Goal: Information Seeking & Learning: Learn about a topic

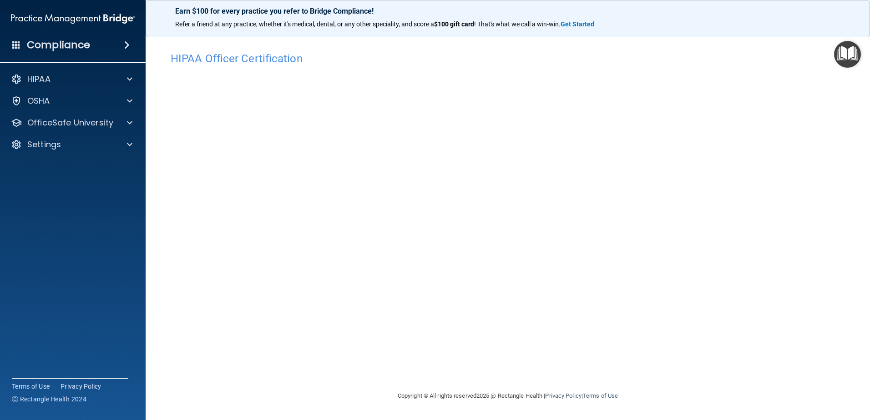
click at [202, 61] on h4 "HIPAA Officer Certification" at bounding box center [508, 59] width 674 height 12
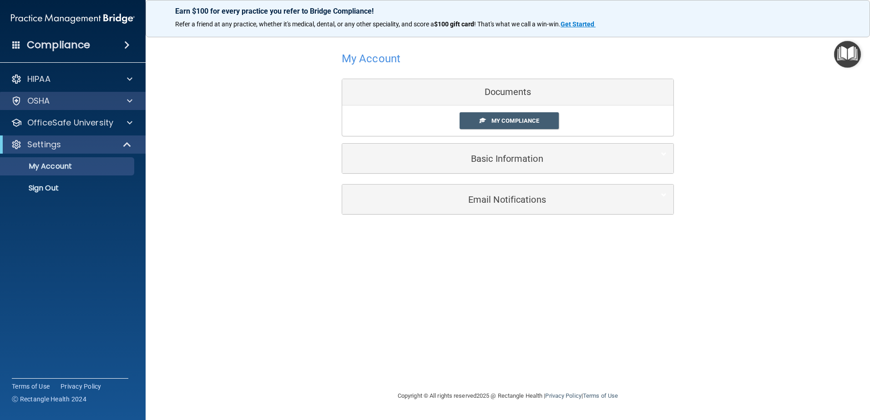
click at [103, 93] on div "OSHA" at bounding box center [73, 101] width 146 height 18
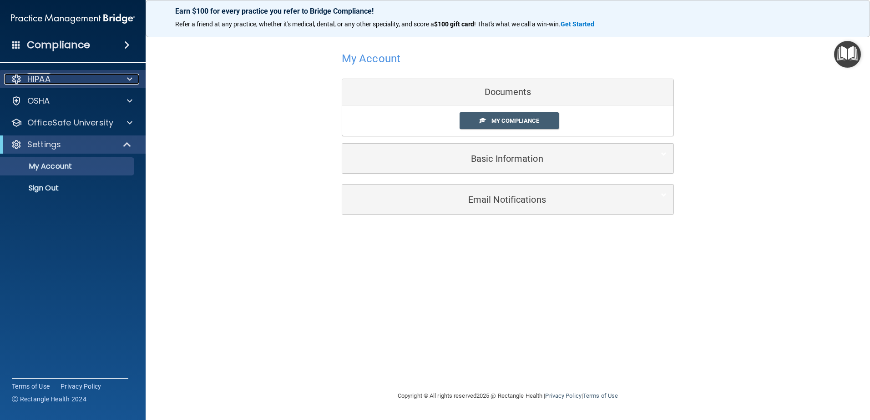
click at [120, 81] on div at bounding box center [128, 79] width 23 height 11
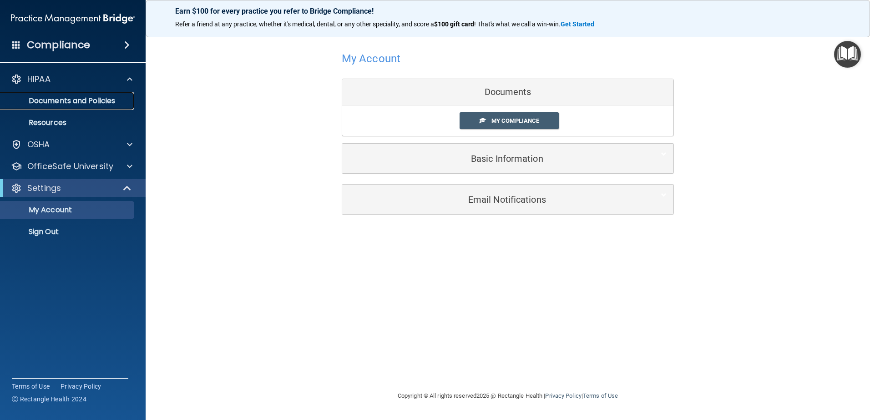
click at [62, 97] on p "Documents and Policies" at bounding box center [68, 100] width 124 height 9
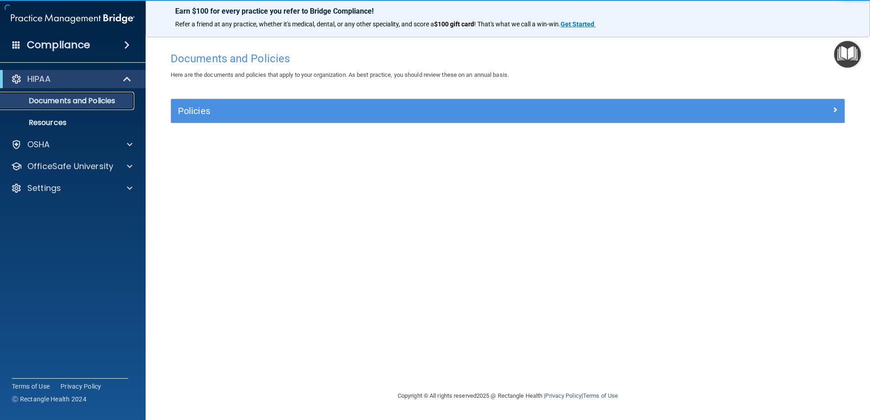
click at [65, 106] on link "Documents and Policies" at bounding box center [62, 101] width 143 height 18
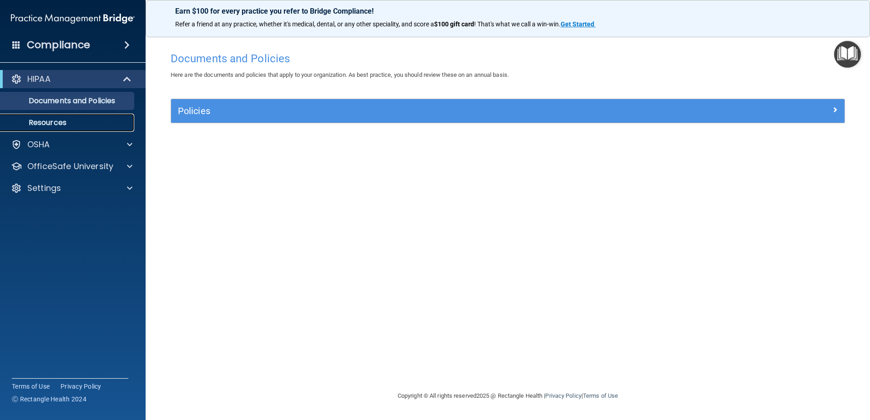
click at [54, 122] on p "Resources" at bounding box center [68, 122] width 124 height 9
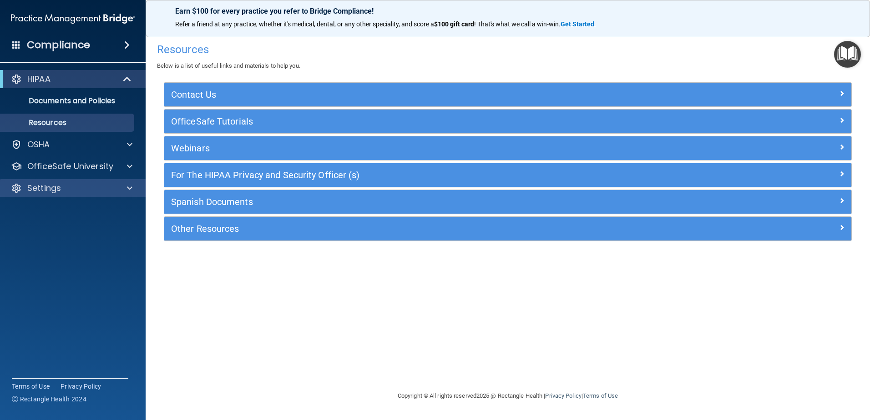
click at [73, 180] on div "Settings" at bounding box center [73, 188] width 146 height 18
click at [76, 167] on p "OfficeSafe University" at bounding box center [70, 166] width 86 height 11
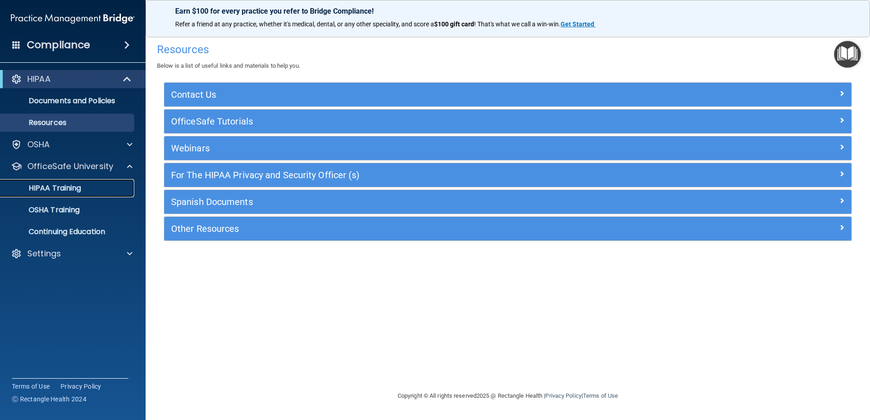
click at [68, 187] on p "HIPAA Training" at bounding box center [43, 188] width 75 height 9
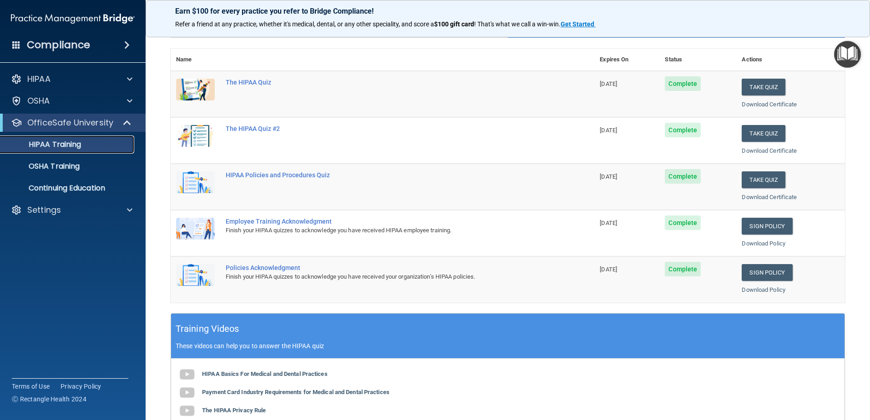
scroll to position [83, 0]
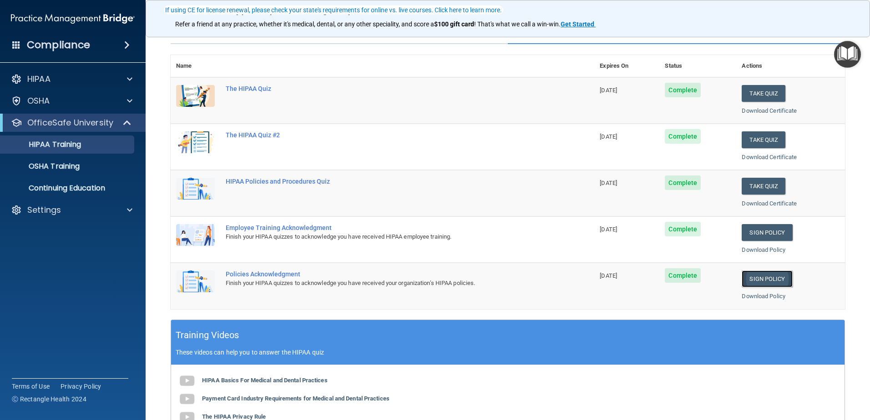
click at [766, 277] on link "Sign Policy" at bounding box center [766, 279] width 50 height 17
click at [764, 246] on div "Download Policy" at bounding box center [790, 250] width 98 height 11
click at [763, 231] on link "Sign Policy" at bounding box center [766, 232] width 50 height 17
click at [756, 181] on button "Take Quiz" at bounding box center [763, 186] width 44 height 17
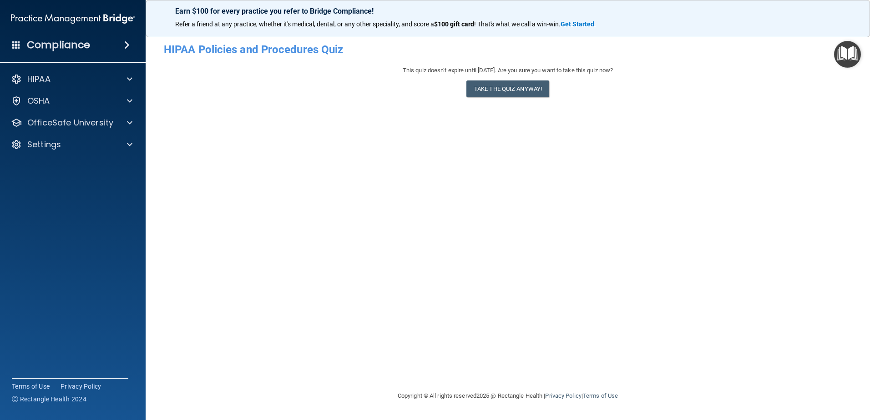
click at [465, 80] on div "This quiz doesn’t expire until 11/05/2025. Are you sure you want to take this q…" at bounding box center [508, 83] width 688 height 37
click at [471, 86] on button "Take the quiz anyway!" at bounding box center [507, 89] width 83 height 17
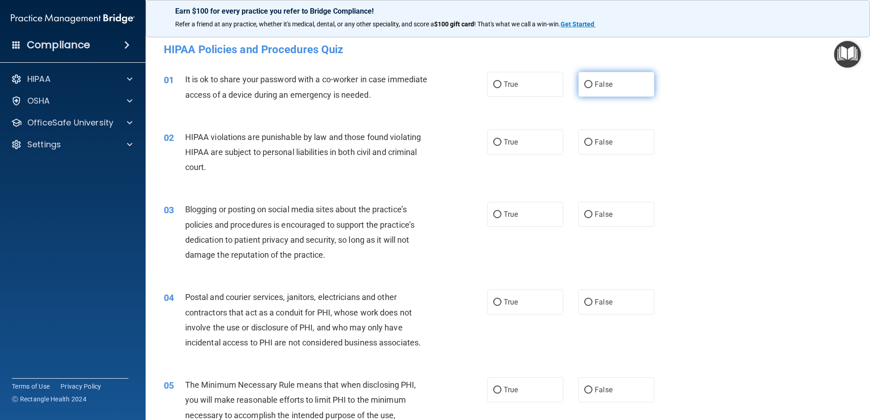
click at [610, 83] on label "False" at bounding box center [616, 84] width 76 height 25
click at [592, 83] on input "False" at bounding box center [588, 84] width 8 height 7
radio input "true"
click at [499, 152] on label "True" at bounding box center [525, 142] width 76 height 25
click at [499, 146] on input "True" at bounding box center [497, 142] width 8 height 7
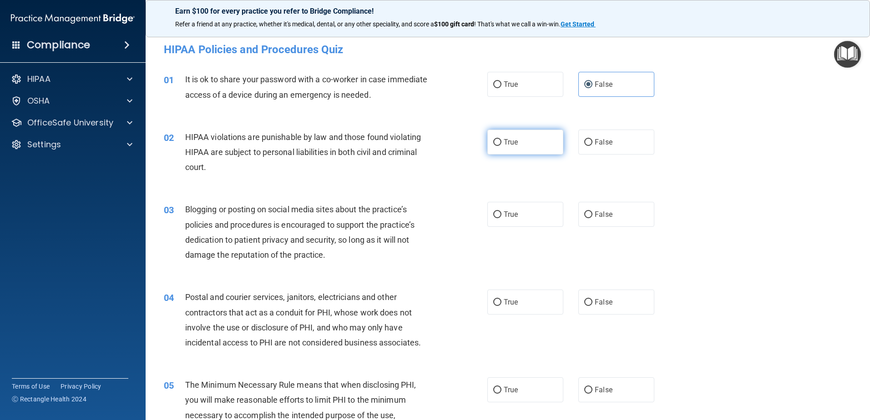
radio input "true"
click at [593, 208] on label "False" at bounding box center [616, 214] width 76 height 25
click at [601, 222] on label "False" at bounding box center [616, 214] width 76 height 25
click at [592, 218] on input "False" at bounding box center [588, 215] width 8 height 7
radio input "true"
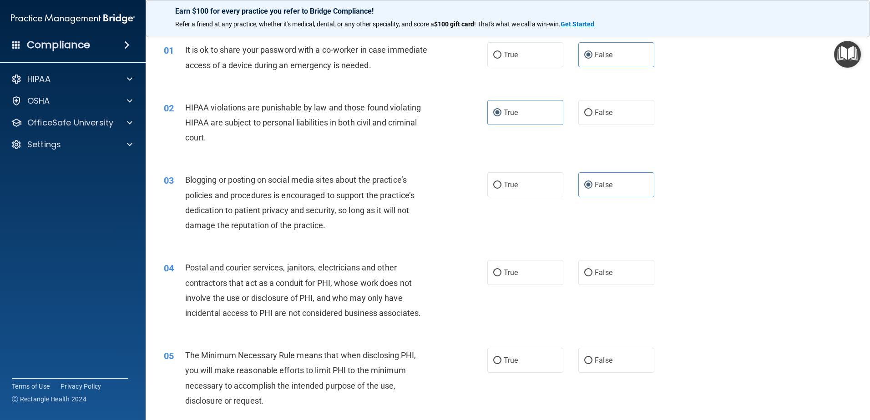
scroll to position [45, 0]
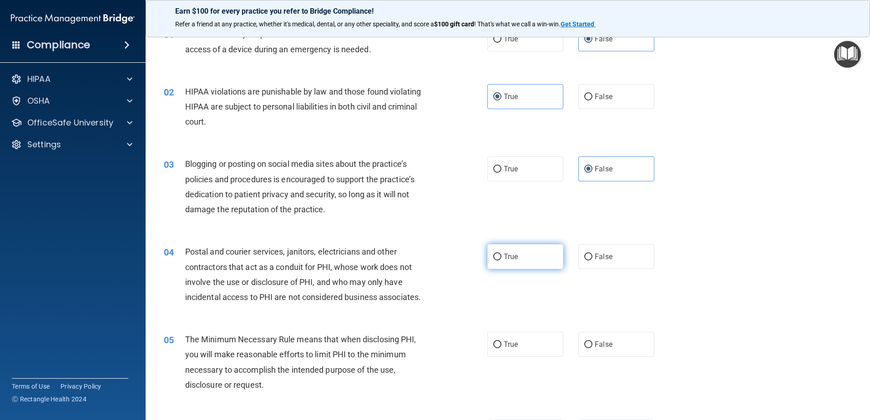
click at [504, 257] on span "True" at bounding box center [511, 256] width 14 height 9
click at [501, 257] on input "True" at bounding box center [497, 257] width 8 height 7
radio input "true"
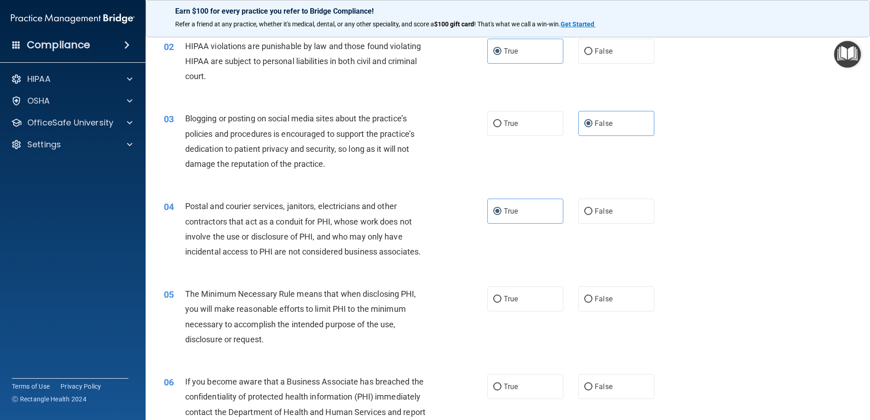
scroll to position [136, 0]
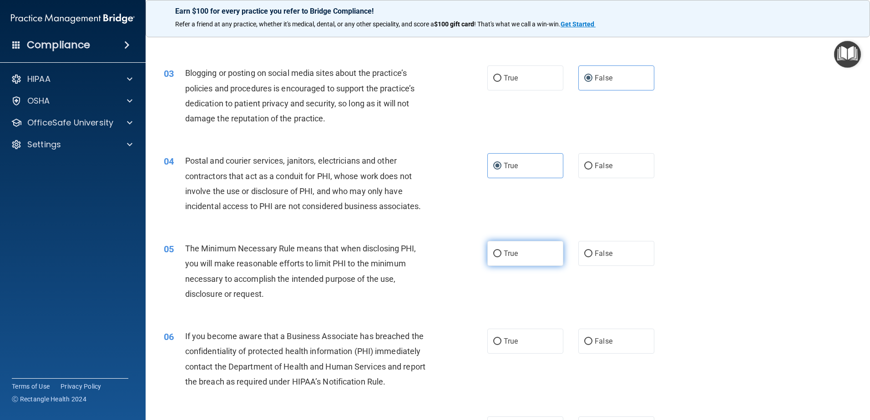
click at [504, 257] on span "True" at bounding box center [511, 253] width 14 height 9
click at [501, 257] on input "True" at bounding box center [497, 254] width 8 height 7
radio input "true"
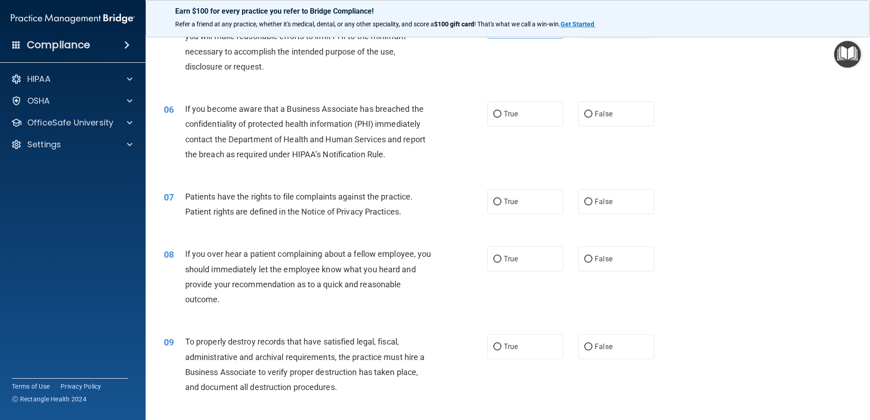
scroll to position [409, 0]
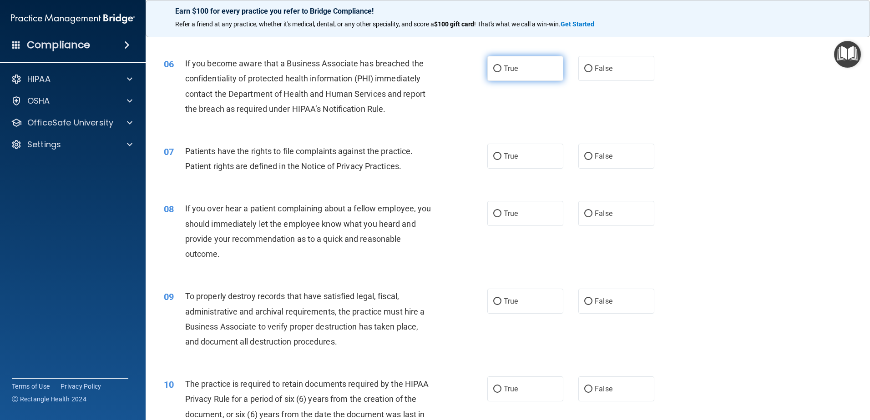
click at [524, 61] on label "True" at bounding box center [525, 68] width 76 height 25
click at [501, 66] on input "True" at bounding box center [497, 69] width 8 height 7
radio input "true"
click at [504, 151] on label "True" at bounding box center [525, 156] width 76 height 25
click at [501, 153] on input "True" at bounding box center [497, 156] width 8 height 7
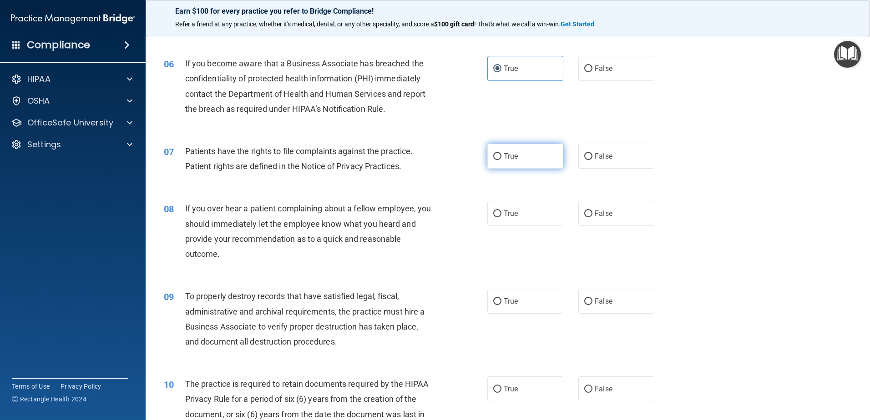
radio input "true"
click at [595, 212] on span "False" at bounding box center [604, 213] width 18 height 9
click at [591, 212] on input "False" at bounding box center [588, 214] width 8 height 7
radio input "true"
click at [609, 297] on label "False" at bounding box center [616, 301] width 76 height 25
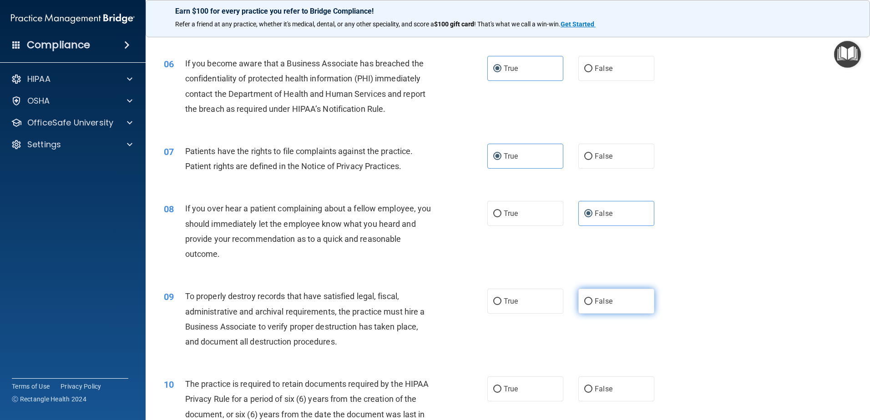
click at [592, 298] on input "False" at bounding box center [588, 301] width 8 height 7
radio input "true"
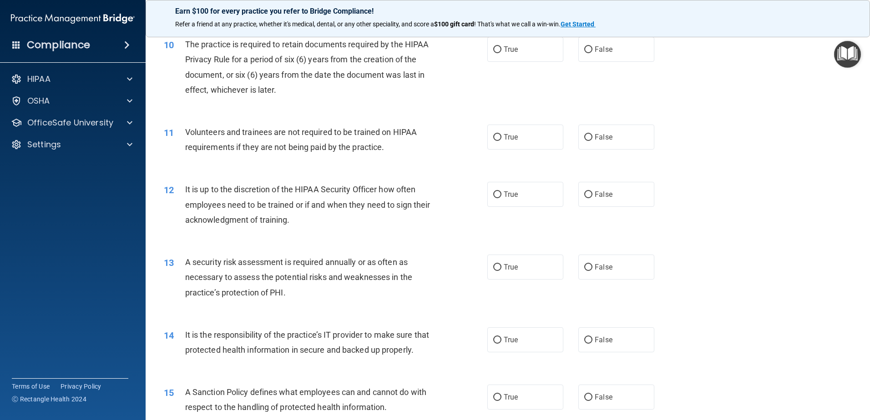
scroll to position [728, 0]
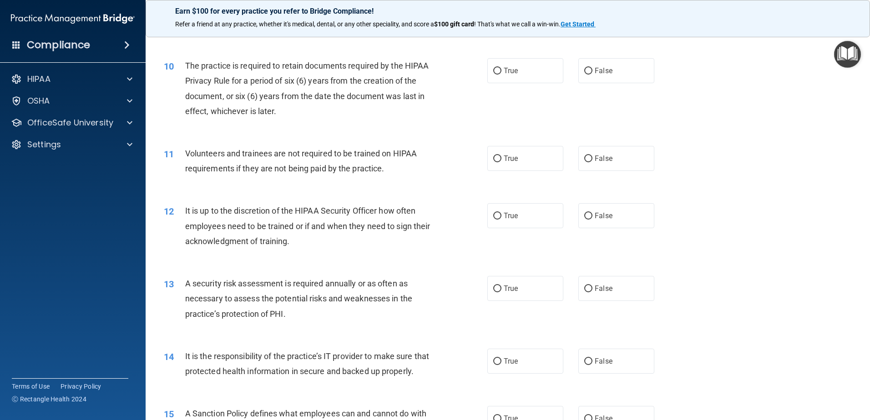
click at [498, 88] on div "10 The practice is required to retain documents required by the HIPAA Privacy R…" at bounding box center [507, 91] width 701 height 88
click at [503, 81] on label "True" at bounding box center [525, 70] width 76 height 25
click at [501, 75] on input "True" at bounding box center [497, 71] width 8 height 7
radio input "true"
click at [600, 160] on span "False" at bounding box center [604, 158] width 18 height 9
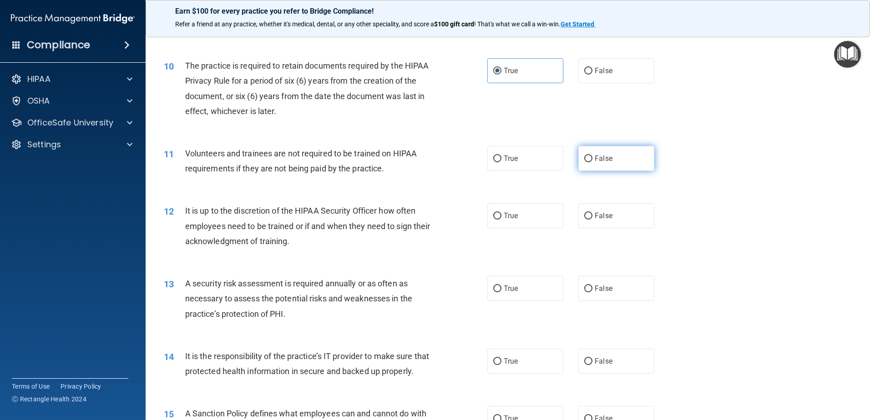
click at [592, 160] on input "False" at bounding box center [588, 159] width 8 height 7
radio input "true"
click at [617, 217] on label "False" at bounding box center [616, 215] width 76 height 25
click at [592, 217] on input "False" at bounding box center [588, 216] width 8 height 7
radio input "true"
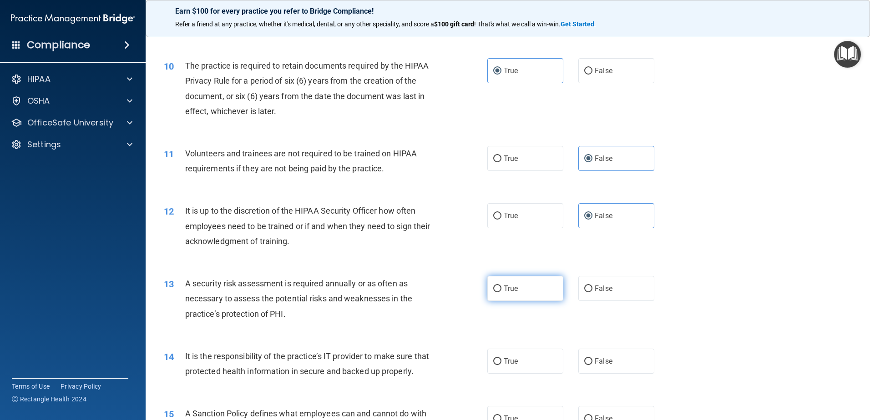
click at [521, 290] on label "True" at bounding box center [525, 288] width 76 height 25
click at [501, 290] on input "True" at bounding box center [497, 289] width 8 height 7
radio input "true"
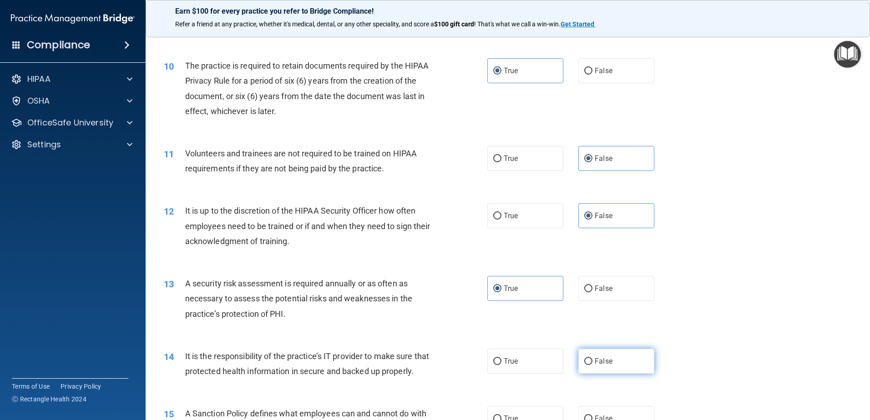
click at [600, 363] on span "False" at bounding box center [604, 361] width 18 height 9
click at [592, 363] on input "False" at bounding box center [588, 361] width 8 height 7
radio input "true"
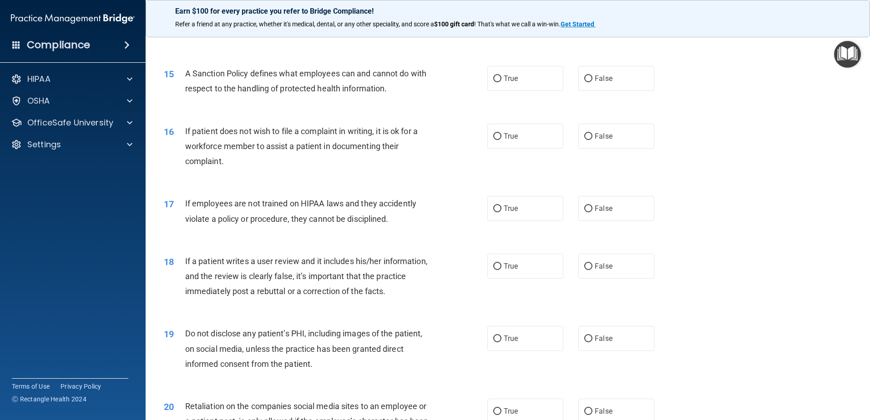
scroll to position [1090, 0]
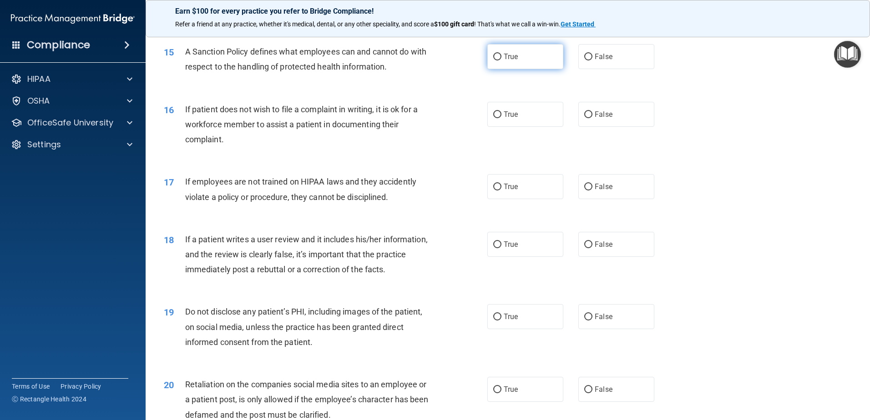
click at [509, 61] on span "True" at bounding box center [511, 56] width 14 height 9
click at [501, 60] on input "True" at bounding box center [497, 57] width 8 height 7
radio input "true"
click at [514, 127] on label "True" at bounding box center [525, 114] width 76 height 25
click at [501, 118] on input "True" at bounding box center [497, 114] width 8 height 7
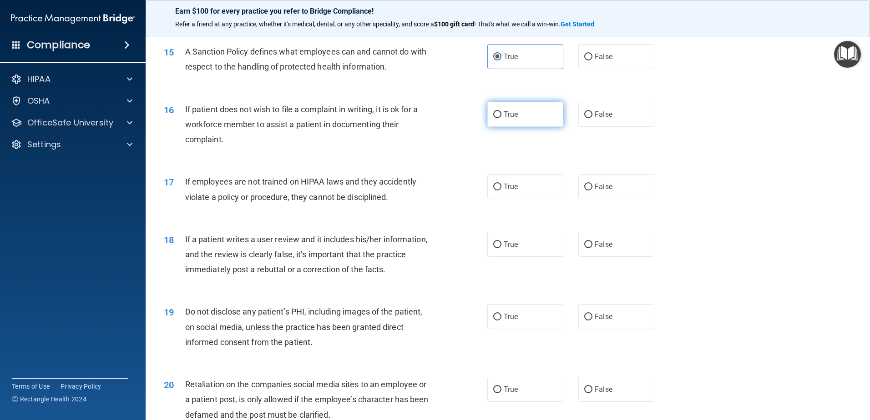
radio input "true"
click at [609, 199] on label "False" at bounding box center [616, 186] width 76 height 25
click at [592, 191] on input "False" at bounding box center [588, 187] width 8 height 7
radio input "true"
click at [611, 255] on label "False" at bounding box center [616, 244] width 76 height 25
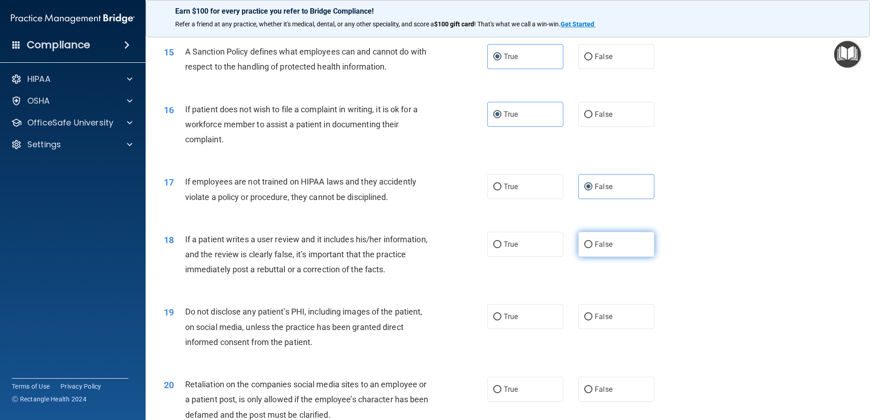
click at [592, 248] on input "False" at bounding box center [588, 245] width 8 height 7
radio input "true"
click at [527, 329] on label "True" at bounding box center [525, 316] width 76 height 25
click at [501, 321] on input "True" at bounding box center [497, 317] width 8 height 7
radio input "true"
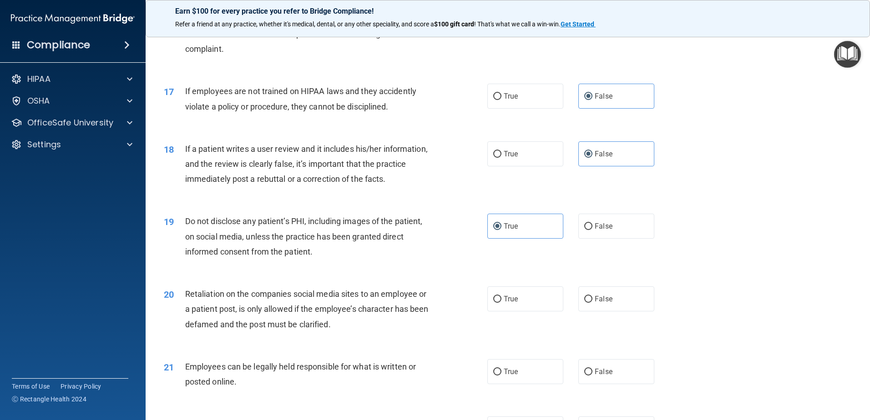
scroll to position [1181, 0]
click at [597, 303] on span "False" at bounding box center [604, 298] width 18 height 9
click at [592, 302] on input "False" at bounding box center [588, 299] width 8 height 7
radio input "true"
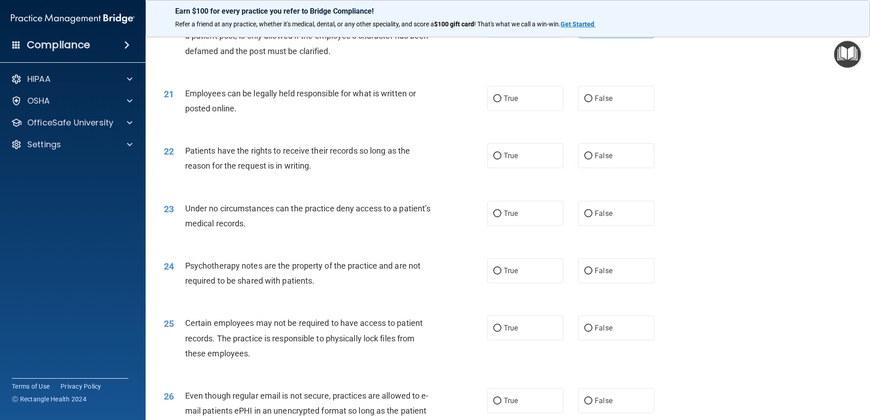
scroll to position [1499, 0]
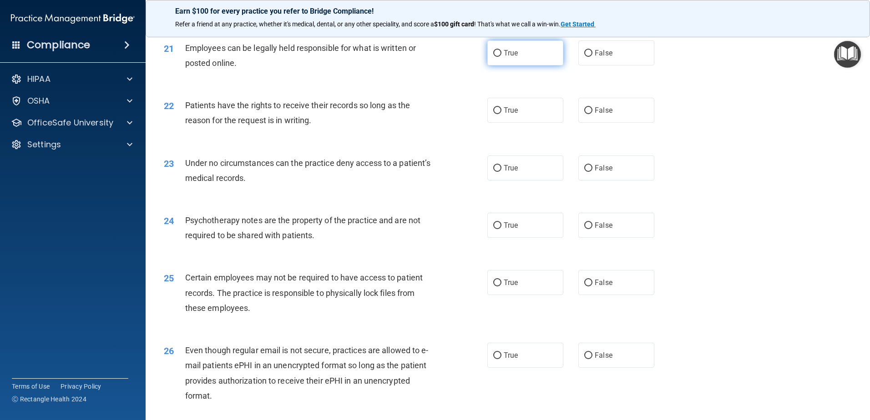
click at [533, 64] on label "True" at bounding box center [525, 52] width 76 height 25
click at [501, 57] on input "True" at bounding box center [497, 53] width 8 height 7
radio input "true"
click at [617, 123] on label "False" at bounding box center [616, 110] width 76 height 25
click at [592, 114] on input "False" at bounding box center [588, 110] width 8 height 7
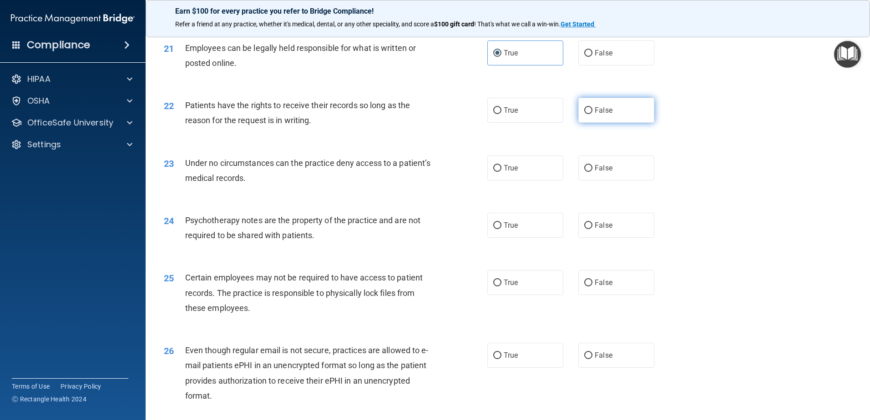
radio input "true"
click at [624, 180] on label "False" at bounding box center [616, 168] width 76 height 25
click at [592, 172] on input "False" at bounding box center [588, 168] width 8 height 7
radio input "true"
click at [518, 235] on label "True" at bounding box center [525, 225] width 76 height 25
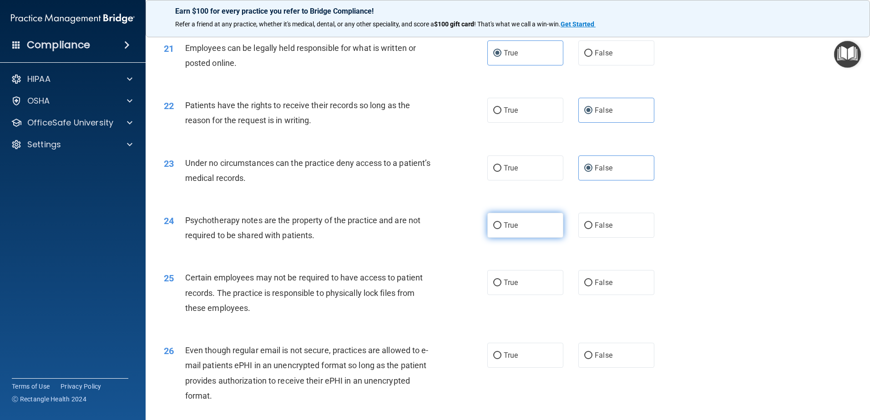
click at [501, 229] on input "True" at bounding box center [497, 225] width 8 height 7
radio input "true"
click at [509, 291] on label "True" at bounding box center [525, 282] width 76 height 25
click at [501, 287] on input "True" at bounding box center [497, 283] width 8 height 7
radio input "true"
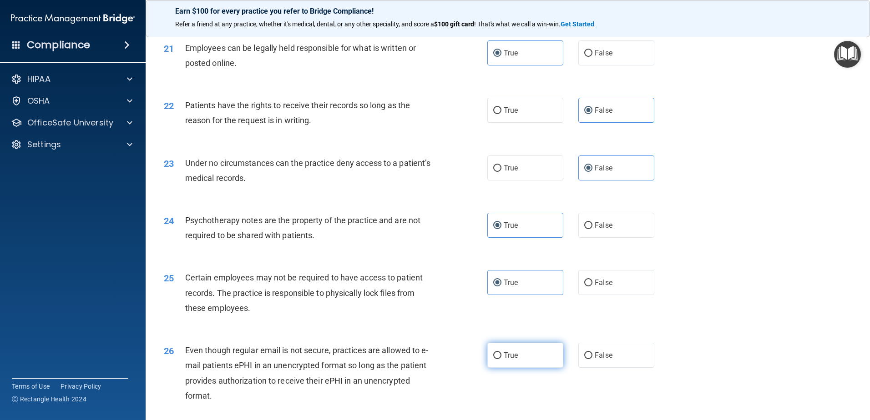
click at [511, 366] on label "True" at bounding box center [525, 355] width 76 height 25
click at [501, 359] on input "True" at bounding box center [497, 356] width 8 height 7
radio input "true"
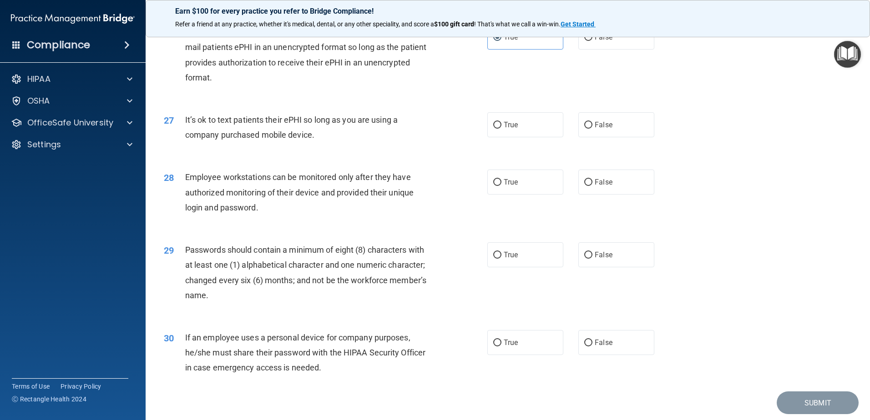
scroll to position [1863, 0]
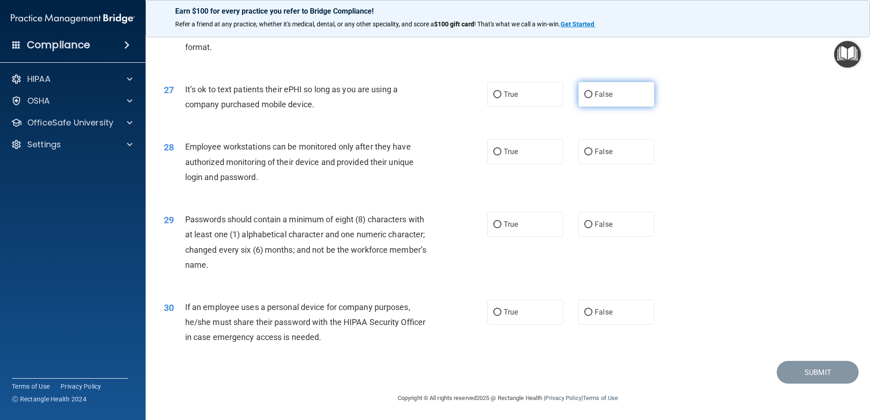
click at [595, 97] on span "False" at bounding box center [604, 94] width 18 height 9
click at [592, 97] on input "False" at bounding box center [588, 94] width 8 height 7
radio input "true"
click at [602, 157] on label "False" at bounding box center [616, 151] width 76 height 25
click at [592, 156] on input "False" at bounding box center [588, 152] width 8 height 7
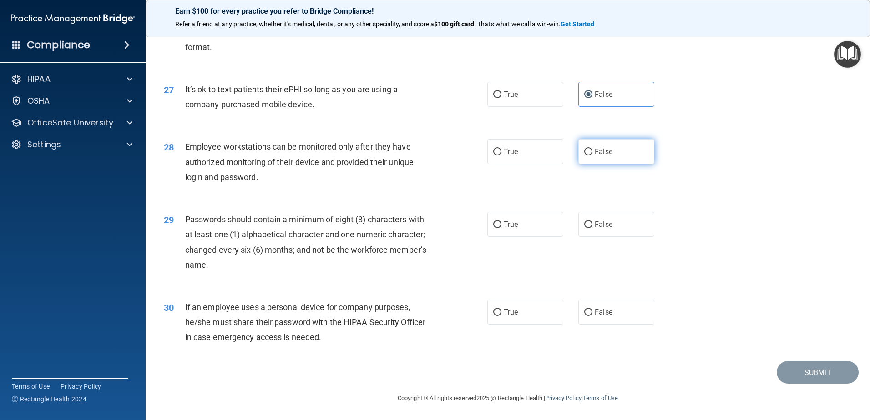
radio input "true"
click at [503, 233] on label "True" at bounding box center [525, 224] width 76 height 25
click at [501, 228] on input "True" at bounding box center [497, 225] width 8 height 7
radio input "true"
click at [602, 322] on label "False" at bounding box center [616, 312] width 76 height 25
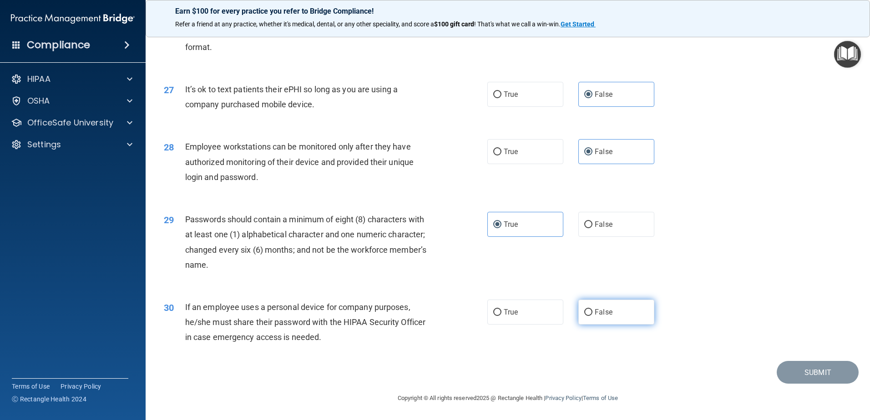
click at [592, 316] on input "False" at bounding box center [588, 312] width 8 height 7
radio input "true"
click at [816, 374] on button "Submit" at bounding box center [817, 372] width 82 height 23
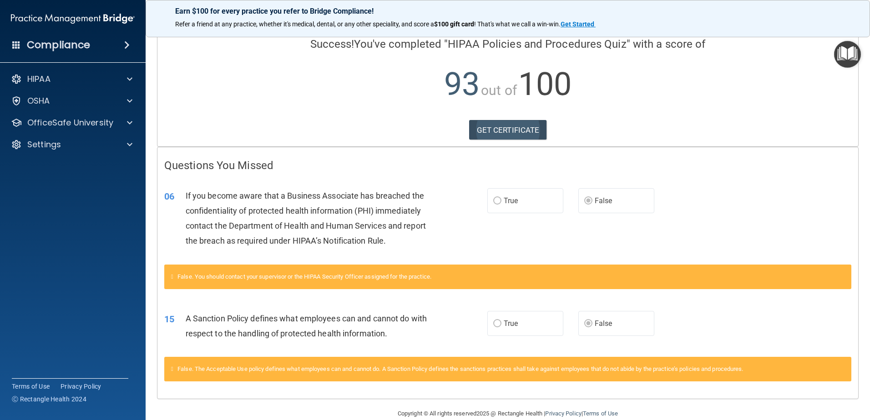
scroll to position [83, 0]
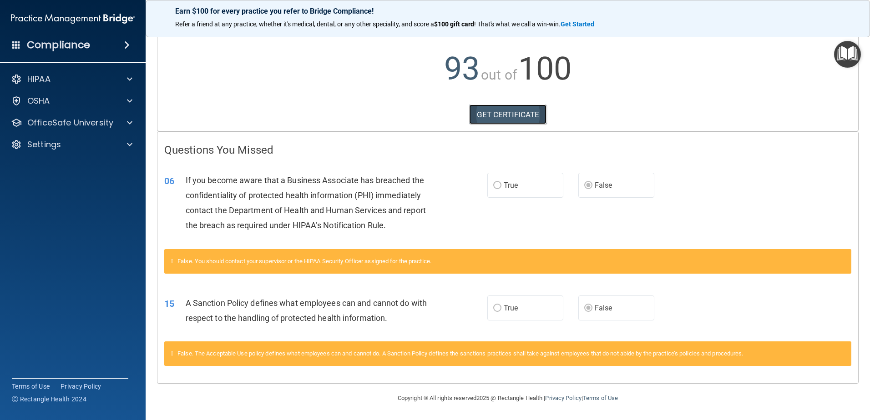
click at [507, 109] on link "GET CERTIFICATE" at bounding box center [508, 115] width 78 height 20
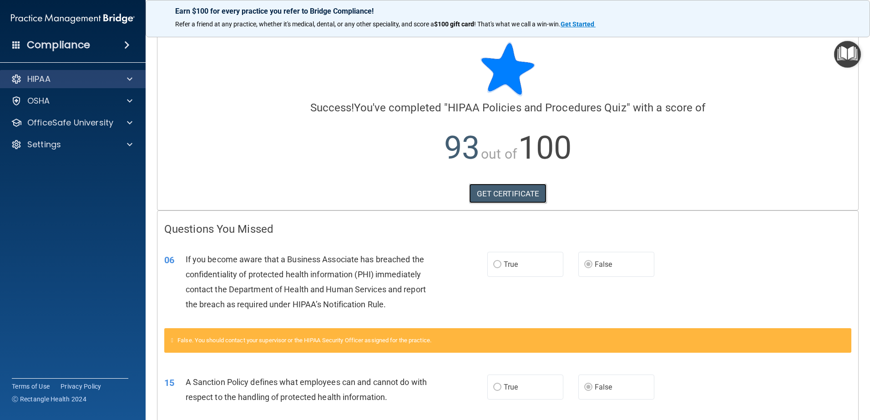
scroll to position [0, 0]
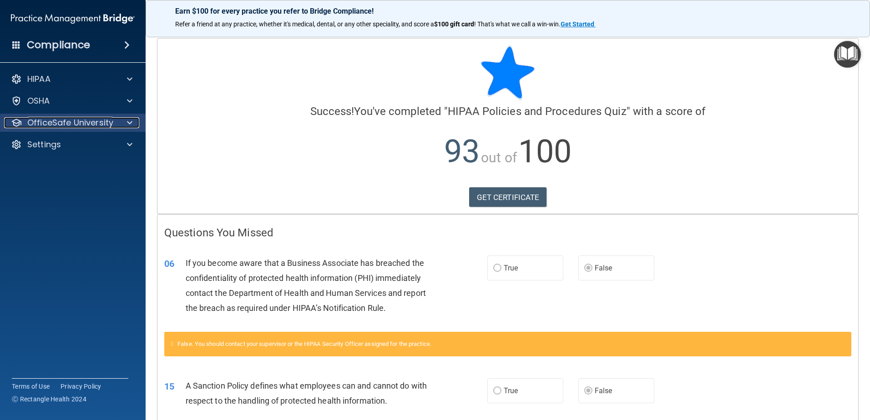
click at [78, 122] on p "OfficeSafe University" at bounding box center [70, 122] width 86 height 11
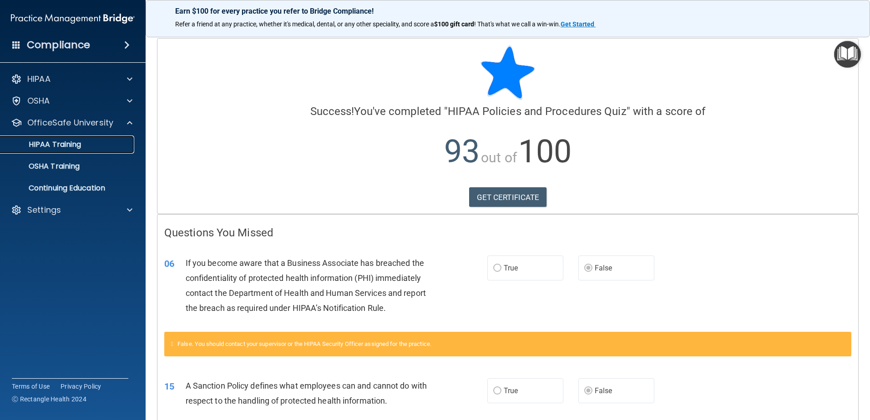
click at [75, 144] on p "HIPAA Training" at bounding box center [43, 144] width 75 height 9
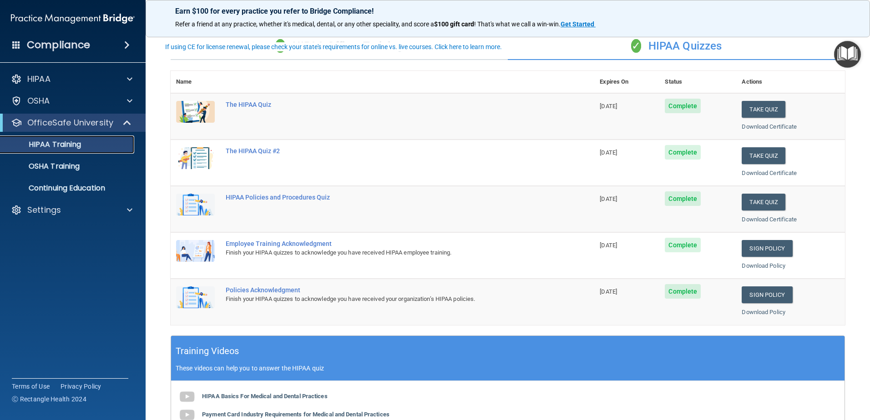
scroll to position [45, 0]
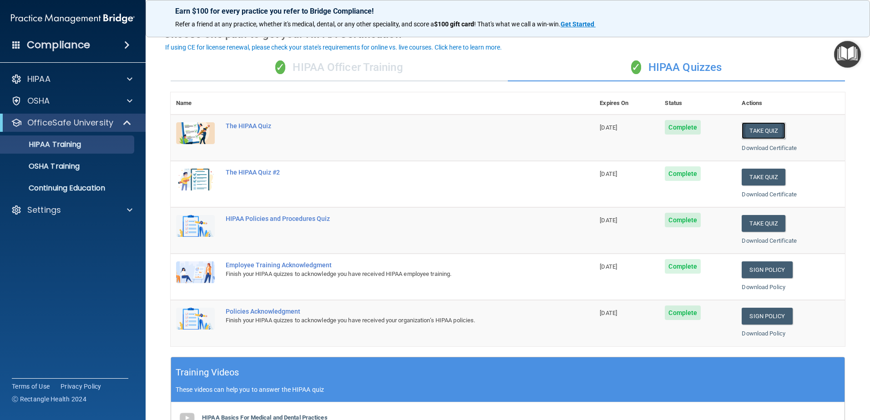
click at [752, 136] on button "Take Quiz" at bounding box center [763, 130] width 44 height 17
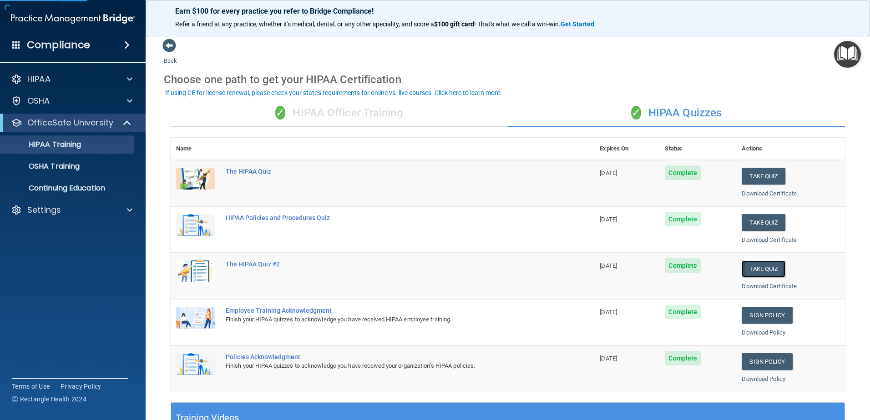
click at [766, 273] on button "Take Quiz" at bounding box center [763, 269] width 44 height 17
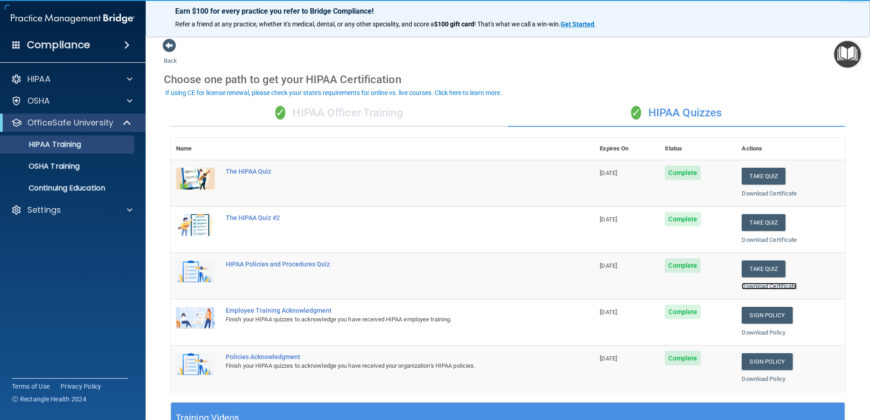
click at [748, 286] on link "Download Certificate" at bounding box center [768, 286] width 55 height 7
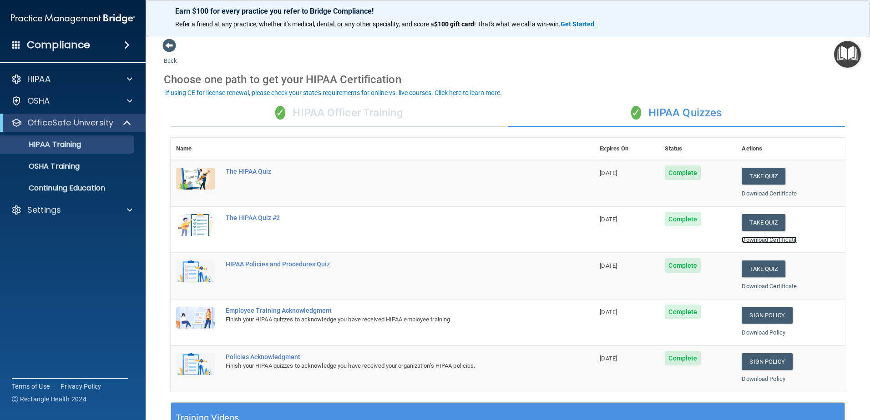
click at [758, 240] on link "Download Certificate" at bounding box center [768, 240] width 55 height 7
click at [753, 220] on button "Take Quiz" at bounding box center [763, 222] width 44 height 17
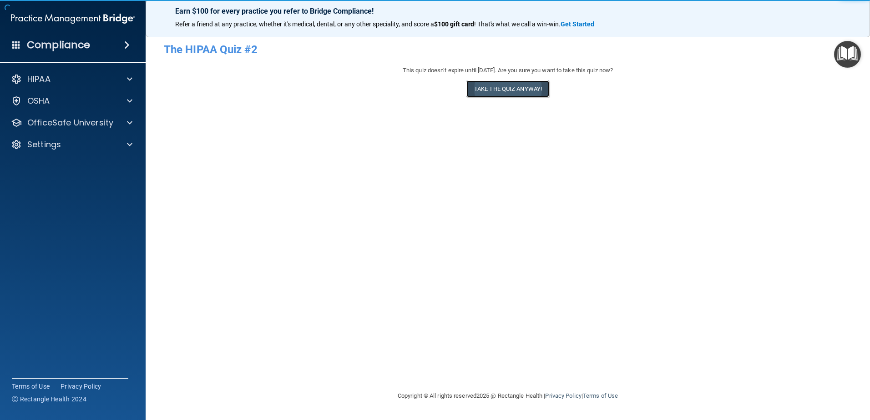
click at [493, 82] on button "Take the quiz anyway!" at bounding box center [507, 89] width 83 height 17
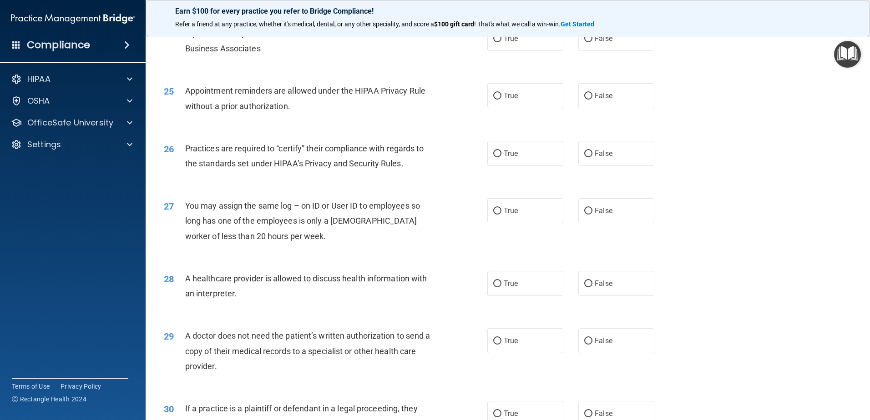
scroll to position [1697, 0]
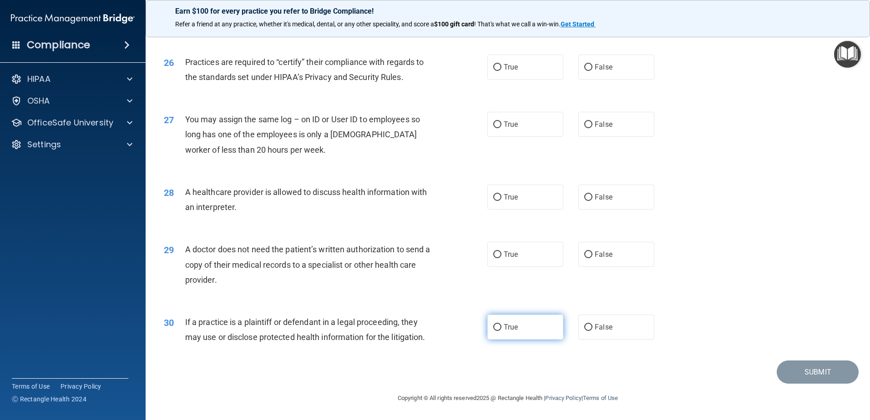
click at [499, 327] on label "True" at bounding box center [525, 327] width 76 height 25
click at [499, 327] on input "True" at bounding box center [497, 327] width 8 height 7
radio input "true"
click at [505, 253] on span "True" at bounding box center [511, 254] width 14 height 9
click at [501, 253] on input "True" at bounding box center [497, 255] width 8 height 7
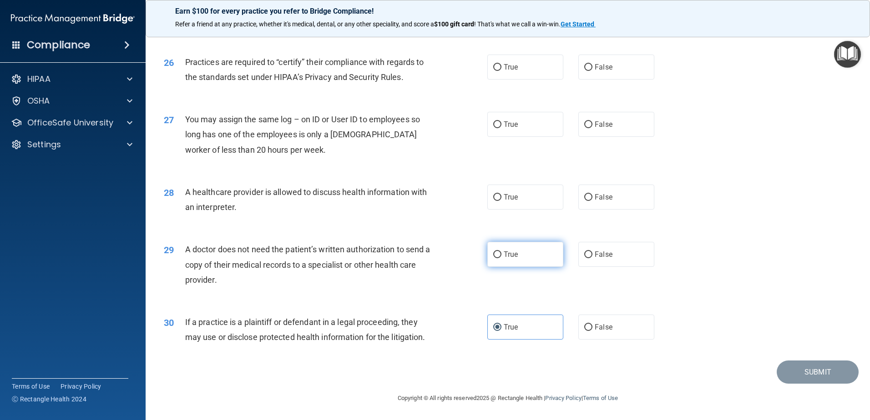
radio input "true"
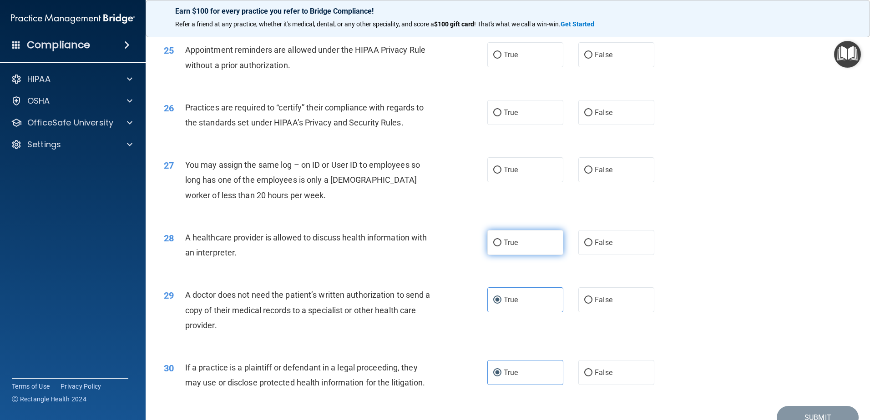
click at [532, 253] on label "True" at bounding box center [525, 242] width 76 height 25
click at [501, 247] on input "True" at bounding box center [497, 243] width 8 height 7
radio input "true"
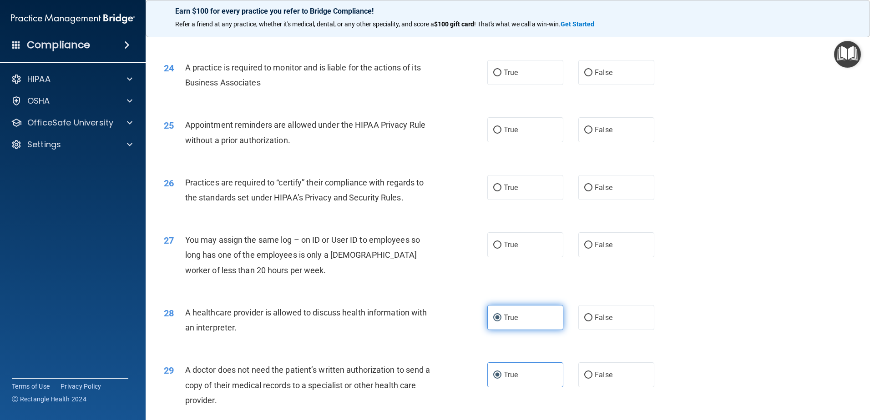
scroll to position [1561, 0]
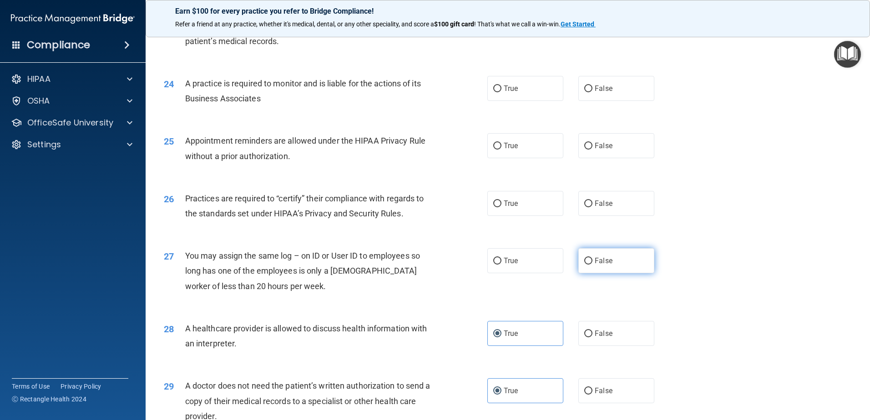
click at [614, 255] on label "False" at bounding box center [616, 260] width 76 height 25
click at [592, 258] on input "False" at bounding box center [588, 261] width 8 height 7
radio input "true"
click at [515, 200] on label "True" at bounding box center [525, 203] width 76 height 25
click at [501, 201] on input "True" at bounding box center [497, 204] width 8 height 7
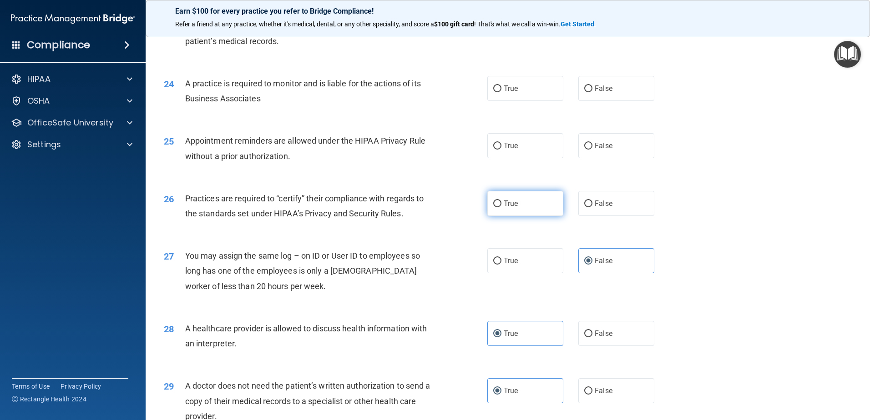
radio input "true"
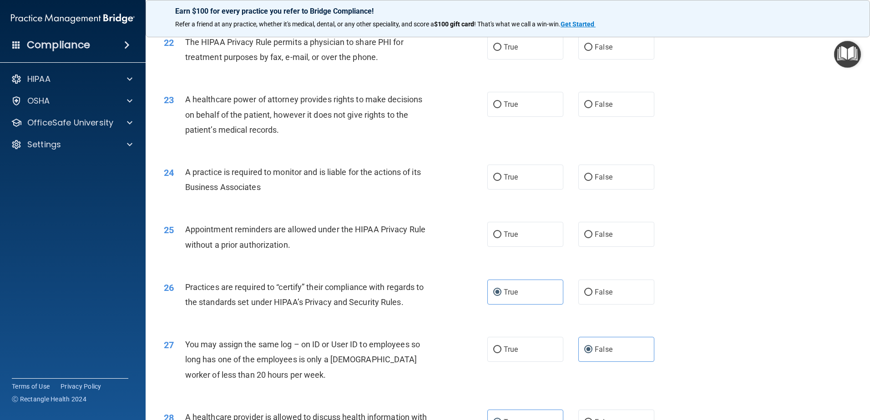
scroll to position [1470, 0]
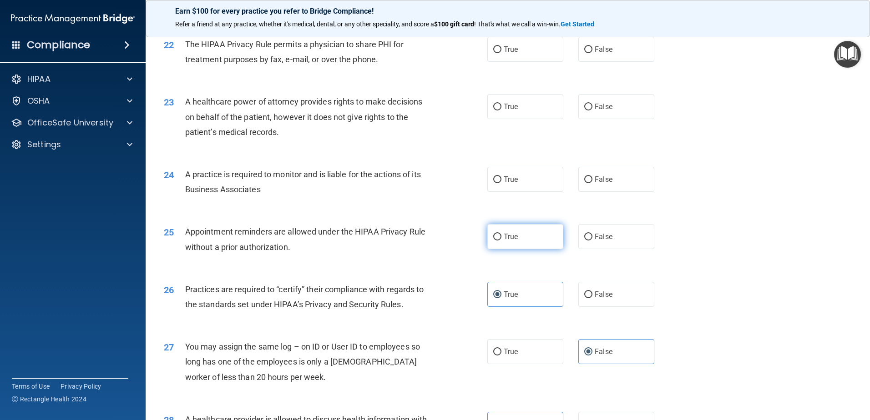
click at [498, 225] on label "True" at bounding box center [525, 236] width 76 height 25
click at [498, 234] on input "True" at bounding box center [497, 237] width 8 height 7
radio input "true"
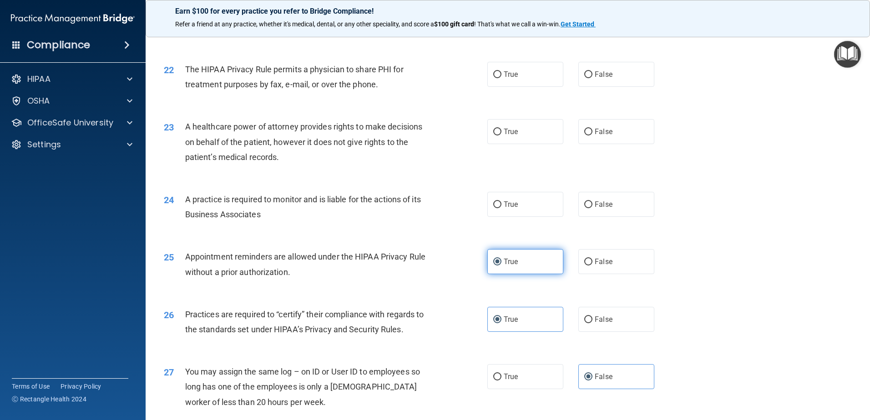
scroll to position [1424, 0]
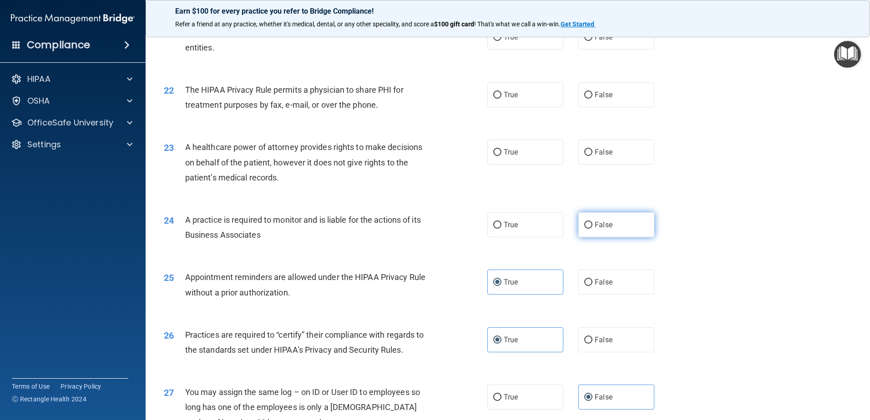
click at [625, 217] on label "False" at bounding box center [616, 224] width 76 height 25
click at [592, 222] on input "False" at bounding box center [588, 225] width 8 height 7
radio input "true"
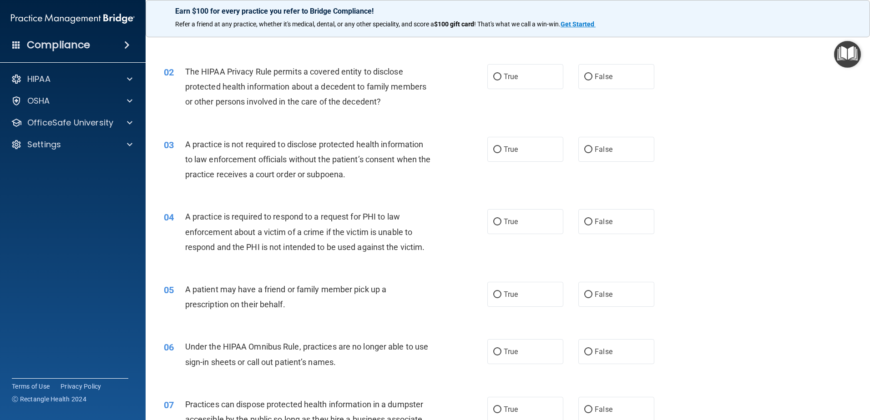
scroll to position [0, 0]
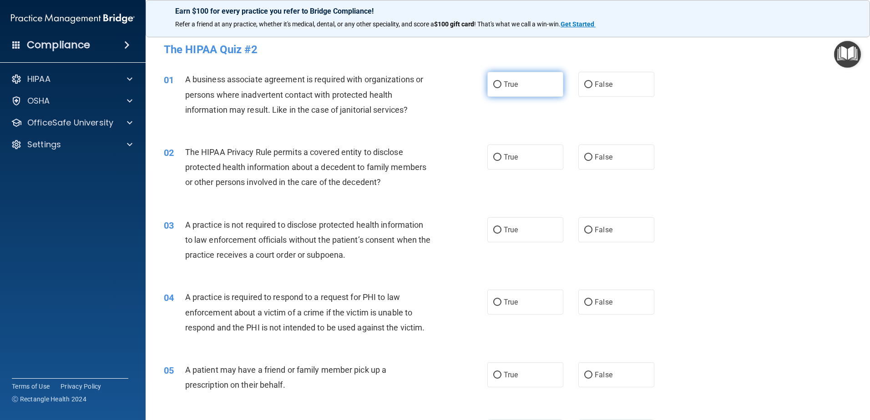
click at [516, 81] on label "True" at bounding box center [525, 84] width 76 height 25
click at [501, 81] on input "True" at bounding box center [497, 84] width 8 height 7
radio input "true"
click at [495, 150] on label "True" at bounding box center [525, 157] width 76 height 25
click at [495, 154] on input "True" at bounding box center [497, 157] width 8 height 7
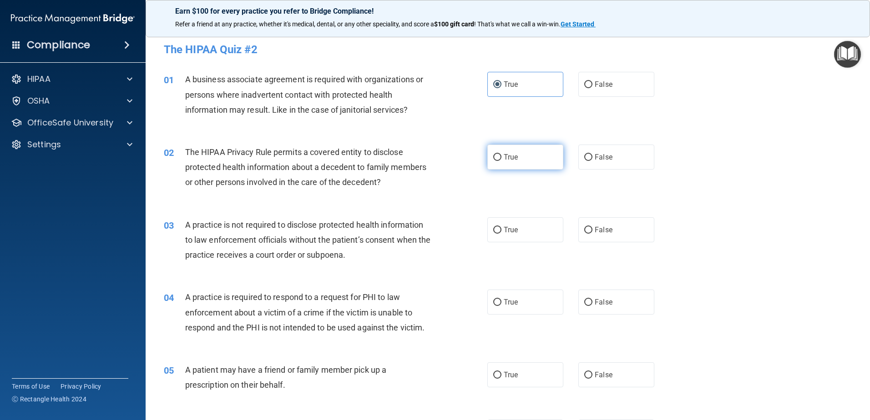
radio input "true"
click at [620, 232] on label "False" at bounding box center [616, 229] width 76 height 25
click at [592, 232] on input "False" at bounding box center [588, 230] width 8 height 7
radio input "true"
click at [523, 301] on label "True" at bounding box center [525, 302] width 76 height 25
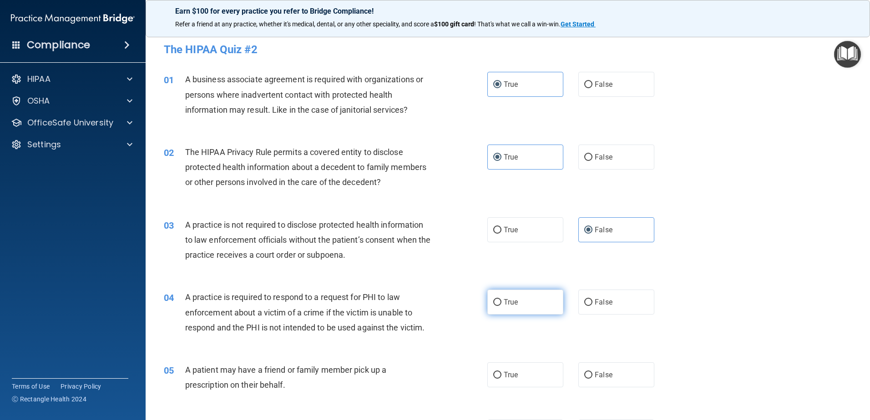
click at [501, 301] on input "True" at bounding box center [497, 302] width 8 height 7
radio input "true"
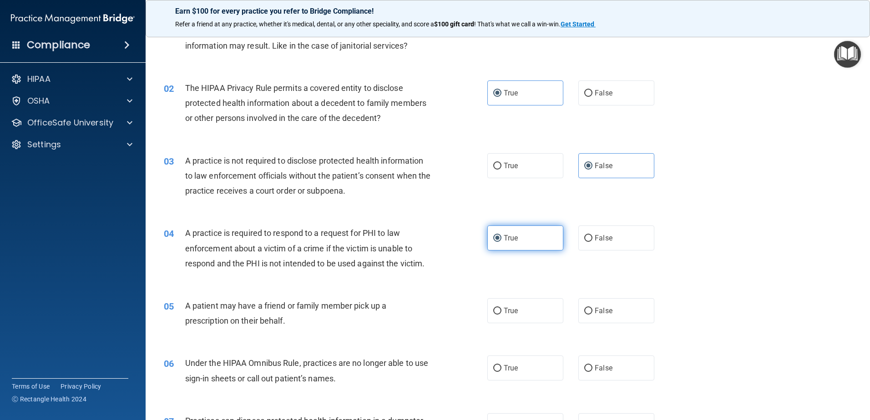
scroll to position [91, 0]
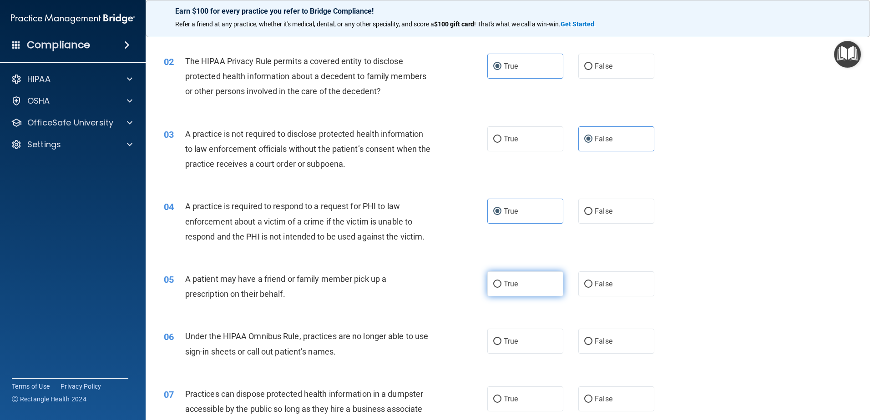
click at [521, 296] on label "True" at bounding box center [525, 284] width 76 height 25
click at [501, 288] on input "True" at bounding box center [497, 284] width 8 height 7
radio input "true"
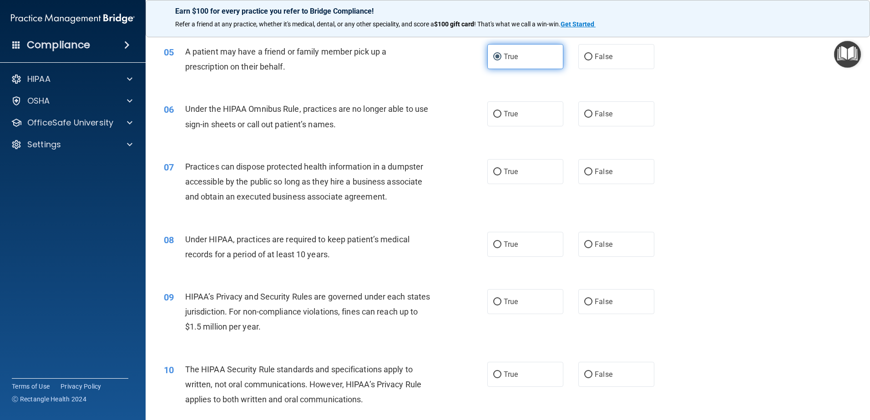
scroll to position [364, 0]
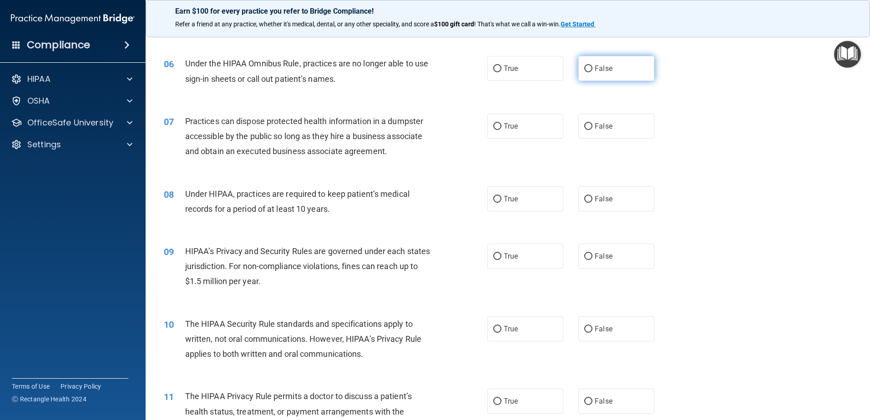
click at [616, 71] on label "False" at bounding box center [616, 68] width 76 height 25
click at [592, 71] on input "False" at bounding box center [588, 69] width 8 height 7
radio input "true"
click at [602, 126] on span "False" at bounding box center [604, 126] width 18 height 9
click at [592, 126] on input "False" at bounding box center [588, 126] width 8 height 7
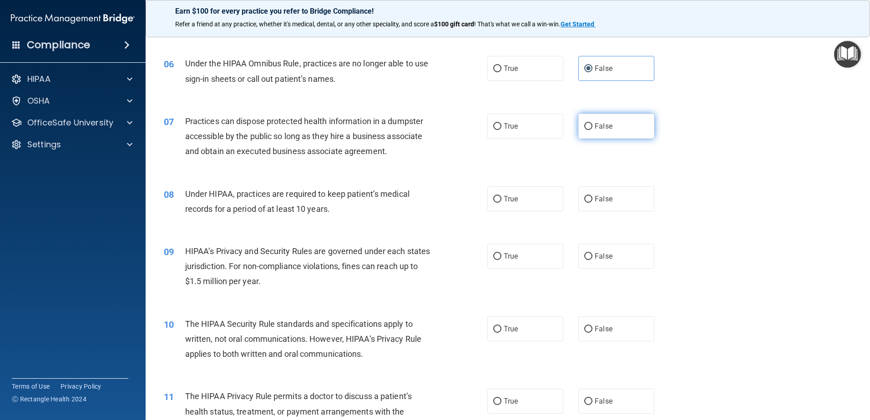
radio input "true"
click at [597, 193] on label "False" at bounding box center [616, 198] width 76 height 25
click at [592, 196] on input "False" at bounding box center [588, 199] width 8 height 7
radio input "true"
click at [603, 269] on div "09 HIPAA’s Privacy and Security Rules are governed under each states jurisdicti…" at bounding box center [507, 268] width 701 height 73
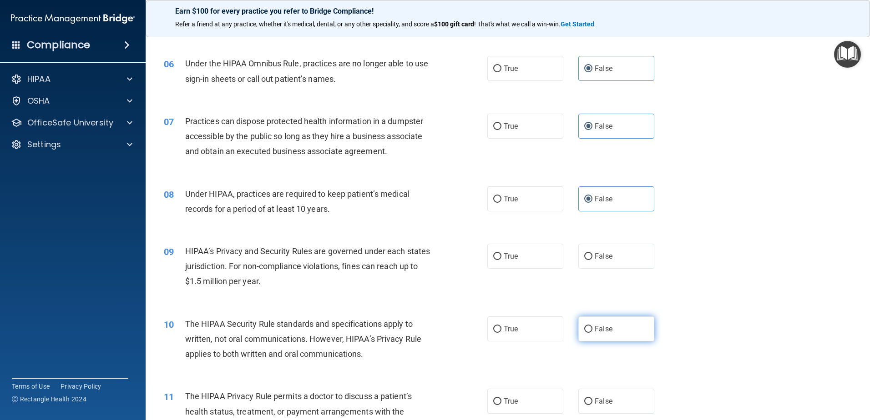
click at [609, 321] on label "False" at bounding box center [616, 329] width 76 height 25
click at [592, 326] on input "False" at bounding box center [588, 329] width 8 height 7
radio input "true"
click at [600, 254] on span "False" at bounding box center [604, 256] width 18 height 9
click at [592, 254] on input "False" at bounding box center [588, 256] width 8 height 7
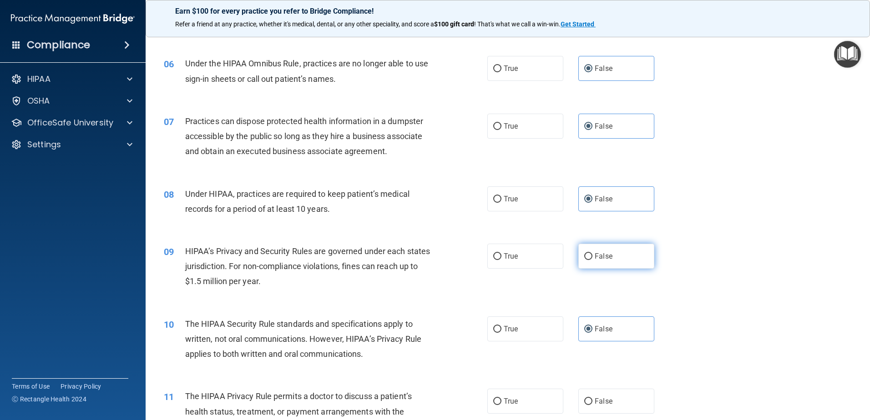
radio input "true"
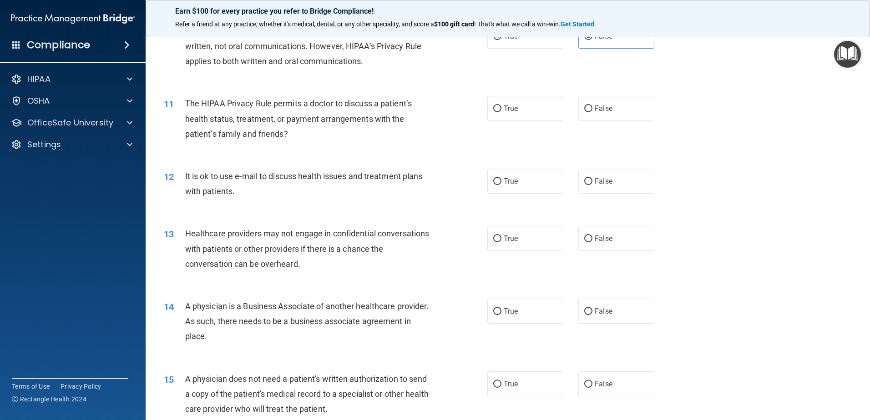
scroll to position [682, 0]
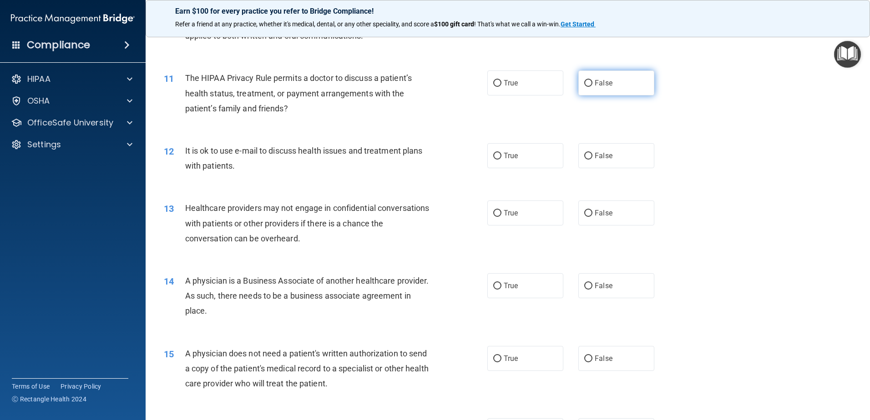
click at [617, 93] on label "False" at bounding box center [616, 83] width 76 height 25
click at [592, 87] on input "False" at bounding box center [588, 83] width 8 height 7
radio input "true"
click at [590, 155] on label "False" at bounding box center [616, 155] width 76 height 25
click at [590, 155] on input "False" at bounding box center [588, 156] width 8 height 7
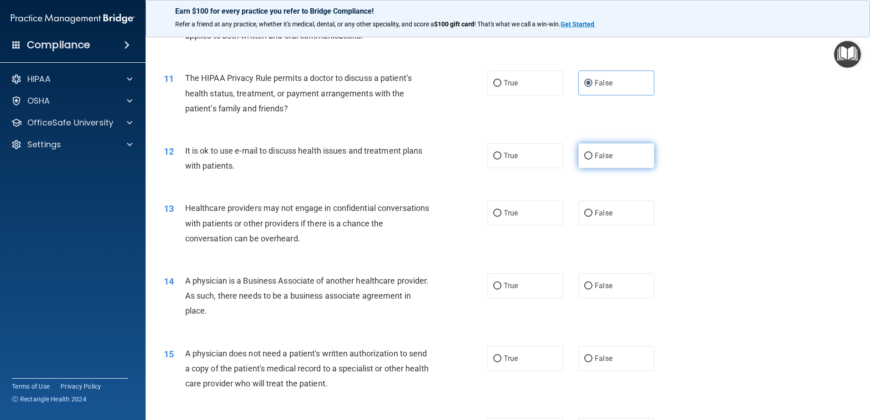
radio input "true"
click at [514, 222] on label "True" at bounding box center [525, 213] width 76 height 25
click at [501, 217] on input "True" at bounding box center [497, 213] width 8 height 7
radio input "true"
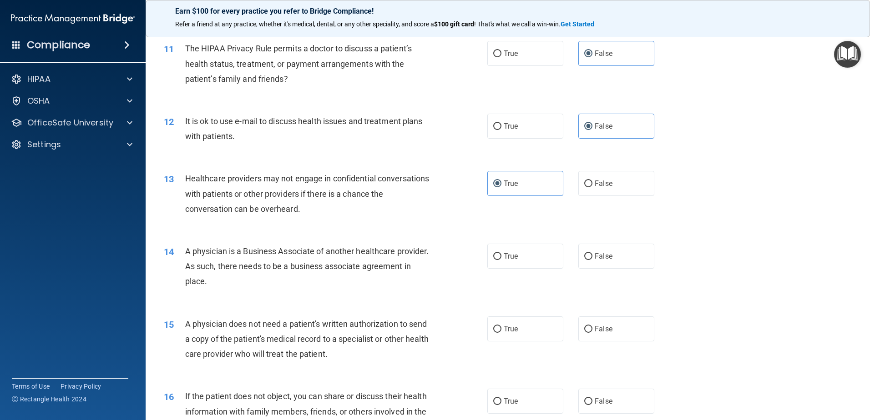
scroll to position [728, 0]
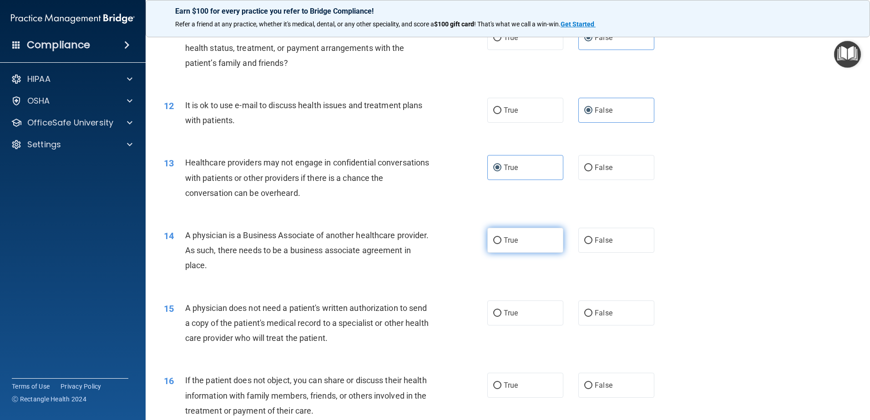
click at [524, 232] on label "True" at bounding box center [525, 240] width 76 height 25
click at [501, 237] on input "True" at bounding box center [497, 240] width 8 height 7
radio input "true"
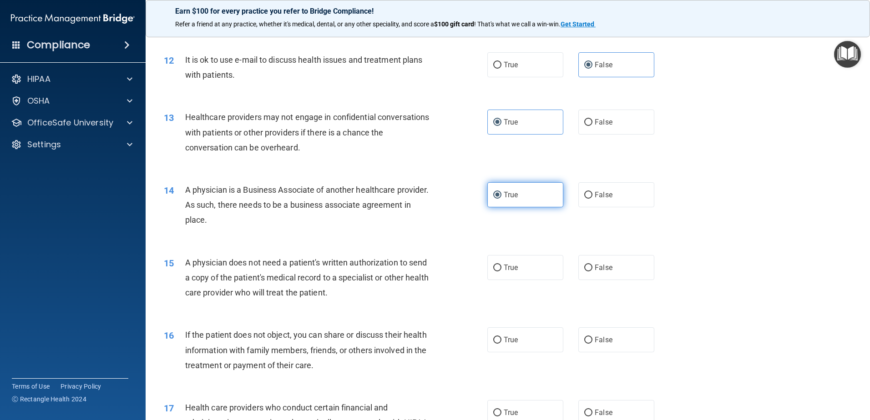
scroll to position [819, 0]
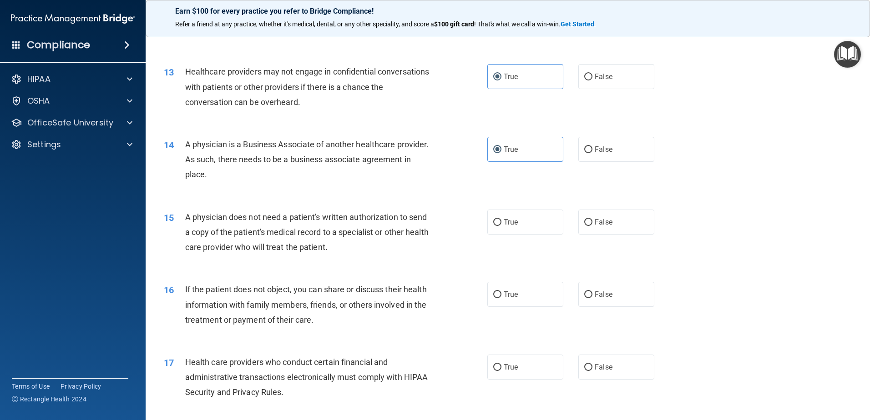
click at [599, 209] on div "15 A physician does not need a patient's written authorization to send a copy o…" at bounding box center [507, 234] width 701 height 73
click at [595, 225] on span "False" at bounding box center [604, 222] width 18 height 9
click at [592, 225] on input "False" at bounding box center [588, 222] width 8 height 7
radio input "true"
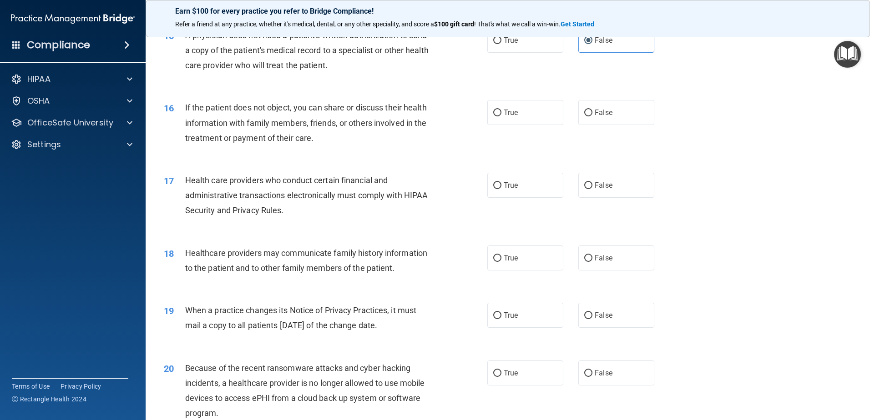
scroll to position [1046, 0]
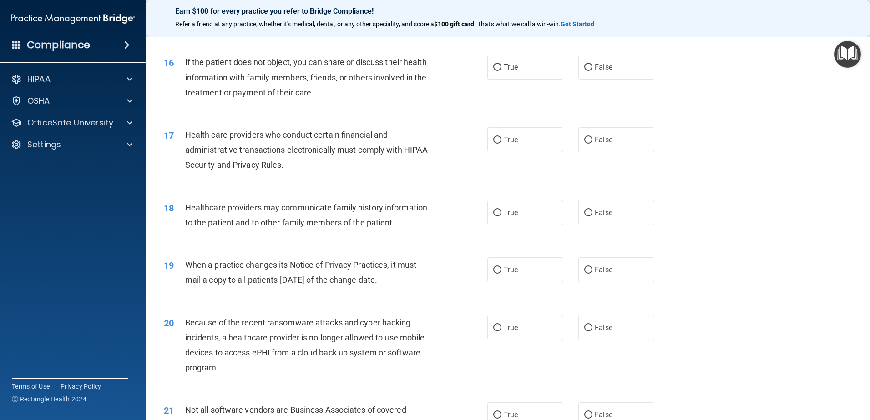
click at [487, 72] on label "True" at bounding box center [525, 67] width 76 height 25
click at [493, 71] on input "True" at bounding box center [497, 67] width 8 height 7
radio input "true"
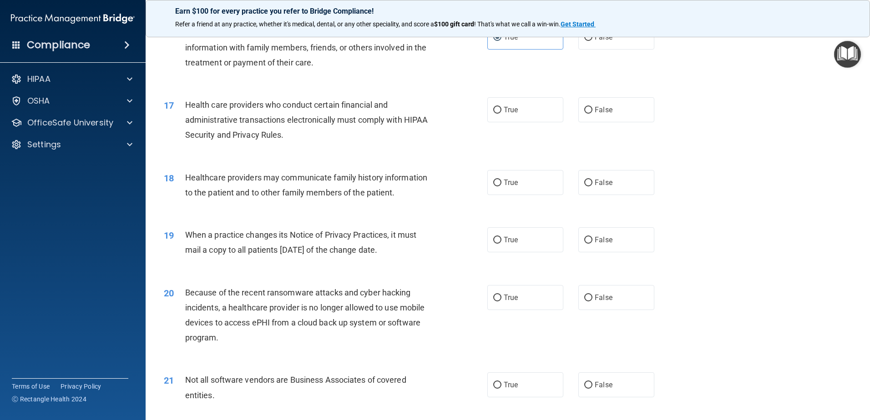
scroll to position [1092, 0]
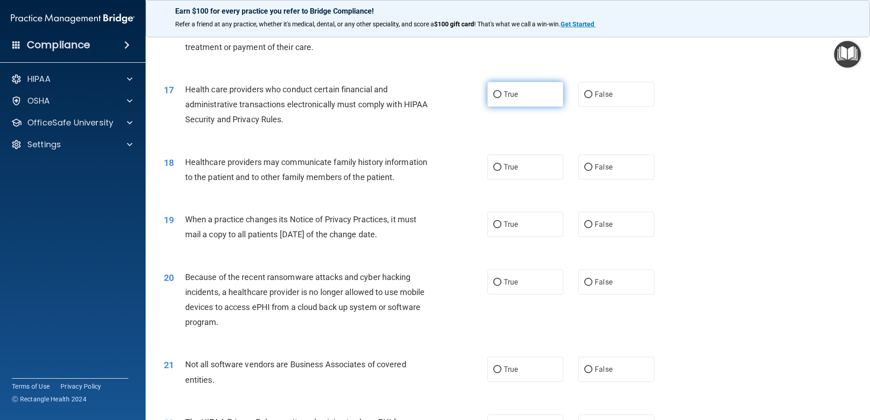
click at [519, 103] on label "True" at bounding box center [525, 94] width 76 height 25
click at [501, 98] on input "True" at bounding box center [497, 94] width 8 height 7
radio input "true"
click at [529, 170] on label "True" at bounding box center [525, 167] width 76 height 25
click at [501, 170] on input "True" at bounding box center [497, 167] width 8 height 7
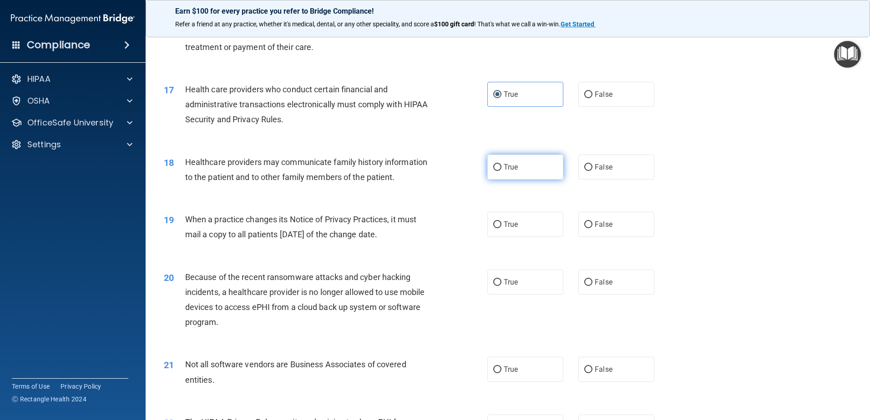
radio input "true"
click at [593, 235] on label "False" at bounding box center [616, 224] width 76 height 25
click at [592, 228] on input "False" at bounding box center [588, 225] width 8 height 7
radio input "true"
click at [600, 296] on div "20 Because of the recent ransomware attacks and cyber hacking incidents, a heal…" at bounding box center [507, 302] width 701 height 88
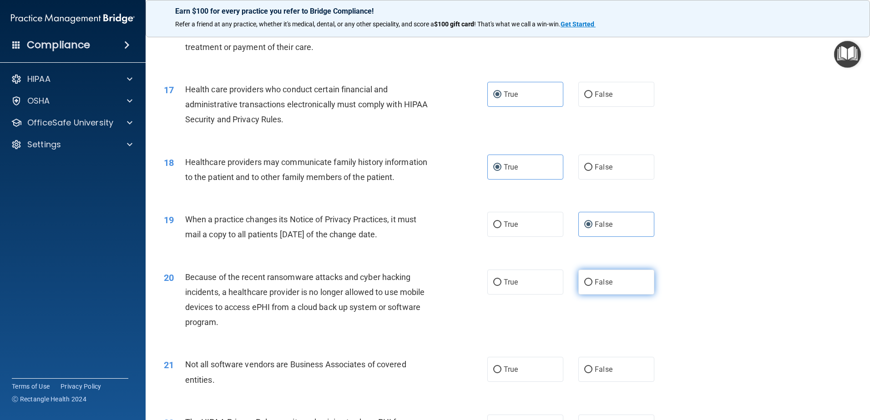
click at [602, 281] on span "False" at bounding box center [604, 282] width 18 height 9
click at [592, 281] on input "False" at bounding box center [588, 282] width 8 height 7
radio input "true"
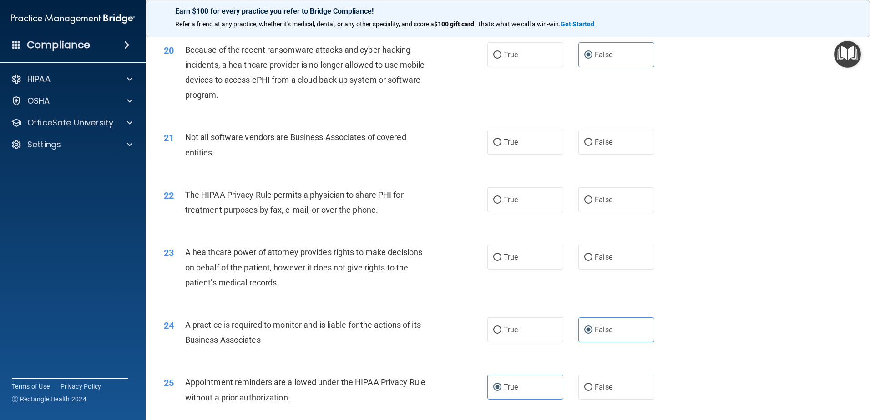
scroll to position [1365, 0]
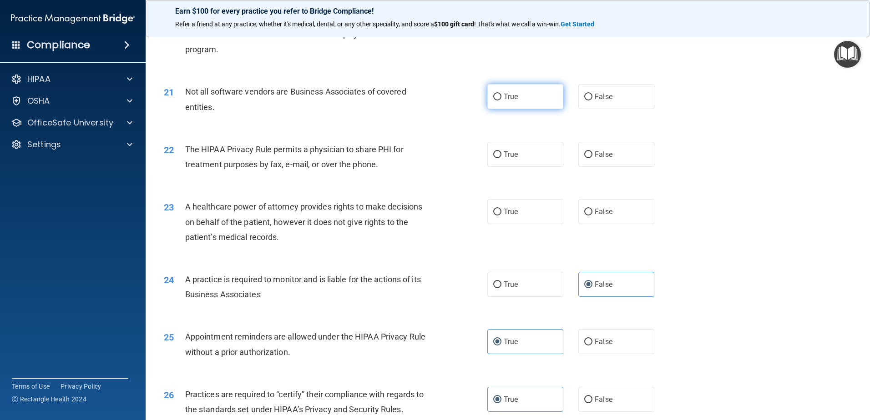
click at [518, 97] on label "True" at bounding box center [525, 96] width 76 height 25
click at [501, 97] on input "True" at bounding box center [497, 97] width 8 height 7
radio input "true"
click at [524, 161] on label "True" at bounding box center [525, 154] width 76 height 25
click at [501, 158] on input "True" at bounding box center [497, 154] width 8 height 7
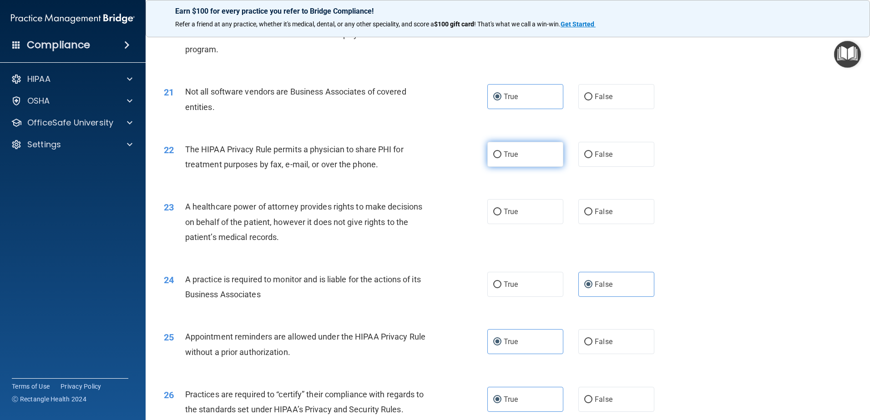
radio input "true"
click at [596, 213] on span "False" at bounding box center [604, 211] width 18 height 9
click at [592, 213] on input "False" at bounding box center [588, 212] width 8 height 7
radio input "true"
click at [509, 292] on label "True" at bounding box center [525, 284] width 76 height 25
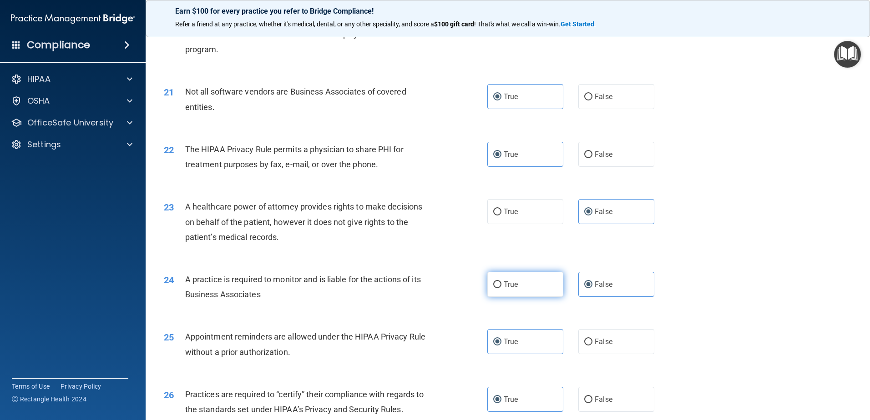
click at [501, 288] on input "True" at bounding box center [497, 285] width 8 height 7
radio input "true"
radio input "false"
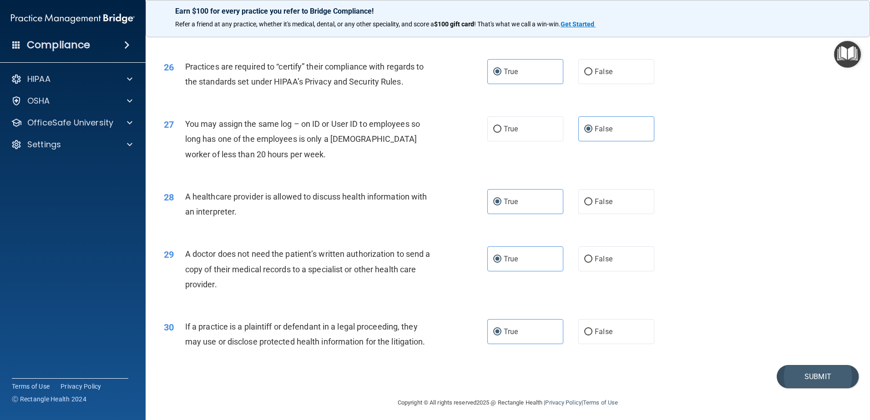
scroll to position [1697, 0]
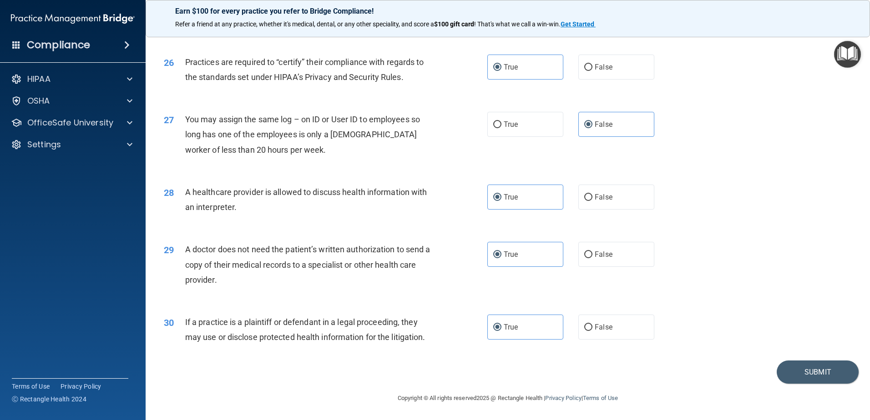
click at [786, 384] on footer "Copyright © All rights reserved 2025 @ Rectangle Health | Privacy Policy | Term…" at bounding box center [508, 397] width 688 height 27
click at [788, 380] on button "Submit" at bounding box center [817, 372] width 82 height 23
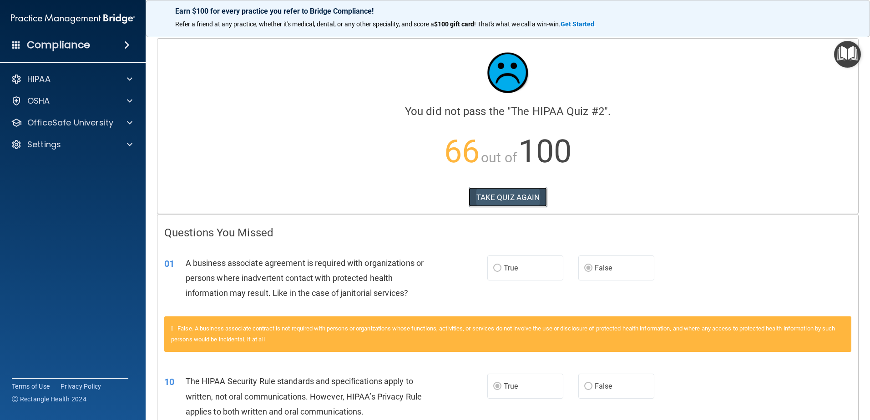
click at [491, 191] on button "TAKE QUIZ AGAIN" at bounding box center [508, 197] width 79 height 20
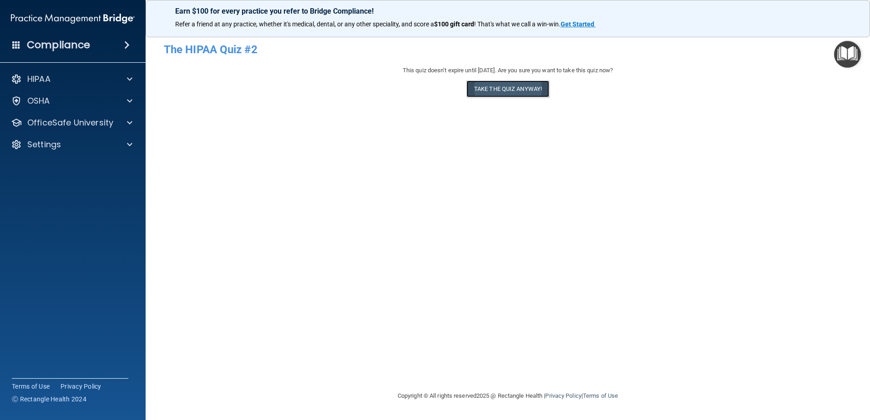
click at [494, 86] on button "Take the quiz anyway!" at bounding box center [507, 89] width 83 height 17
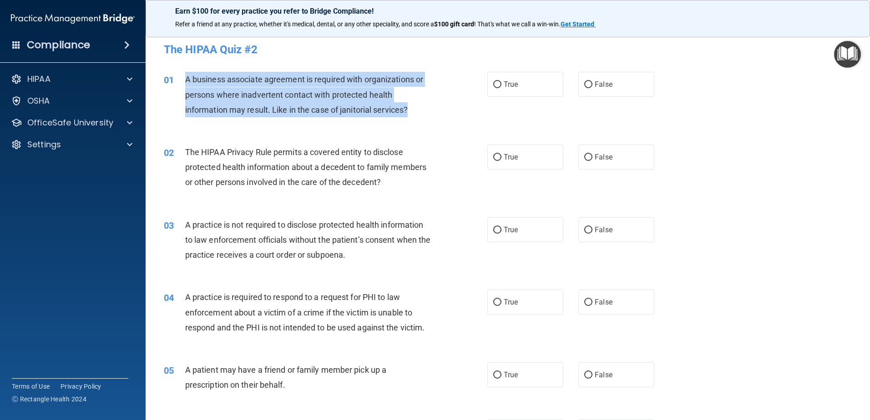
drag, startPoint x: 186, startPoint y: 82, endPoint x: 420, endPoint y: 106, distance: 235.0
click at [420, 106] on div "A business associate agreement is required with organizations or persons where …" at bounding box center [311, 94] width 253 height 45
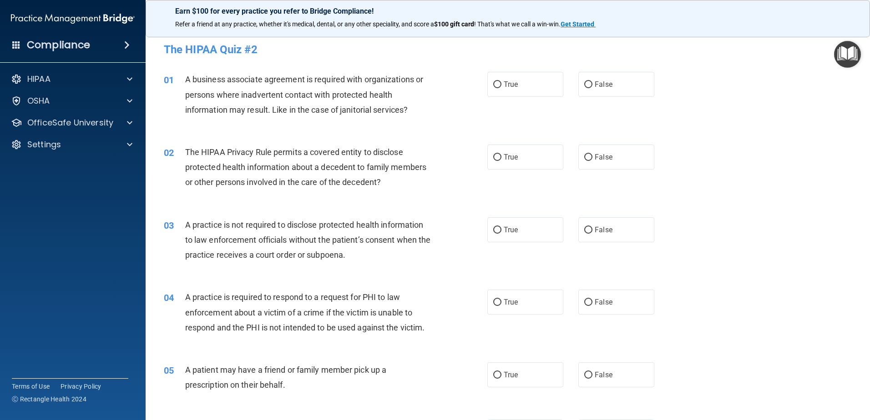
click at [442, 124] on div "01 A business associate agreement is required with organizations or persons whe…" at bounding box center [507, 96] width 701 height 73
click at [102, 81] on div "HIPAA" at bounding box center [60, 79] width 113 height 11
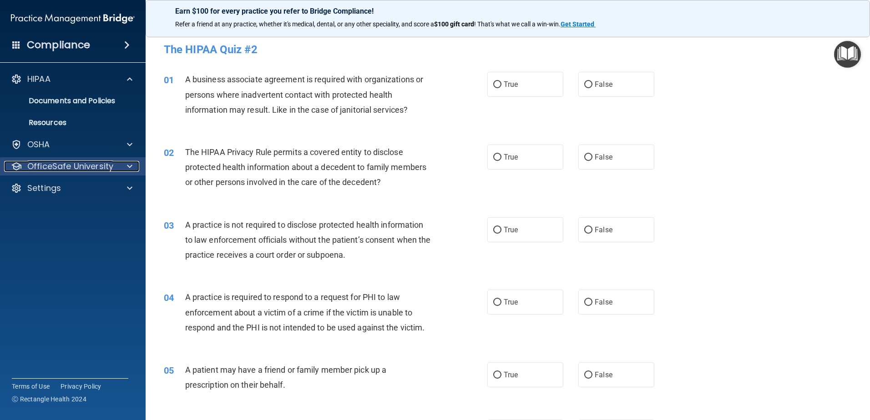
click at [65, 164] on p "OfficeSafe University" at bounding box center [70, 166] width 86 height 11
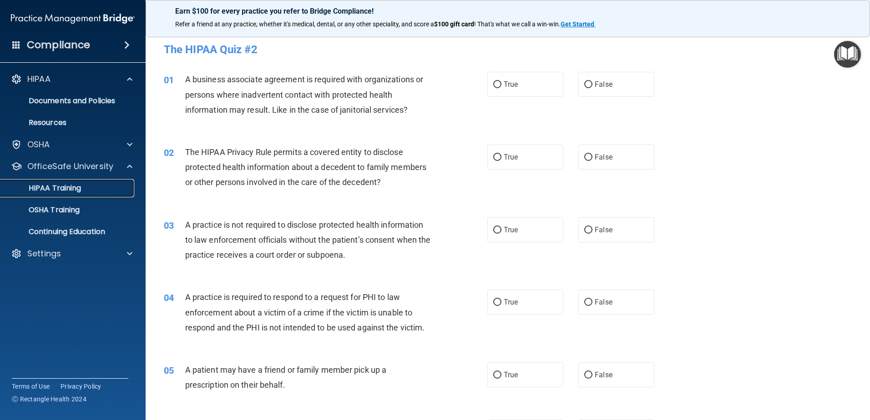
click at [74, 182] on link "HIPAA Training" at bounding box center [62, 188] width 143 height 18
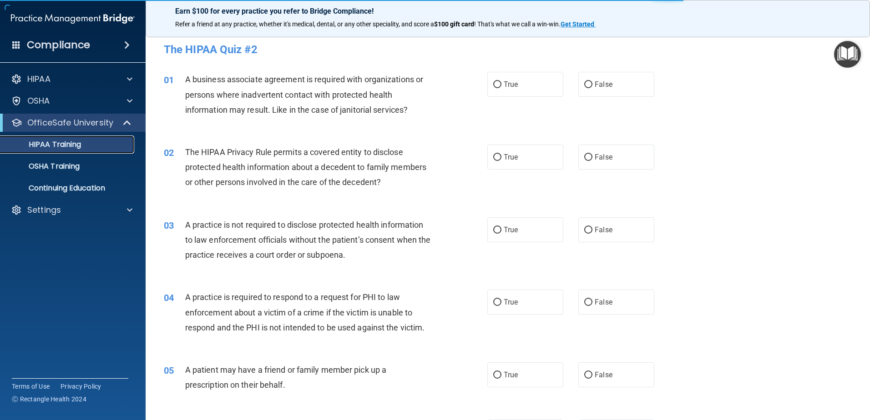
click at [76, 149] on p "HIPAA Training" at bounding box center [43, 144] width 75 height 9
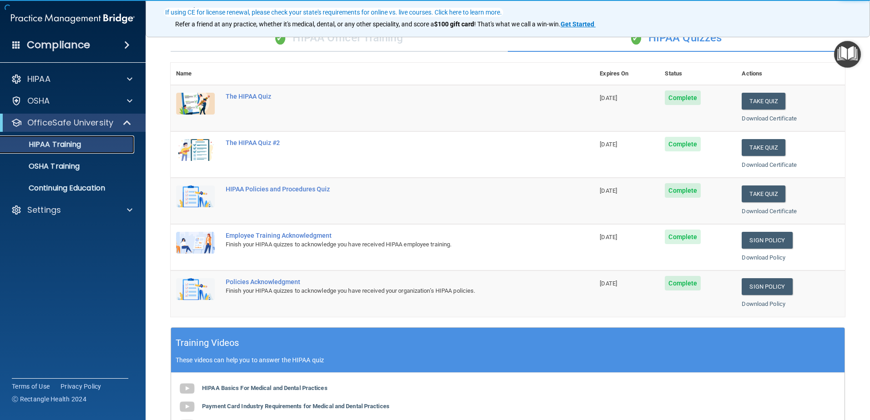
scroll to position [91, 0]
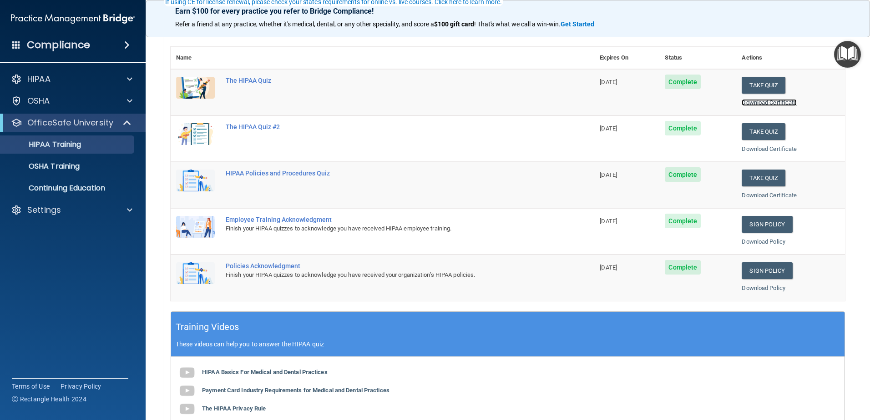
click at [751, 101] on link "Download Certificate" at bounding box center [768, 102] width 55 height 7
click at [752, 91] on button "Take Quiz" at bounding box center [763, 85] width 44 height 17
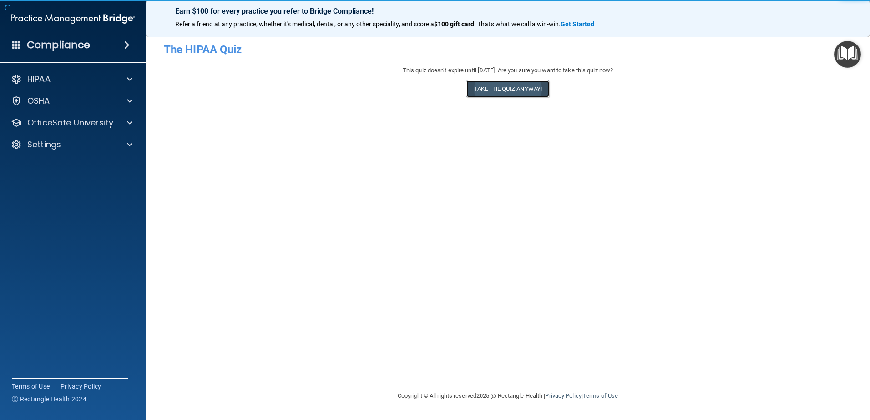
click at [496, 88] on button "Take the quiz anyway!" at bounding box center [507, 89] width 83 height 17
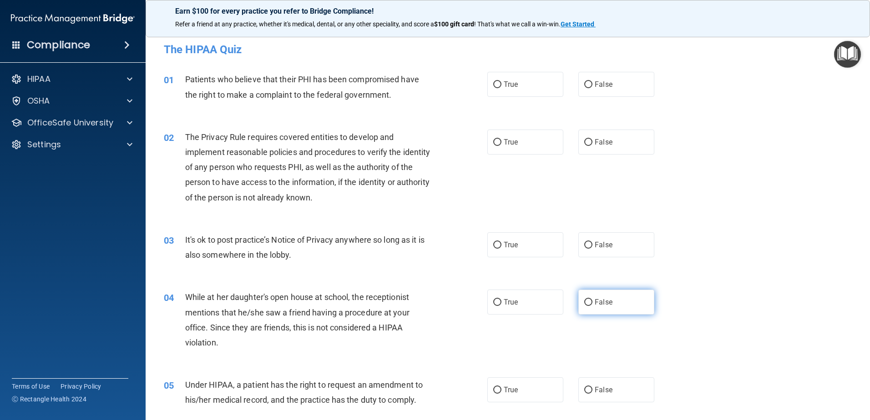
click at [631, 306] on label "False" at bounding box center [616, 302] width 76 height 25
click at [592, 306] on input "False" at bounding box center [588, 302] width 8 height 7
radio input "true"
click at [504, 83] on span "True" at bounding box center [511, 84] width 14 height 9
click at [501, 83] on input "True" at bounding box center [497, 84] width 8 height 7
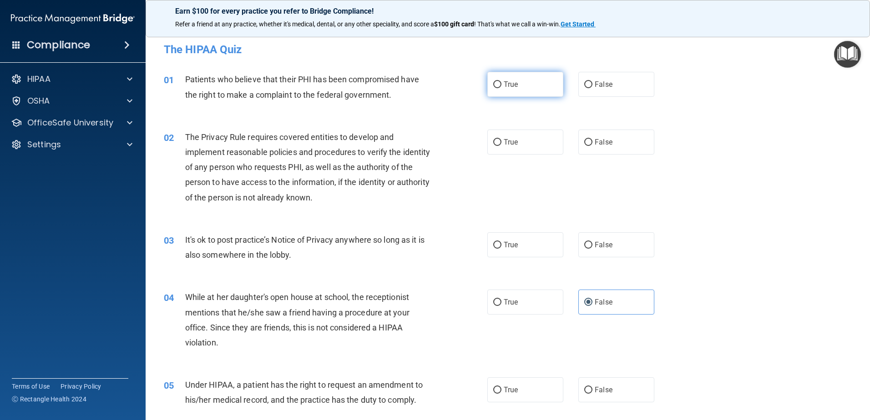
radio input "true"
click at [523, 150] on label "True" at bounding box center [525, 142] width 76 height 25
click at [501, 146] on input "True" at bounding box center [497, 142] width 8 height 7
radio input "true"
click at [581, 256] on label "False" at bounding box center [616, 244] width 76 height 25
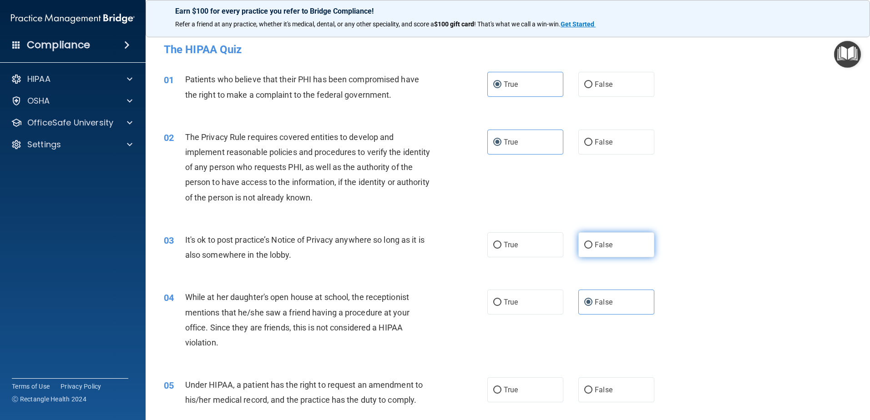
click at [584, 249] on input "False" at bounding box center [588, 245] width 8 height 7
radio input "true"
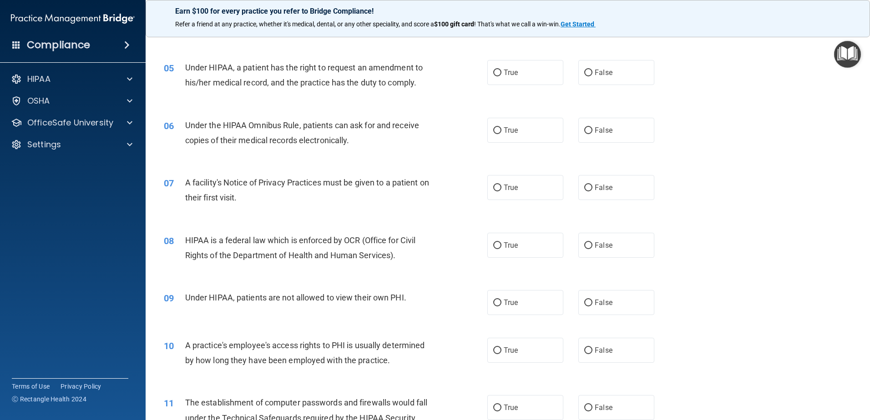
scroll to position [318, 0]
click at [523, 76] on label "True" at bounding box center [525, 71] width 76 height 25
click at [501, 76] on input "True" at bounding box center [497, 72] width 8 height 7
radio input "true"
click at [539, 126] on label "True" at bounding box center [525, 129] width 76 height 25
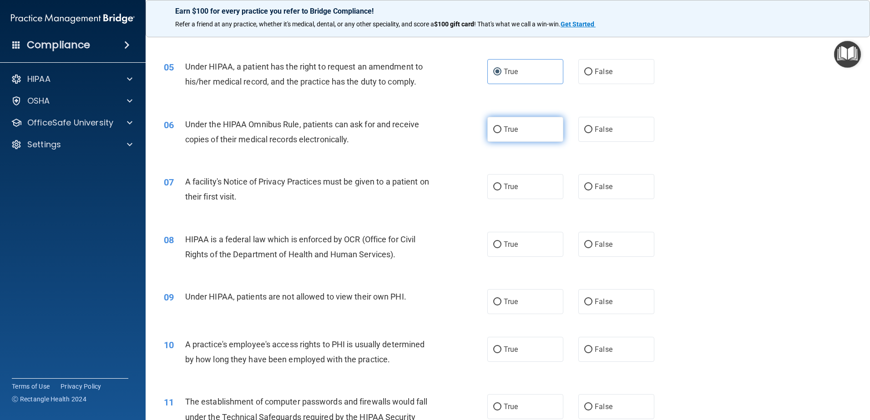
click at [501, 126] on input "True" at bounding box center [497, 129] width 8 height 7
radio input "true"
click at [536, 195] on label "True" at bounding box center [525, 186] width 76 height 25
click at [501, 191] on input "True" at bounding box center [497, 187] width 8 height 7
radio input "true"
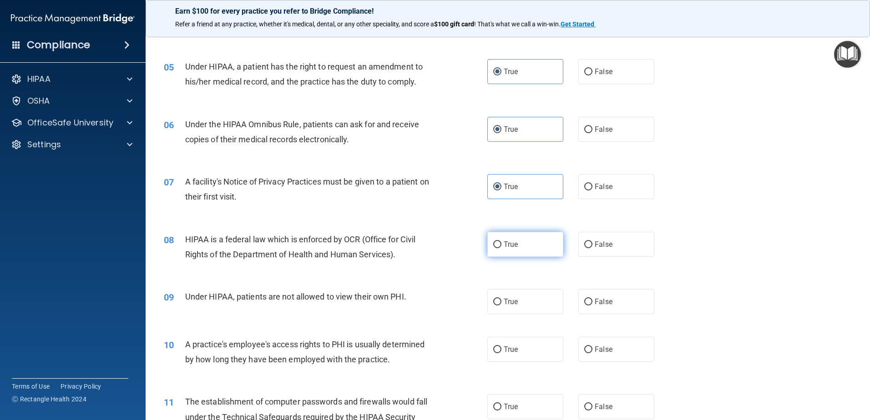
click at [516, 243] on label "True" at bounding box center [525, 244] width 76 height 25
click at [501, 243] on input "True" at bounding box center [497, 245] width 8 height 7
radio input "true"
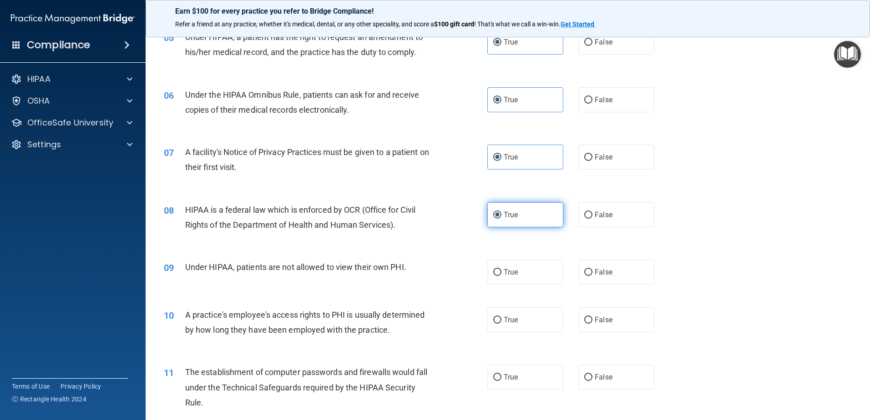
scroll to position [364, 0]
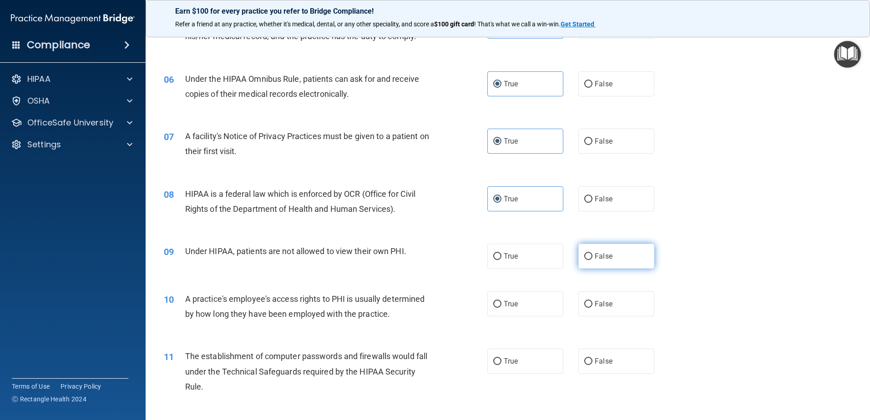
click at [598, 262] on label "False" at bounding box center [616, 256] width 76 height 25
click at [592, 260] on input "False" at bounding box center [588, 256] width 8 height 7
radio input "true"
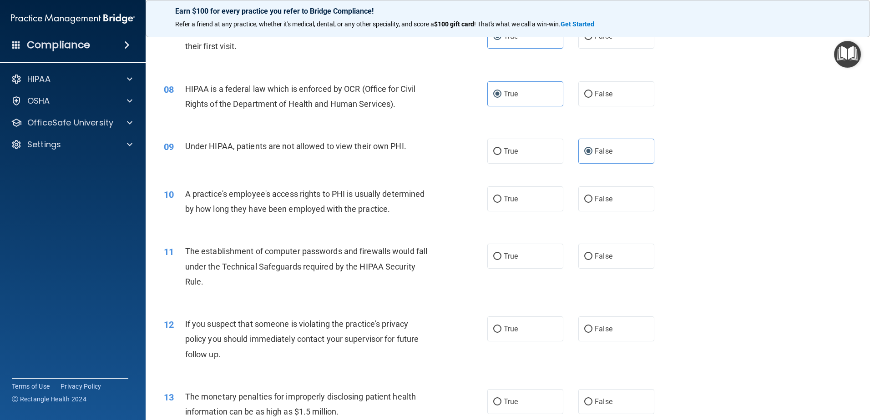
scroll to position [409, 0]
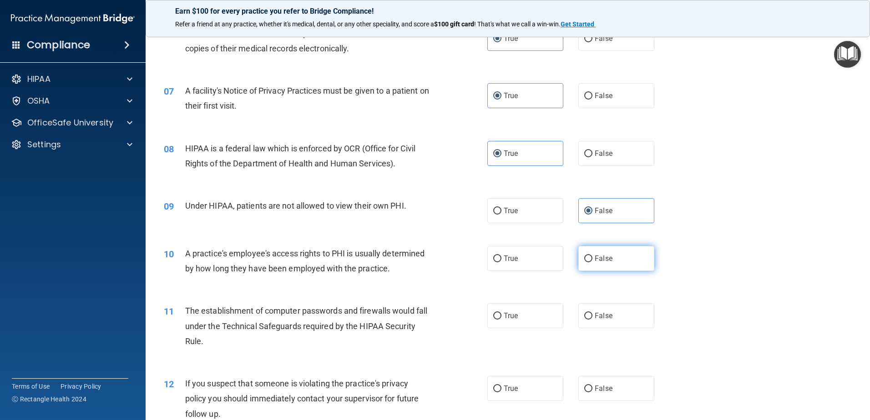
click at [611, 258] on label "False" at bounding box center [616, 258] width 76 height 25
click at [592, 258] on input "False" at bounding box center [588, 259] width 8 height 7
radio input "true"
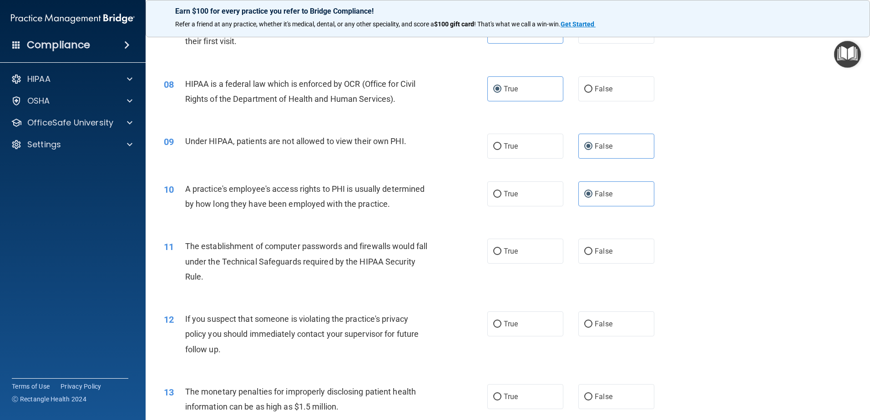
scroll to position [500, 0]
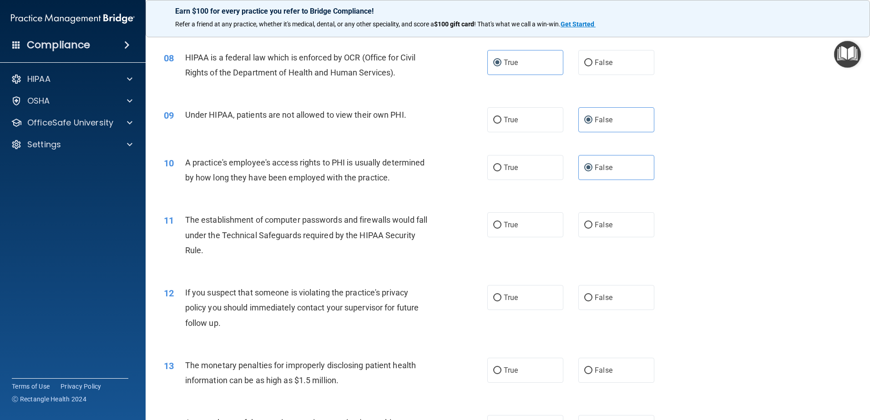
click at [504, 243] on div "11 The establishment of computer passwords and firewalls would fall under the T…" at bounding box center [507, 237] width 701 height 73
click at [508, 225] on span "True" at bounding box center [511, 225] width 14 height 9
click at [501, 225] on input "True" at bounding box center [497, 225] width 8 height 7
radio input "true"
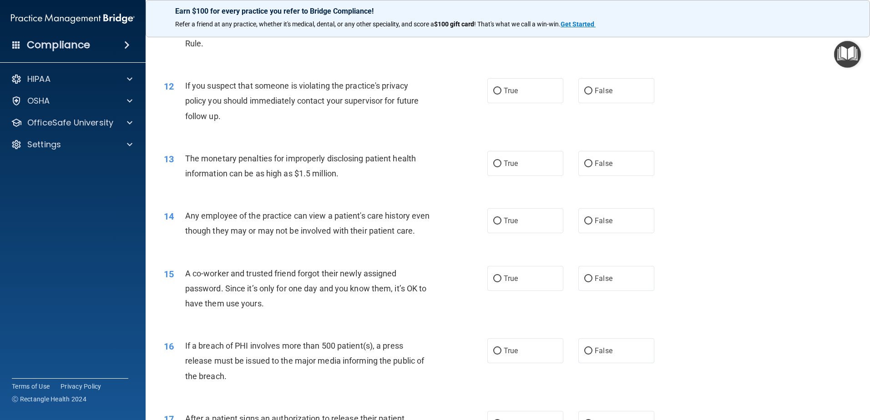
scroll to position [728, 0]
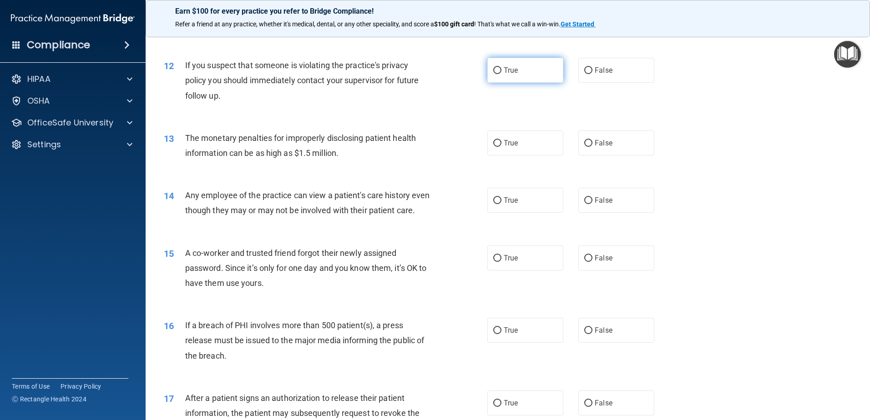
click at [514, 71] on span "True" at bounding box center [511, 70] width 14 height 9
click at [501, 71] on input "True" at bounding box center [497, 70] width 8 height 7
radio input "true"
click at [532, 155] on label "True" at bounding box center [525, 143] width 76 height 25
click at [501, 147] on input "True" at bounding box center [497, 143] width 8 height 7
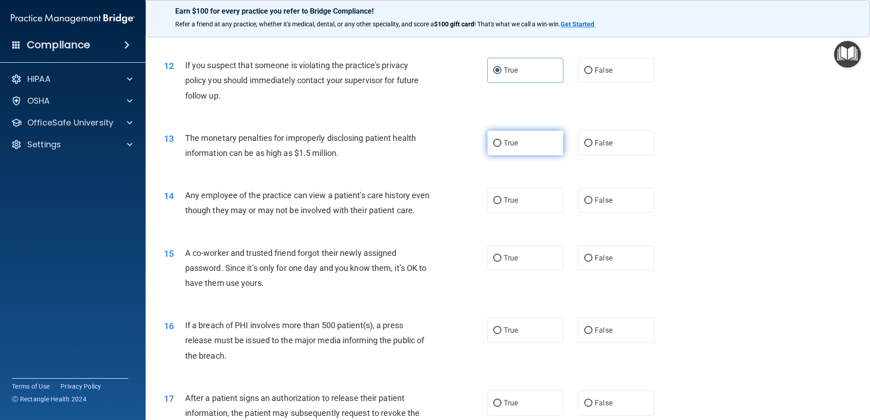
radio input "true"
click at [604, 201] on span "False" at bounding box center [604, 200] width 18 height 9
click at [592, 201] on input "False" at bounding box center [588, 200] width 8 height 7
radio input "true"
click at [608, 271] on label "False" at bounding box center [616, 258] width 76 height 25
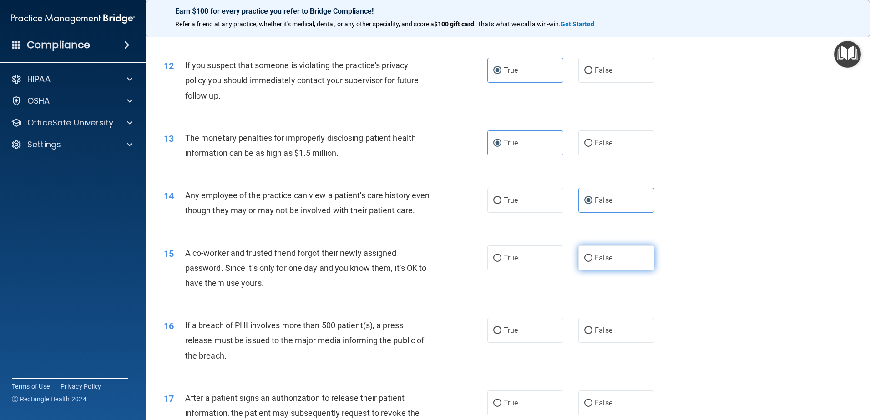
click at [592, 262] on input "False" at bounding box center [588, 258] width 8 height 7
radio input "true"
click at [520, 329] on div "16 If a breach of PHI involves more than 500 patient(s), a press release must b…" at bounding box center [507, 343] width 701 height 73
click at [519, 340] on label "True" at bounding box center [525, 330] width 76 height 25
click at [501, 334] on input "True" at bounding box center [497, 331] width 8 height 7
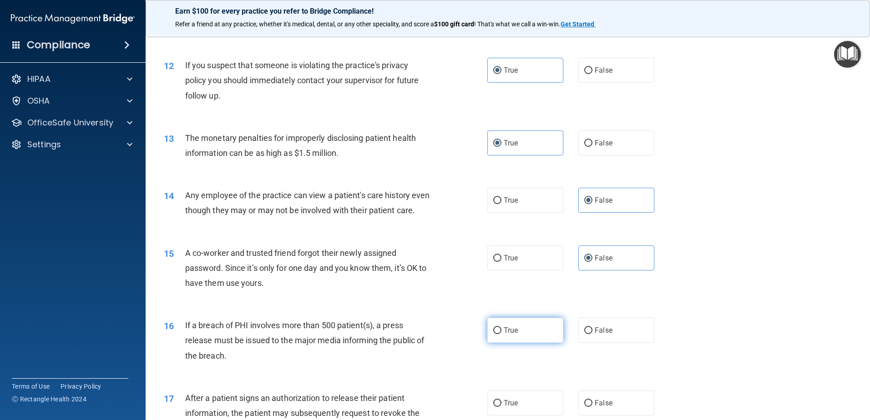
radio input "true"
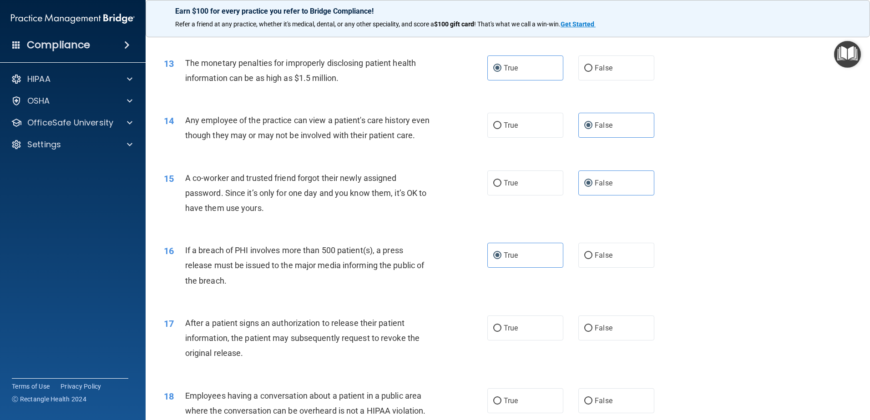
scroll to position [819, 0]
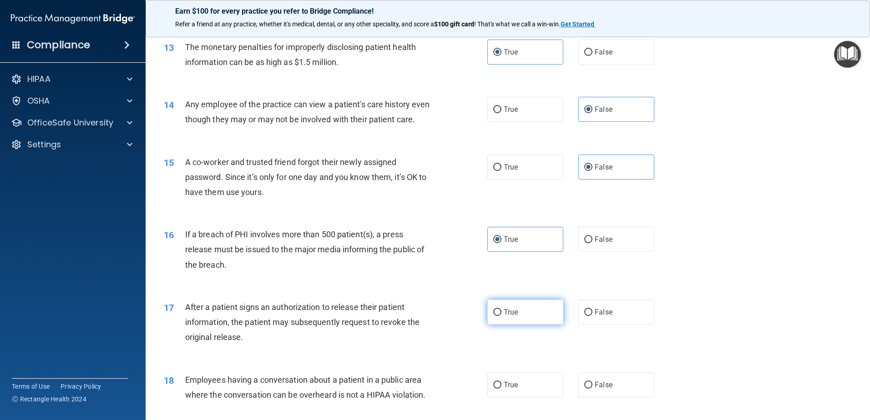
click at [506, 325] on label "True" at bounding box center [525, 312] width 76 height 25
click at [501, 316] on input "True" at bounding box center [497, 312] width 8 height 7
radio input "true"
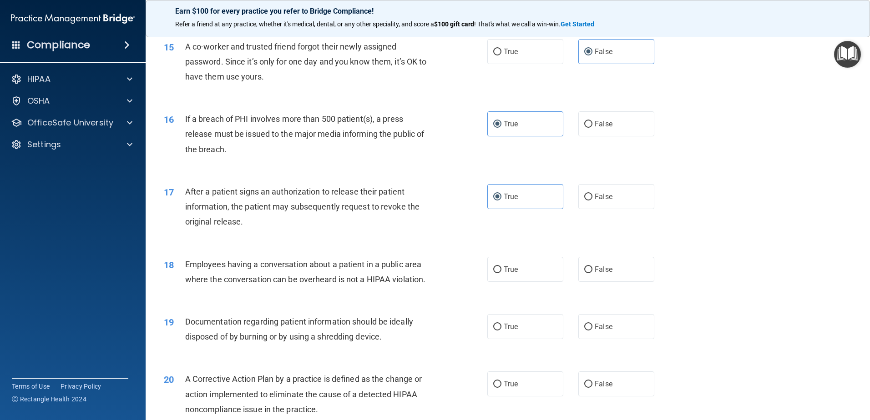
scroll to position [955, 0]
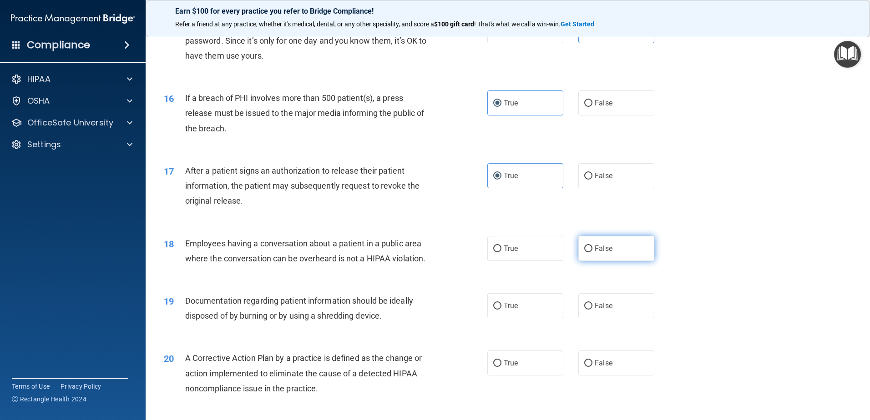
click at [623, 259] on label "False" at bounding box center [616, 248] width 76 height 25
click at [592, 252] on input "False" at bounding box center [588, 249] width 8 height 7
radio input "true"
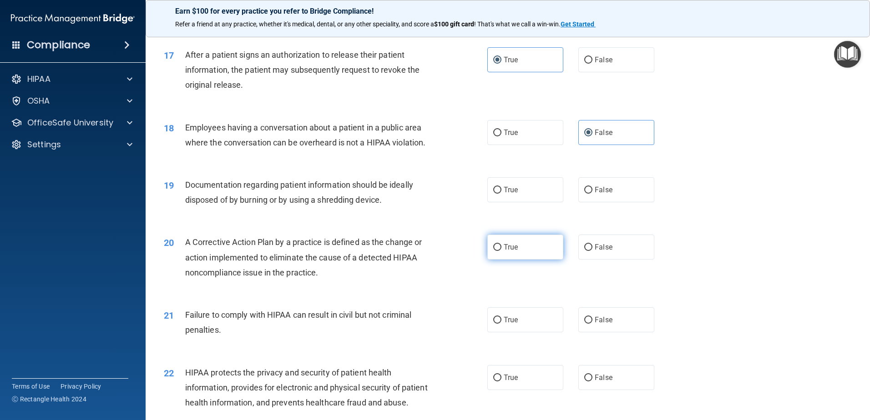
scroll to position [1092, 0]
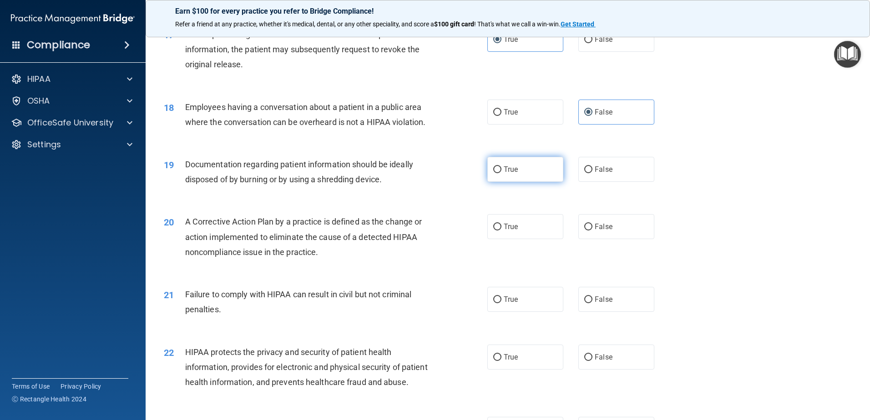
click at [506, 182] on label "True" at bounding box center [525, 169] width 76 height 25
click at [501, 173] on input "True" at bounding box center [497, 169] width 8 height 7
radio input "true"
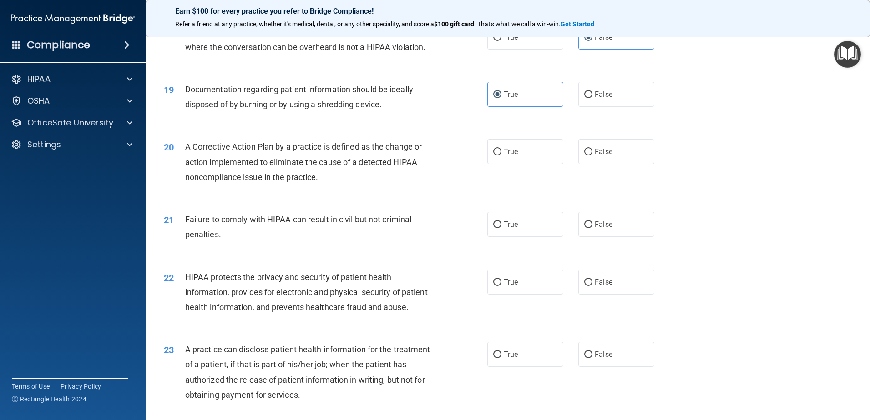
scroll to position [1183, 0]
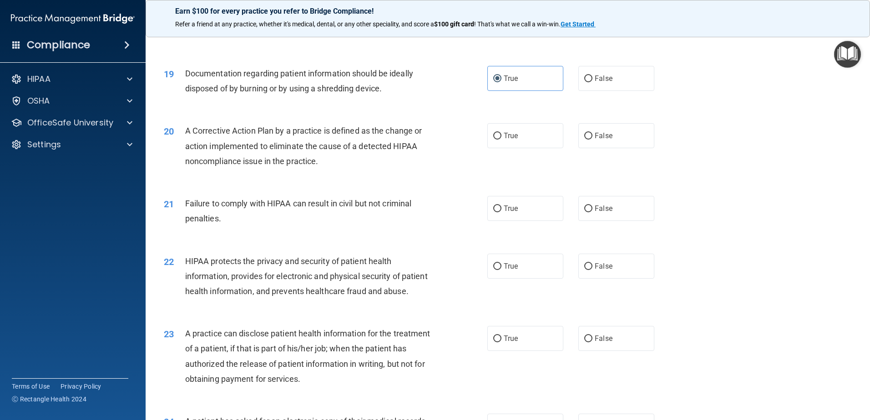
click at [570, 220] on div "True False" at bounding box center [578, 208] width 182 height 25
click at [594, 216] on label "False" at bounding box center [616, 208] width 76 height 25
click at [592, 212] on input "False" at bounding box center [588, 209] width 8 height 7
radio input "true"
click at [510, 140] on span "True" at bounding box center [511, 135] width 14 height 9
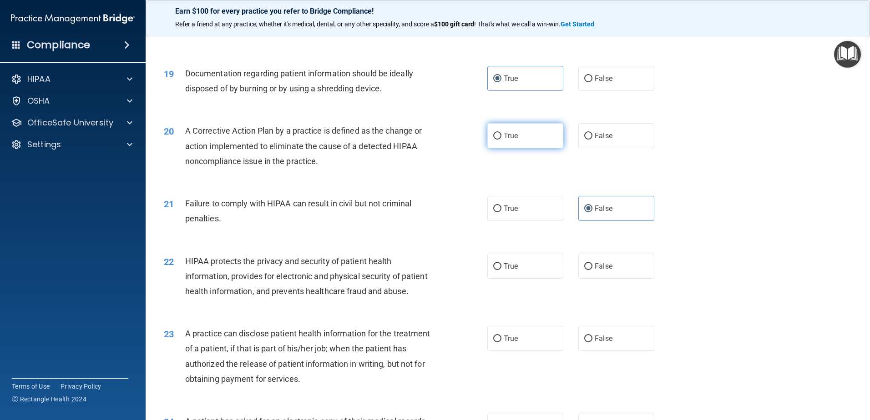
click at [501, 140] on input "True" at bounding box center [497, 136] width 8 height 7
radio input "true"
click at [519, 279] on label "True" at bounding box center [525, 266] width 76 height 25
click at [501, 270] on input "True" at bounding box center [497, 266] width 8 height 7
radio input "true"
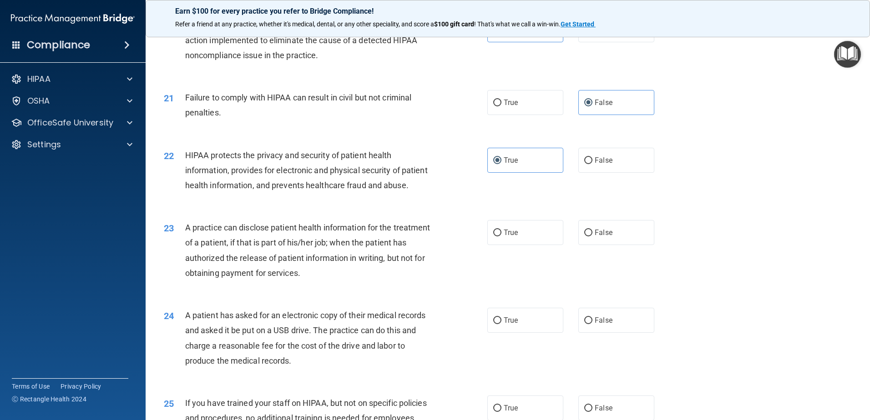
scroll to position [1319, 0]
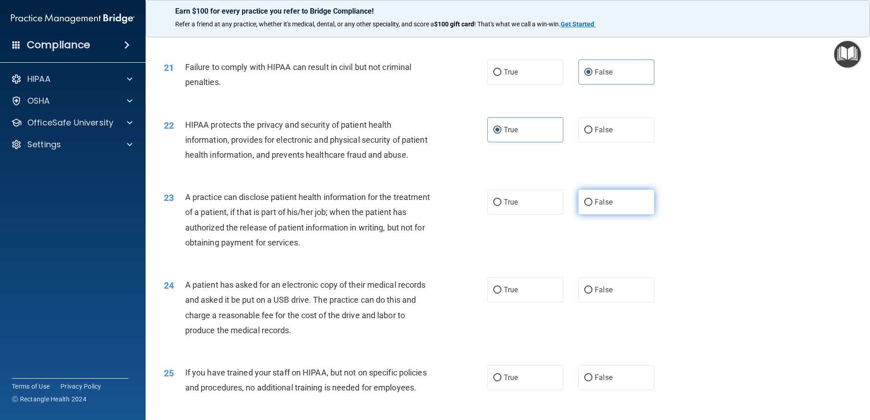
click at [608, 215] on label "False" at bounding box center [616, 202] width 76 height 25
click at [592, 206] on input "False" at bounding box center [588, 202] width 8 height 7
radio input "true"
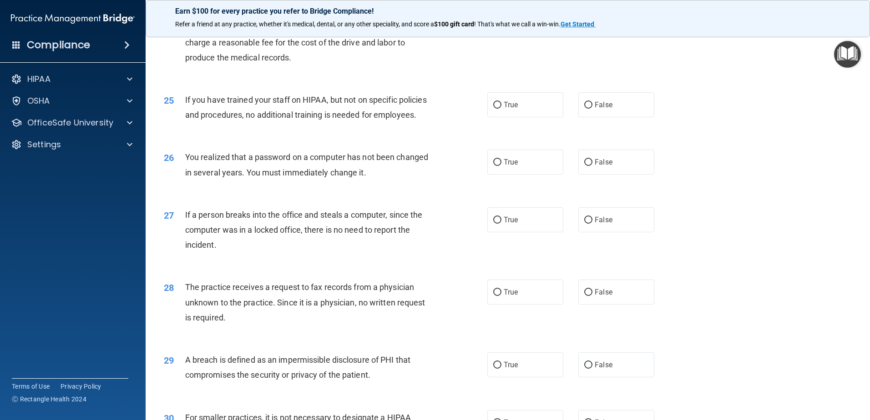
scroll to position [1547, 0]
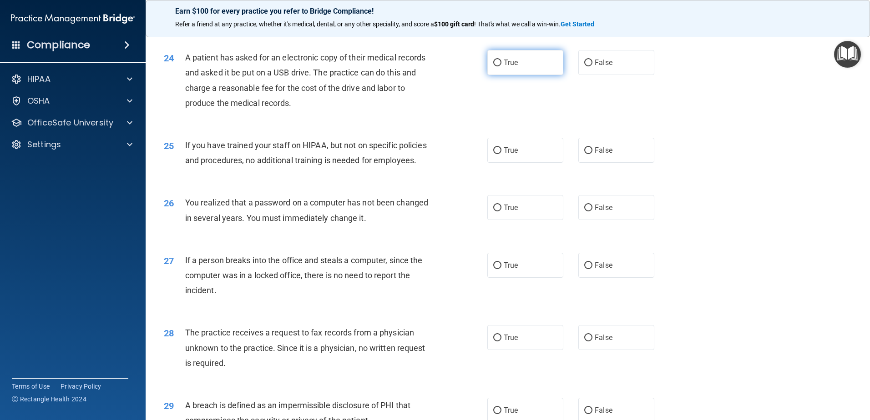
click at [529, 75] on label "True" at bounding box center [525, 62] width 76 height 25
click at [501, 66] on input "True" at bounding box center [497, 63] width 8 height 7
radio input "true"
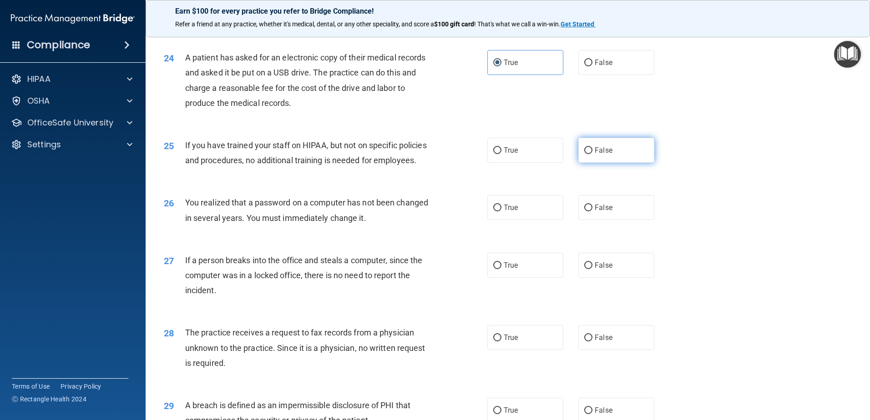
click at [608, 163] on label "False" at bounding box center [616, 150] width 76 height 25
click at [592, 154] on input "False" at bounding box center [588, 150] width 8 height 7
radio input "true"
click at [517, 220] on label "True" at bounding box center [525, 207] width 76 height 25
click at [501, 212] on input "True" at bounding box center [497, 208] width 8 height 7
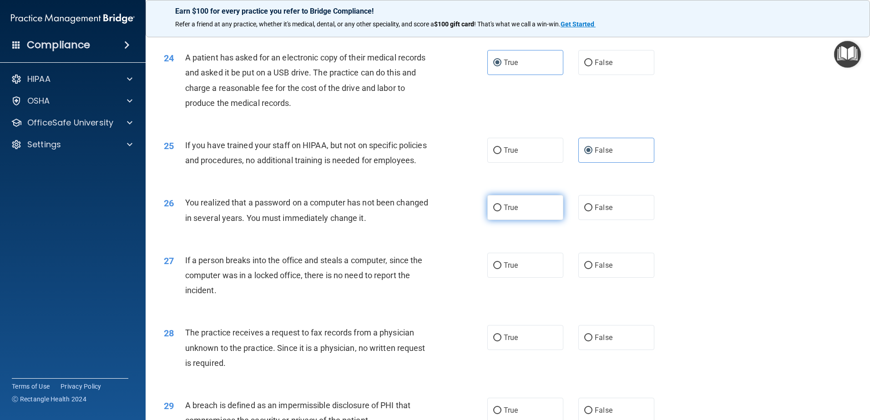
radio input "true"
click at [590, 278] on label "False" at bounding box center [616, 265] width 76 height 25
click at [590, 269] on input "False" at bounding box center [588, 265] width 8 height 7
radio input "true"
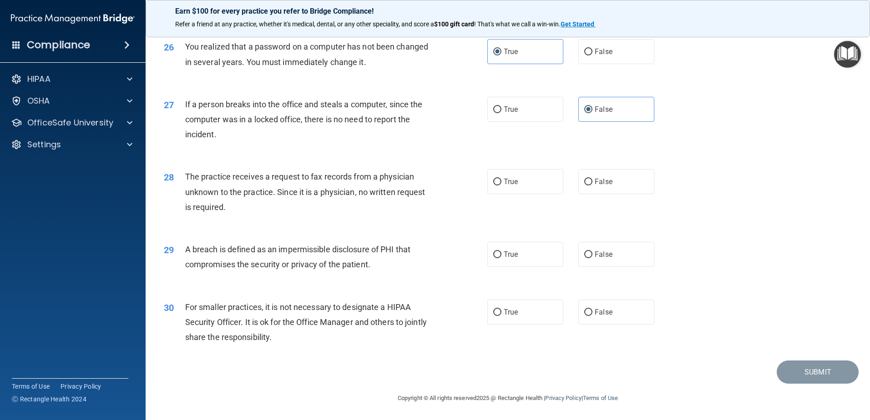
scroll to position [1748, 0]
click at [612, 178] on label "False" at bounding box center [616, 181] width 76 height 25
click at [592, 179] on input "False" at bounding box center [588, 182] width 8 height 7
radio input "true"
click at [542, 257] on label "True" at bounding box center [525, 254] width 76 height 25
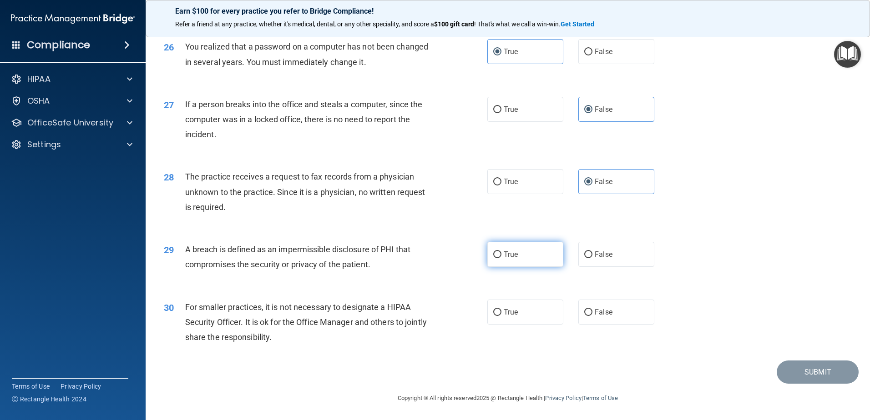
click at [501, 257] on input "True" at bounding box center [497, 255] width 8 height 7
radio input "true"
click at [523, 309] on label "True" at bounding box center [525, 312] width 76 height 25
click at [501, 309] on input "True" at bounding box center [497, 312] width 8 height 7
radio input "true"
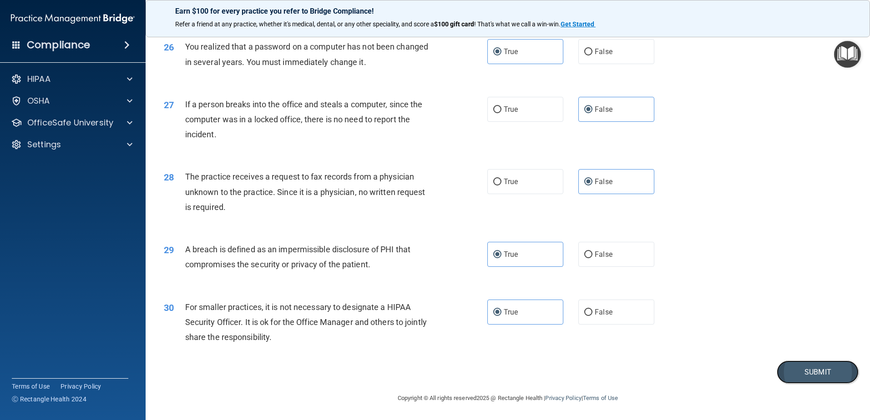
click at [799, 373] on button "Submit" at bounding box center [817, 372] width 82 height 23
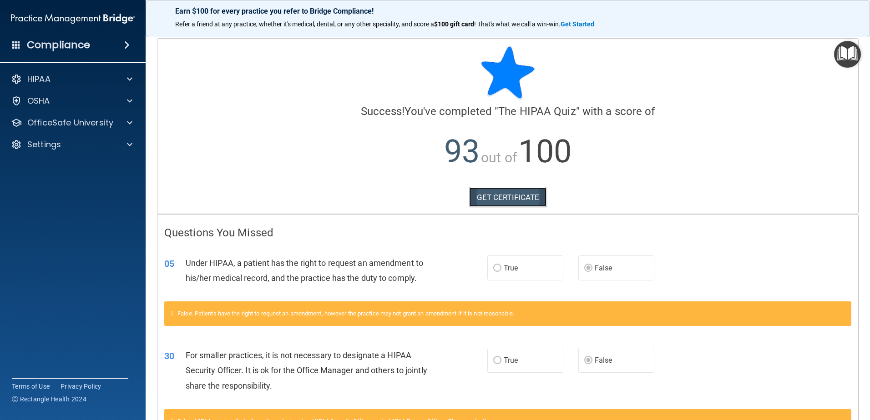
click at [523, 202] on link "GET CERTIFICATE" at bounding box center [508, 197] width 78 height 20
click at [67, 131] on div "OfficeSafe University" at bounding box center [73, 123] width 146 height 18
click at [125, 117] on div at bounding box center [128, 122] width 23 height 11
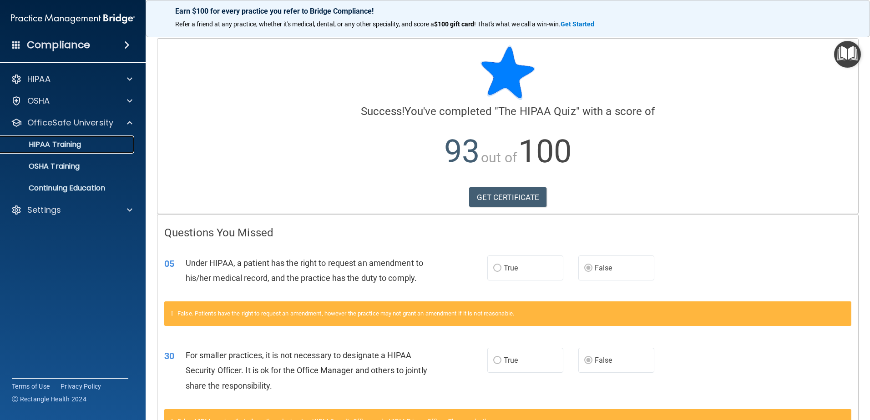
click at [80, 141] on p "HIPAA Training" at bounding box center [43, 144] width 75 height 9
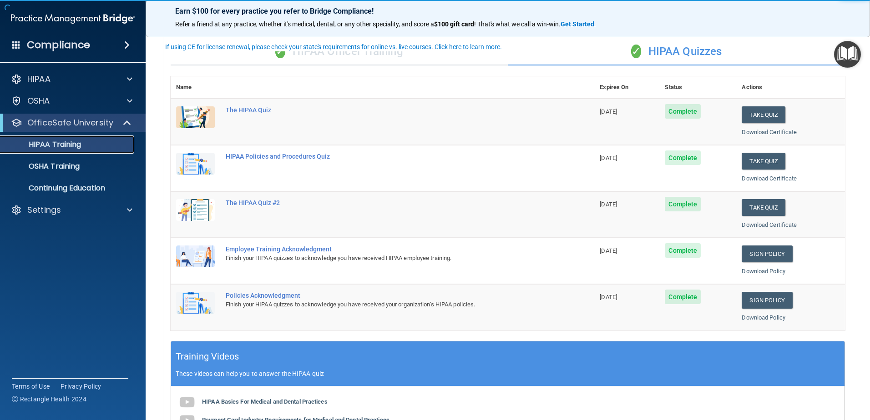
scroll to position [45, 0]
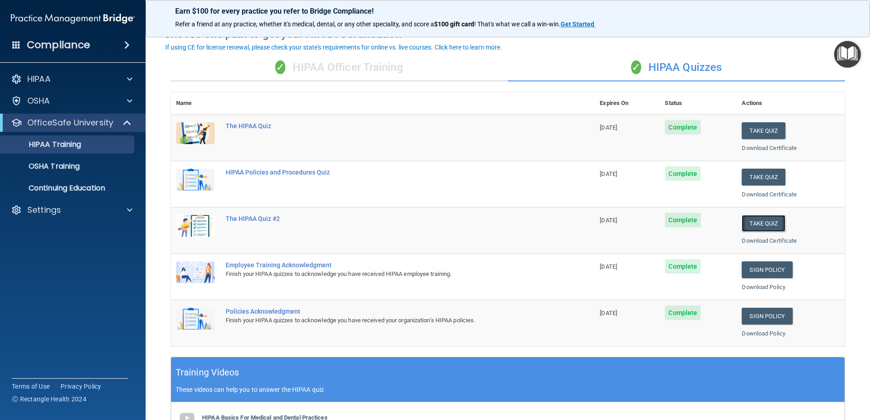
click at [758, 220] on button "Take Quiz" at bounding box center [763, 223] width 44 height 17
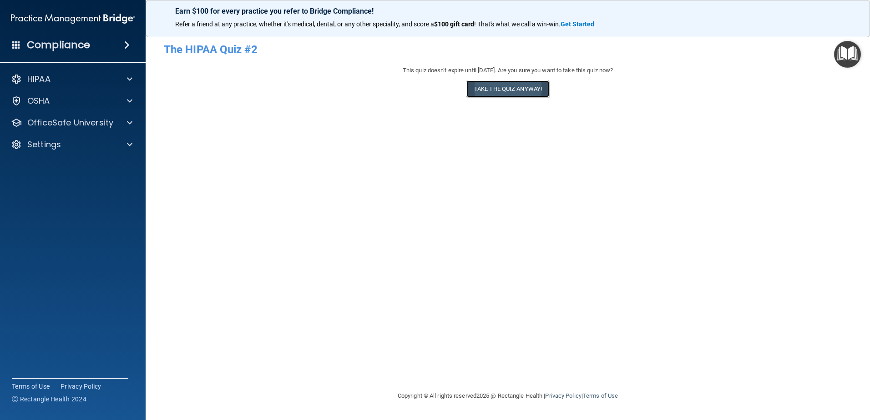
click at [474, 91] on button "Take the quiz anyway!" at bounding box center [507, 89] width 83 height 17
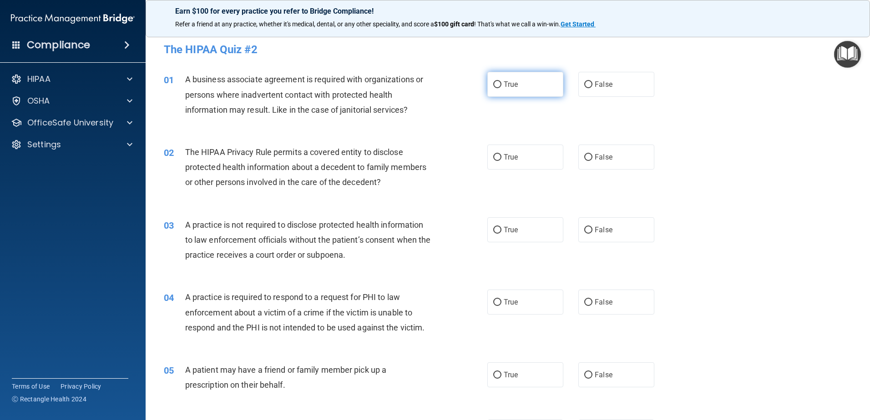
click at [518, 89] on label "True" at bounding box center [525, 84] width 76 height 25
click at [501, 88] on input "True" at bounding box center [497, 84] width 8 height 7
radio input "true"
click at [498, 161] on label "True" at bounding box center [525, 157] width 76 height 25
click at [498, 161] on input "True" at bounding box center [497, 157] width 8 height 7
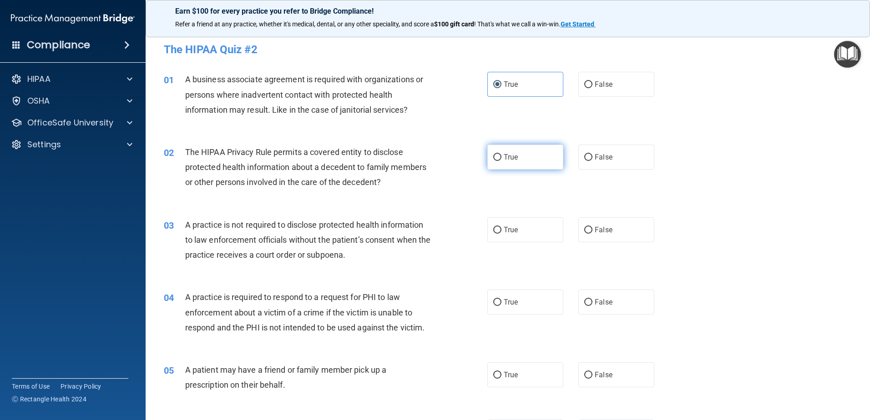
radio input "true"
click at [583, 223] on label "False" at bounding box center [616, 229] width 76 height 25
click at [584, 227] on input "False" at bounding box center [588, 230] width 8 height 7
radio input "true"
click at [531, 302] on label "True" at bounding box center [525, 302] width 76 height 25
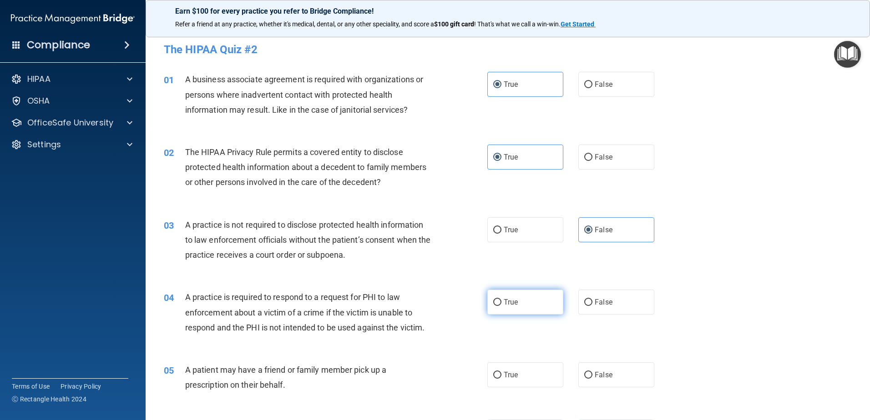
click at [501, 302] on input "True" at bounding box center [497, 302] width 8 height 7
radio input "true"
click at [518, 380] on label "True" at bounding box center [525, 375] width 76 height 25
click at [501, 379] on input "True" at bounding box center [497, 375] width 8 height 7
radio input "true"
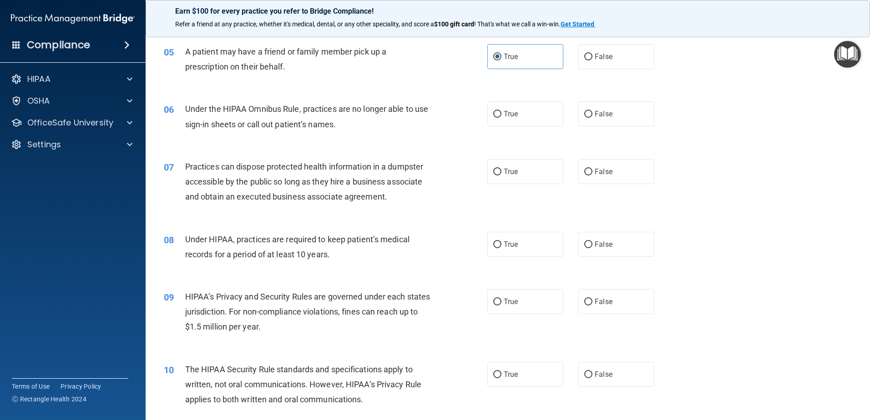
scroll to position [364, 0]
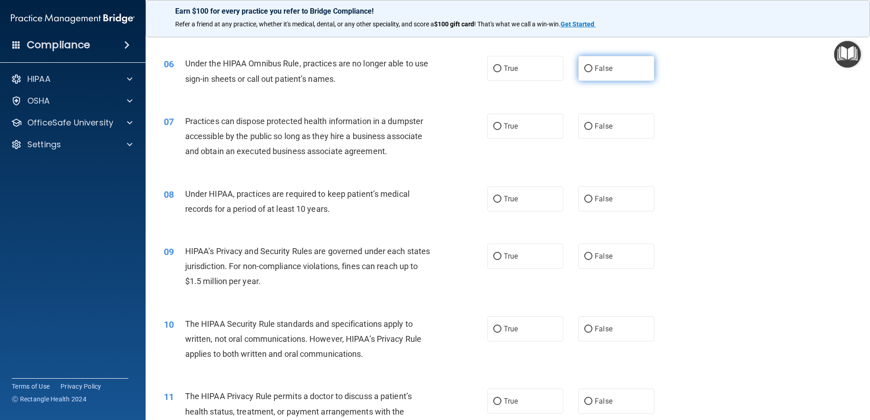
click at [595, 67] on span "False" at bounding box center [604, 68] width 18 height 9
click at [592, 67] on input "False" at bounding box center [588, 69] width 8 height 7
radio input "true"
click at [590, 126] on label "False" at bounding box center [616, 126] width 76 height 25
click at [590, 126] on input "False" at bounding box center [588, 126] width 8 height 7
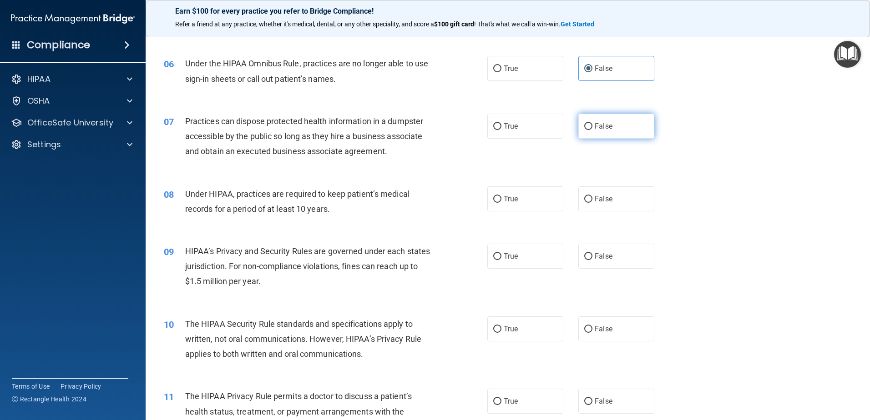
radio input "true"
click at [597, 193] on label "False" at bounding box center [616, 198] width 76 height 25
click at [592, 196] on input "False" at bounding box center [588, 199] width 8 height 7
radio input "true"
click at [584, 260] on input "False" at bounding box center [588, 256] width 8 height 7
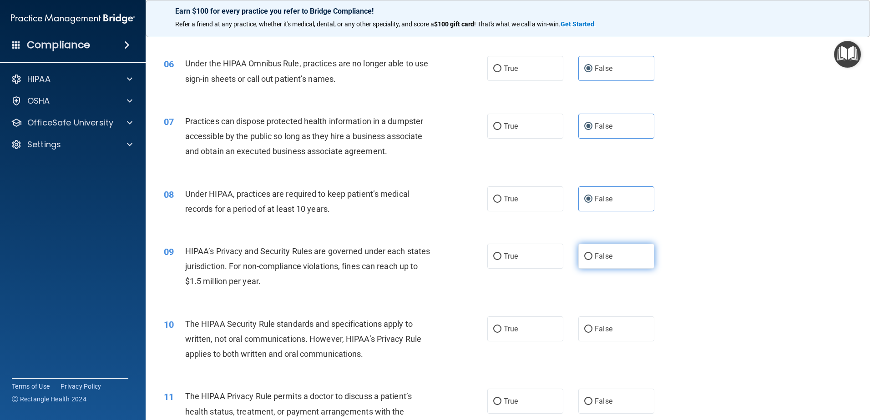
radio input "true"
click at [524, 328] on label "True" at bounding box center [525, 329] width 76 height 25
click at [501, 328] on input "True" at bounding box center [497, 329] width 8 height 7
radio input "true"
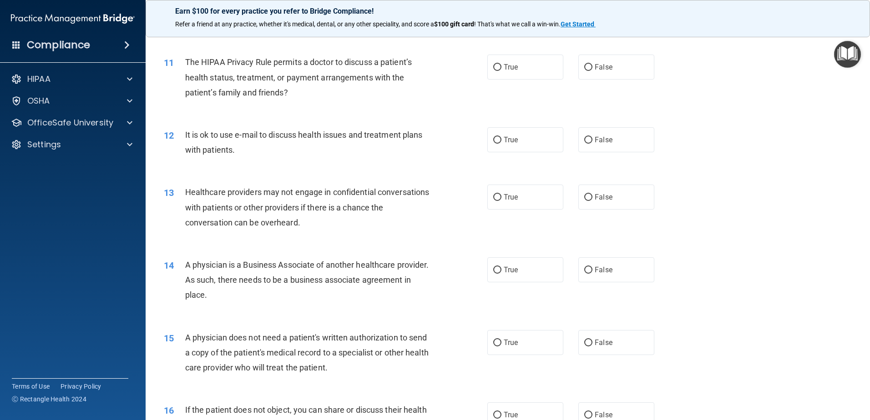
scroll to position [682, 0]
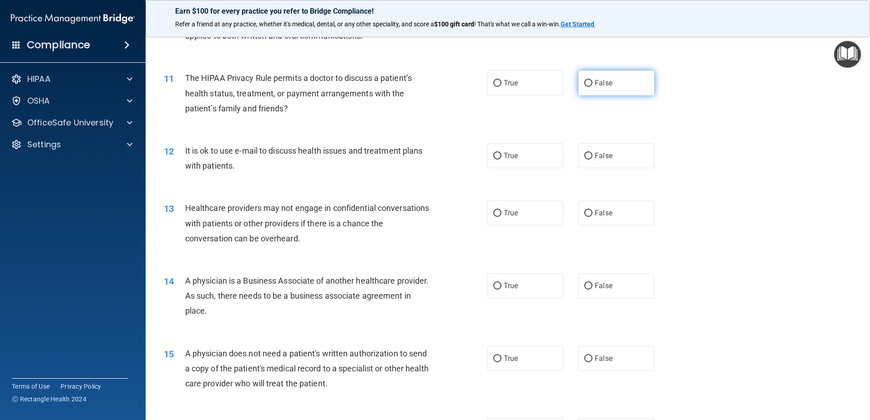
click at [608, 84] on label "False" at bounding box center [616, 83] width 76 height 25
click at [592, 84] on input "False" at bounding box center [588, 83] width 8 height 7
radio input "true"
click at [614, 153] on label "False" at bounding box center [616, 155] width 76 height 25
click at [592, 153] on input "False" at bounding box center [588, 156] width 8 height 7
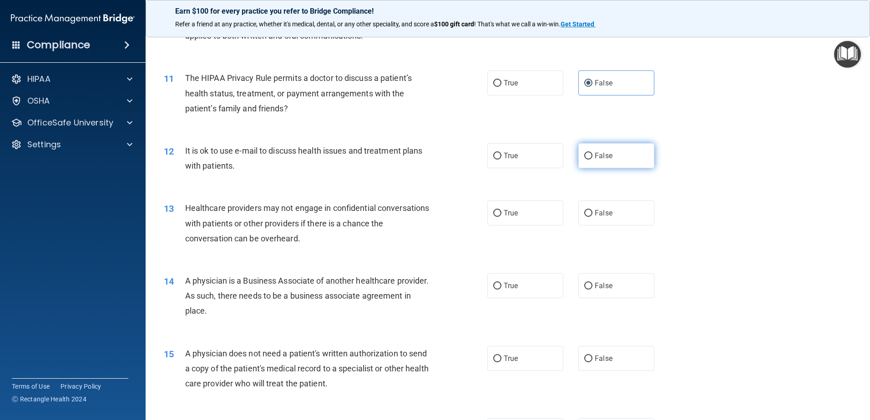
radio input "true"
click at [525, 212] on label "True" at bounding box center [525, 213] width 76 height 25
click at [501, 212] on input "True" at bounding box center [497, 213] width 8 height 7
radio input "true"
click at [600, 285] on span "False" at bounding box center [604, 286] width 18 height 9
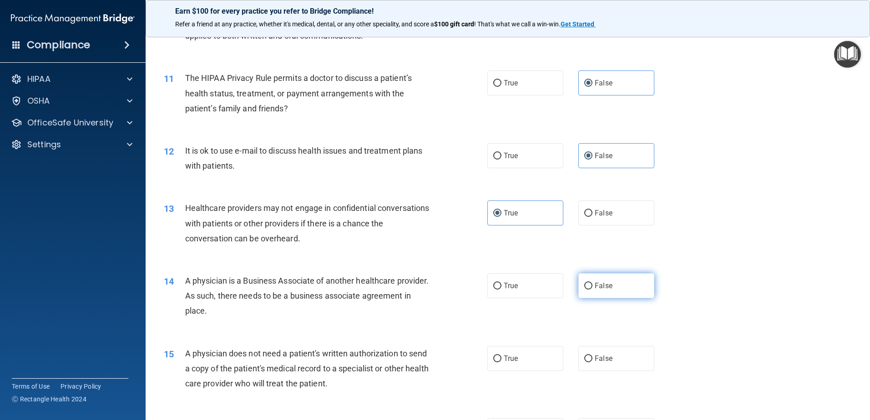
click at [592, 285] on input "False" at bounding box center [588, 286] width 8 height 7
radio input "true"
click at [614, 358] on label "False" at bounding box center [616, 358] width 76 height 25
click at [592, 358] on input "False" at bounding box center [588, 359] width 8 height 7
radio input "true"
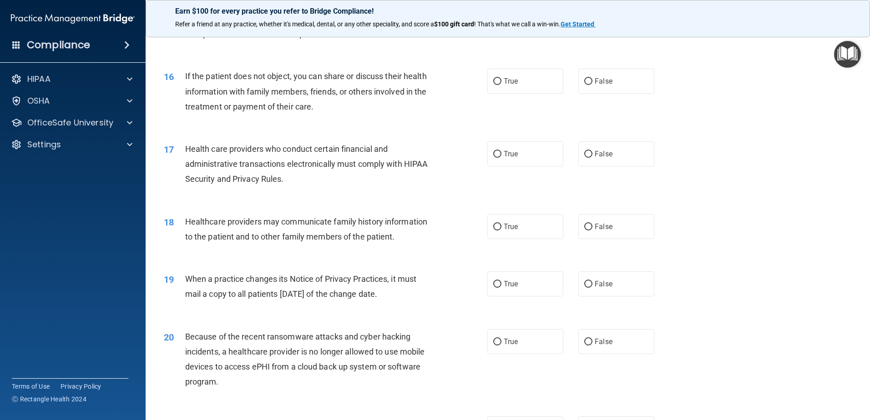
scroll to position [1046, 0]
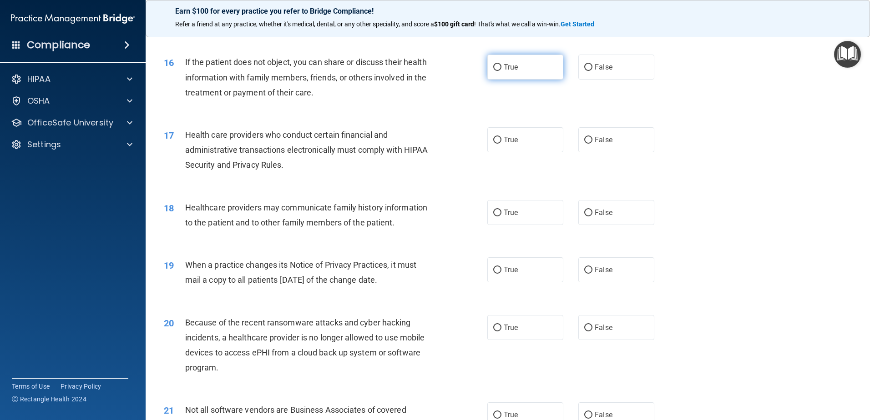
click at [519, 57] on label "True" at bounding box center [525, 67] width 76 height 25
click at [501, 64] on input "True" at bounding box center [497, 67] width 8 height 7
radio input "true"
click at [499, 135] on label "True" at bounding box center [525, 139] width 76 height 25
click at [499, 137] on input "True" at bounding box center [497, 140] width 8 height 7
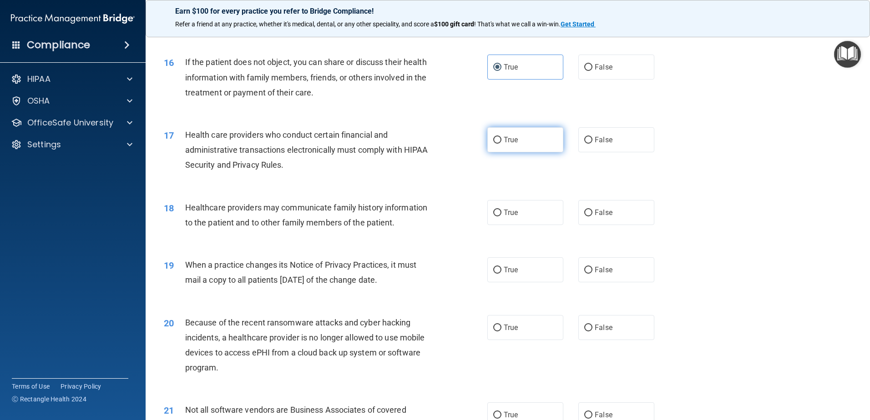
radio input "true"
click at [509, 200] on label "True" at bounding box center [525, 212] width 76 height 25
click at [501, 210] on input "True" at bounding box center [497, 213] width 8 height 7
radio input "true"
click at [503, 276] on label "True" at bounding box center [525, 269] width 76 height 25
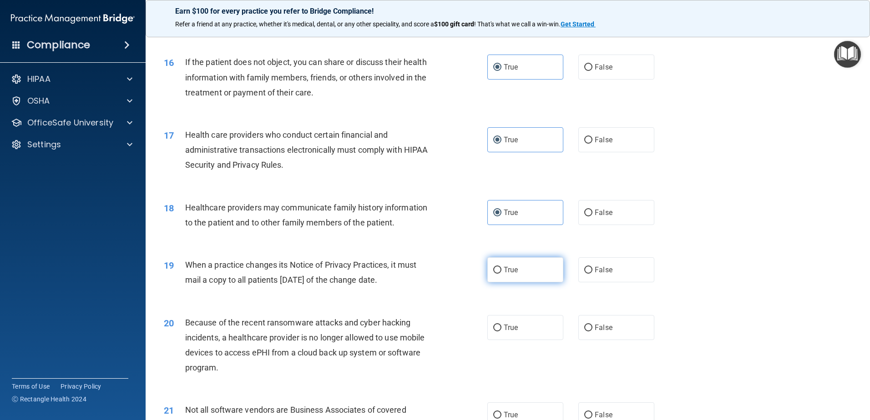
click at [501, 274] on input "True" at bounding box center [497, 270] width 8 height 7
radio input "true"
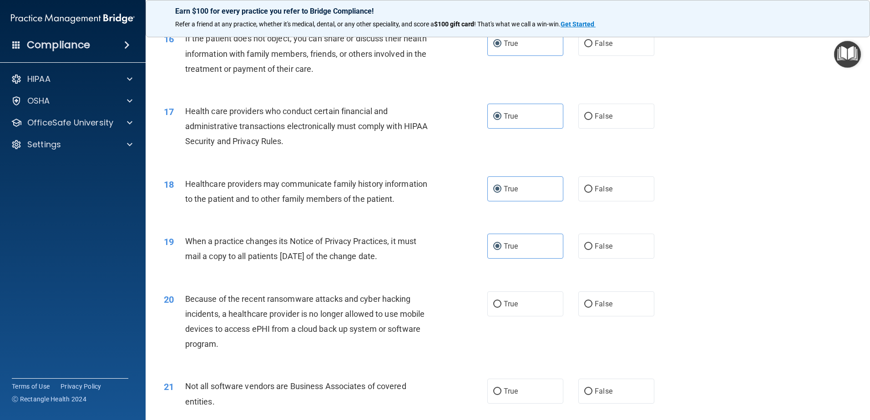
scroll to position [1092, 0]
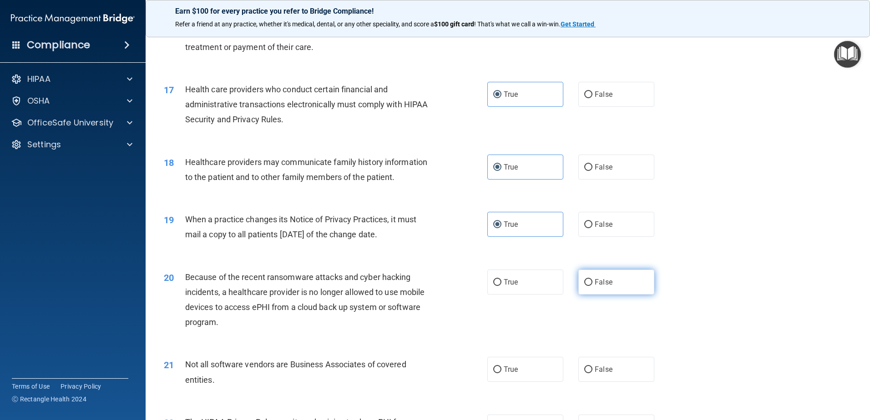
click at [601, 291] on label "False" at bounding box center [616, 282] width 76 height 25
click at [592, 286] on input "False" at bounding box center [588, 282] width 8 height 7
radio input "true"
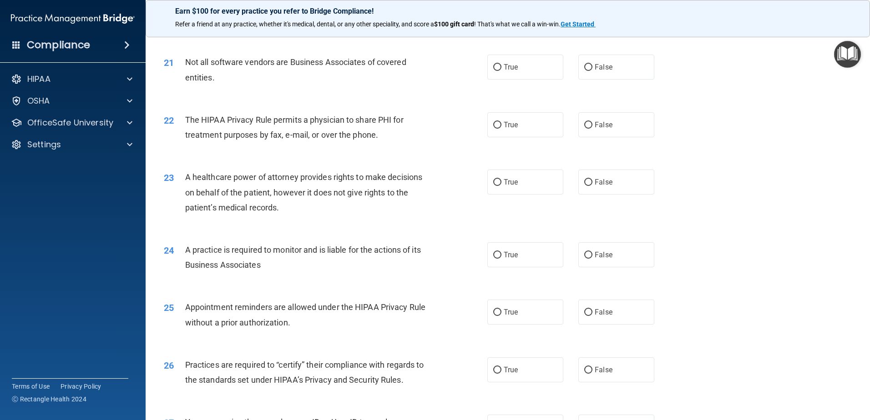
scroll to position [1410, 0]
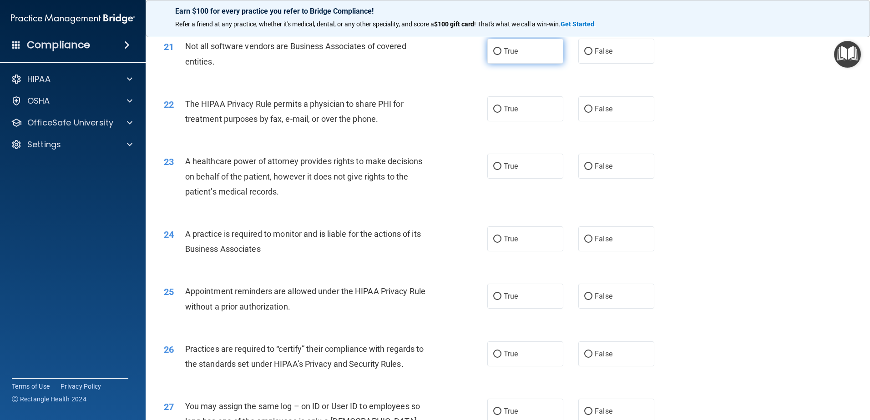
click at [515, 42] on label "True" at bounding box center [525, 51] width 76 height 25
click at [501, 48] on input "True" at bounding box center [497, 51] width 8 height 7
radio input "true"
click at [510, 114] on label "True" at bounding box center [525, 108] width 76 height 25
click at [501, 113] on input "True" at bounding box center [497, 109] width 8 height 7
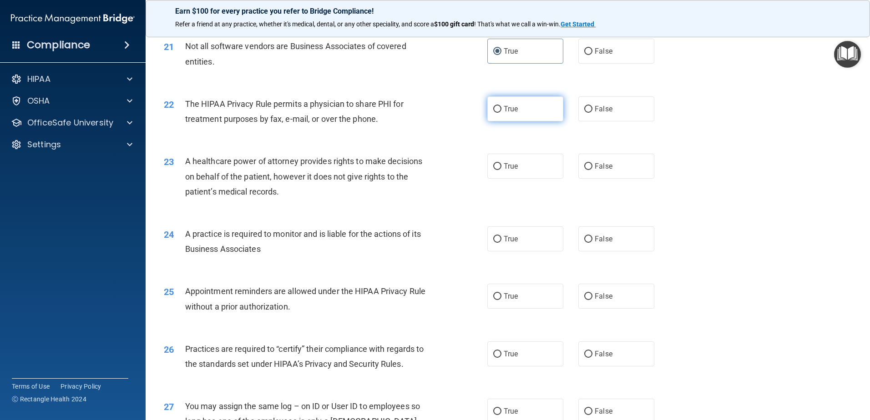
radio input "true"
click at [506, 165] on span "True" at bounding box center [511, 166] width 14 height 9
click at [501, 165] on input "True" at bounding box center [497, 166] width 8 height 7
radio input "true"
click at [515, 235] on label "True" at bounding box center [525, 239] width 76 height 25
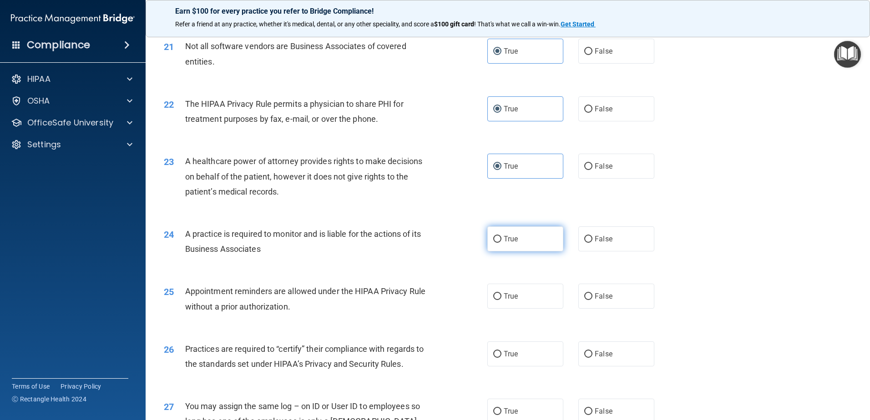
click at [501, 236] on input "True" at bounding box center [497, 239] width 8 height 7
radio input "true"
click at [487, 299] on label "True" at bounding box center [525, 296] width 76 height 25
click at [493, 299] on input "True" at bounding box center [497, 296] width 8 height 7
radio input "true"
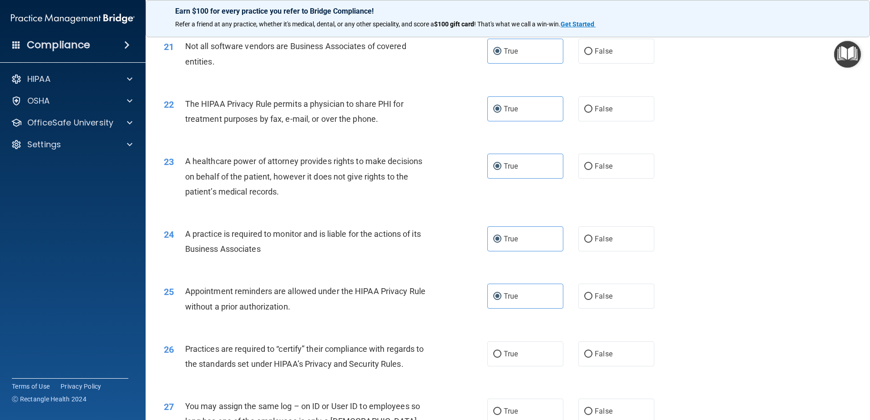
drag, startPoint x: 524, startPoint y: 364, endPoint x: 519, endPoint y: 367, distance: 6.3
click at [522, 364] on label "True" at bounding box center [525, 354] width 76 height 25
click at [501, 358] on input "True" at bounding box center [497, 354] width 8 height 7
radio input "true"
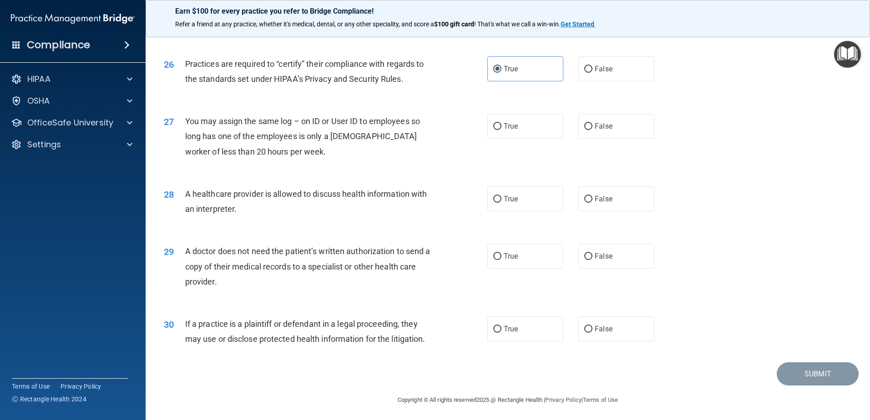
scroll to position [1697, 0]
click at [584, 129] on label "False" at bounding box center [616, 124] width 76 height 25
click at [584, 128] on input "False" at bounding box center [588, 124] width 8 height 7
radio input "true"
click at [523, 222] on div "28 A healthcare provider is allowed to discuss health information with an inter…" at bounding box center [507, 201] width 701 height 57
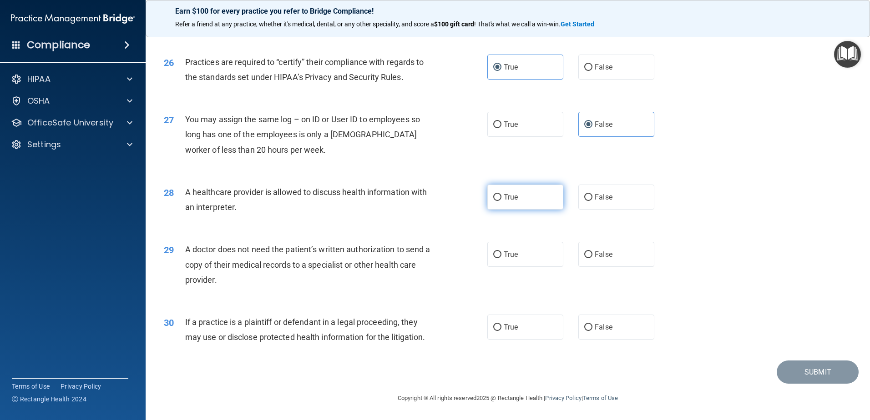
click at [521, 203] on label "True" at bounding box center [525, 197] width 76 height 25
click at [501, 201] on input "True" at bounding box center [497, 197] width 8 height 7
radio input "true"
drag, startPoint x: 508, startPoint y: 246, endPoint x: 507, endPoint y: 250, distance: 4.6
click at [507, 250] on label "True" at bounding box center [525, 254] width 76 height 25
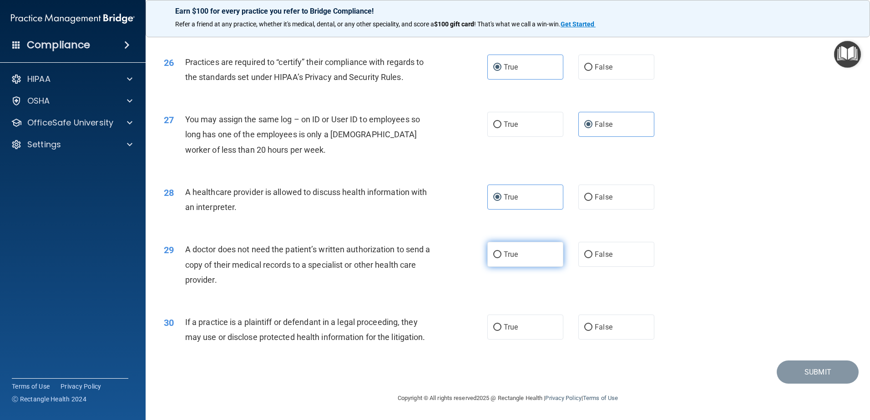
click at [501, 252] on input "True" at bounding box center [497, 255] width 8 height 7
radio input "true"
click at [515, 341] on div "30 If a practice is a plaintiff or defendant in a legal proceeding, they may us…" at bounding box center [507, 331] width 701 height 57
click at [521, 328] on label "True" at bounding box center [525, 327] width 76 height 25
click at [501, 328] on input "True" at bounding box center [497, 327] width 8 height 7
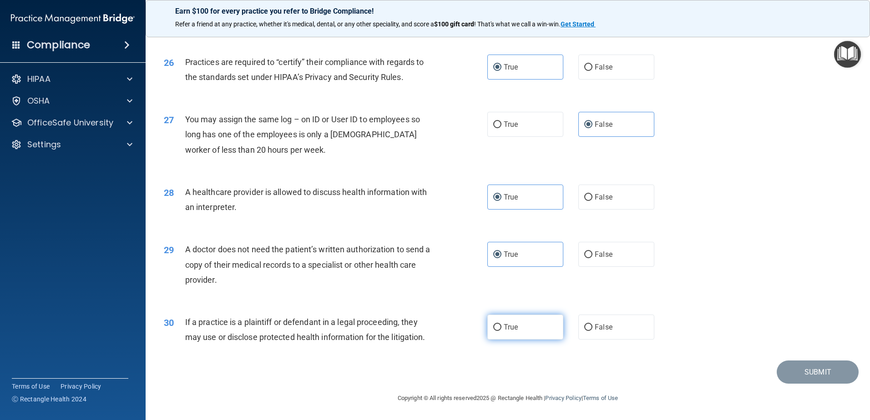
radio input "true"
click at [795, 372] on button "Submit" at bounding box center [817, 372] width 82 height 23
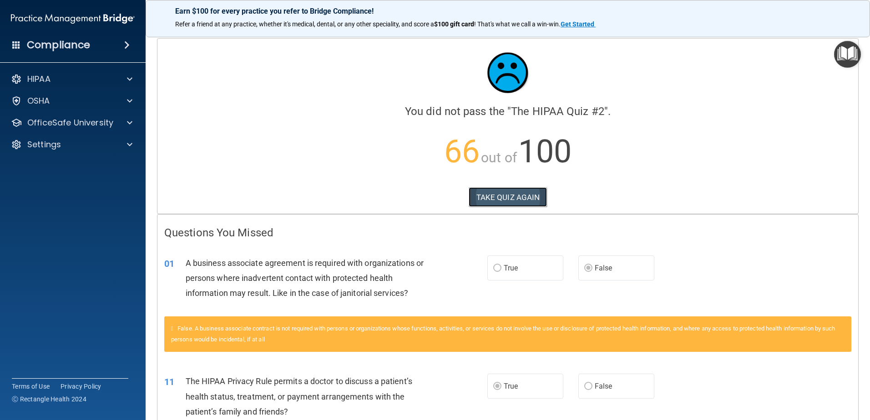
click at [537, 192] on button "TAKE QUIZ AGAIN" at bounding box center [508, 197] width 79 height 20
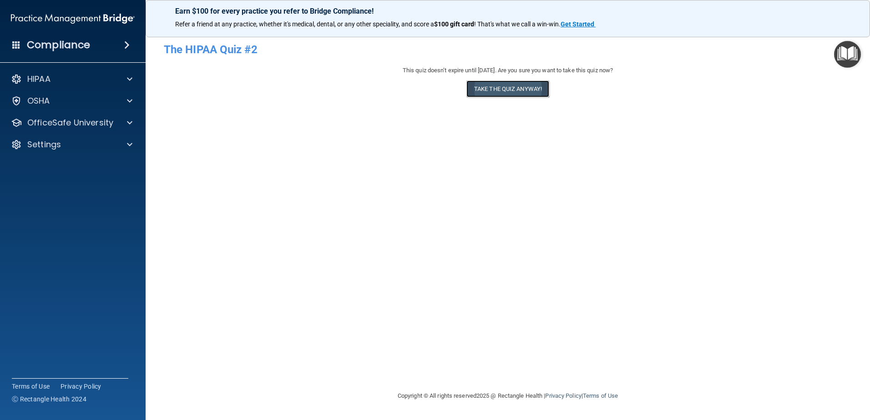
click at [493, 89] on button "Take the quiz anyway!" at bounding box center [507, 89] width 83 height 17
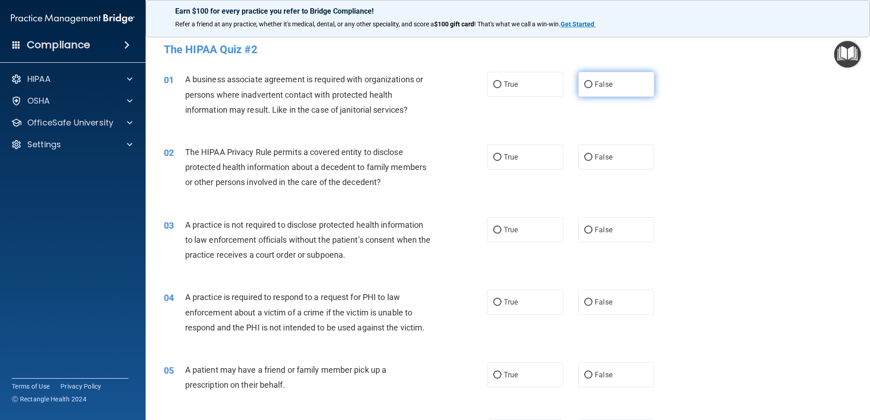
click at [614, 82] on label "False" at bounding box center [616, 84] width 76 height 25
click at [592, 82] on input "False" at bounding box center [588, 84] width 8 height 7
radio input "true"
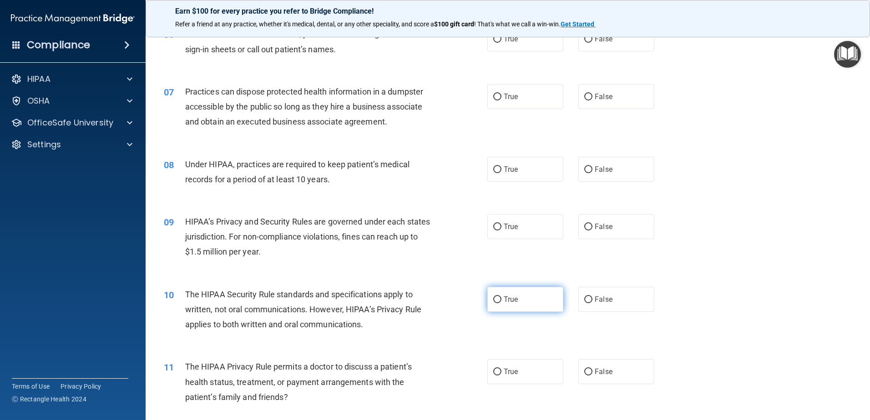
scroll to position [409, 0]
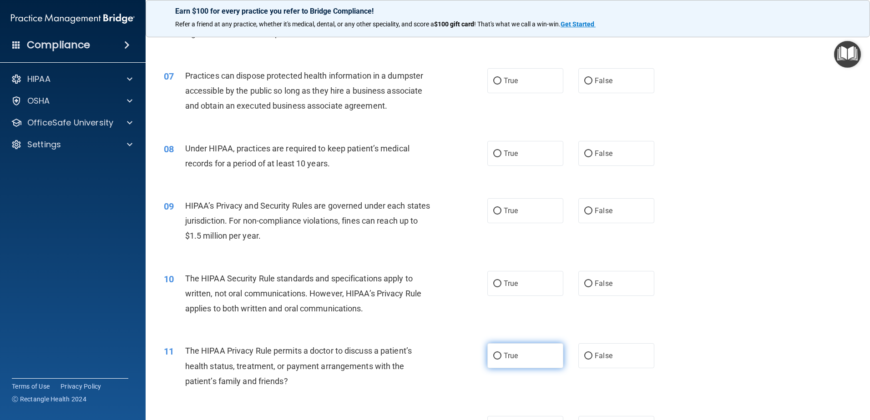
click at [519, 344] on label "True" at bounding box center [525, 355] width 76 height 25
click at [501, 353] on input "True" at bounding box center [497, 356] width 8 height 7
radio input "true"
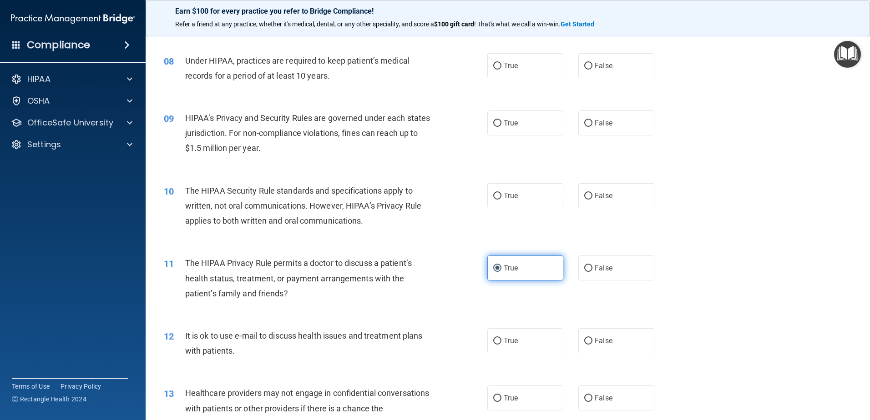
scroll to position [500, 0]
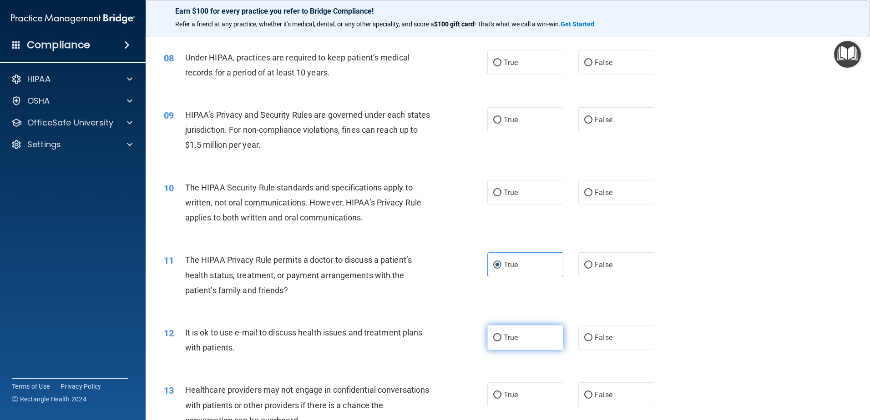
click at [519, 340] on label "True" at bounding box center [525, 337] width 76 height 25
click at [501, 340] on input "True" at bounding box center [497, 338] width 8 height 7
radio input "true"
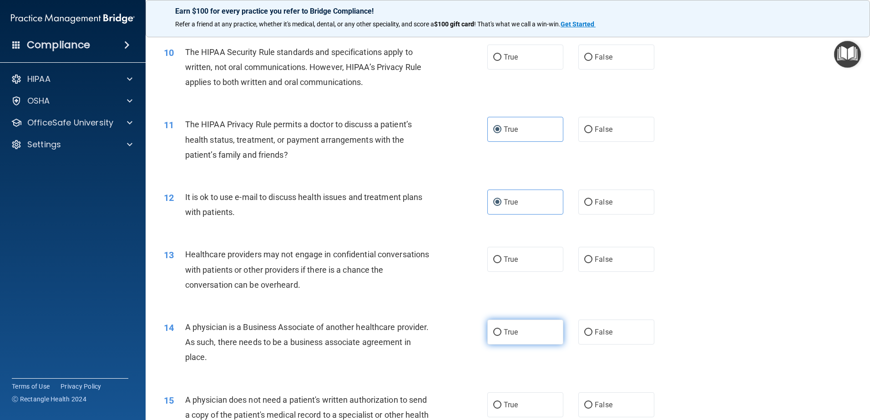
scroll to position [637, 0]
click at [609, 260] on label "False" at bounding box center [616, 258] width 76 height 25
click at [592, 260] on input "False" at bounding box center [588, 259] width 8 height 7
radio input "true"
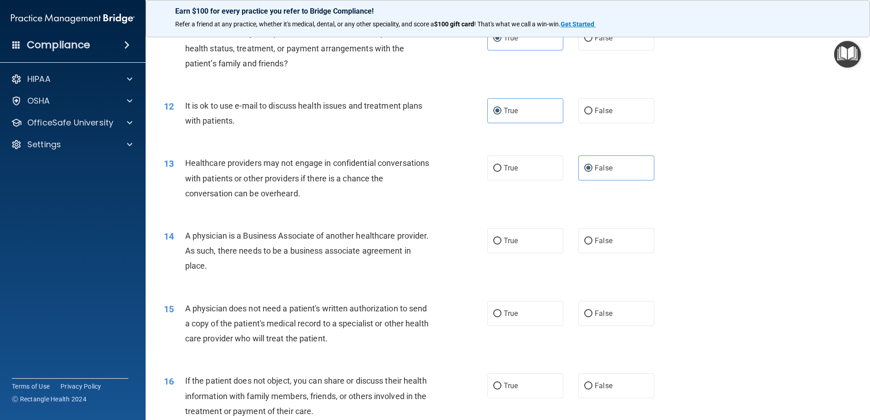
scroll to position [728, 0]
click at [518, 319] on label "True" at bounding box center [525, 313] width 76 height 25
click at [501, 317] on input "True" at bounding box center [497, 313] width 8 height 7
radio input "true"
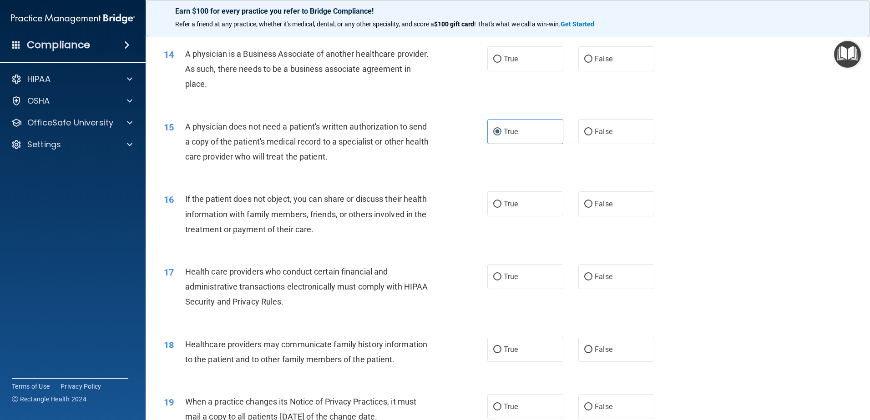
scroll to position [910, 0]
click at [603, 353] on label "False" at bounding box center [616, 349] width 76 height 25
click at [592, 353] on input "False" at bounding box center [588, 349] width 8 height 7
radio input "true"
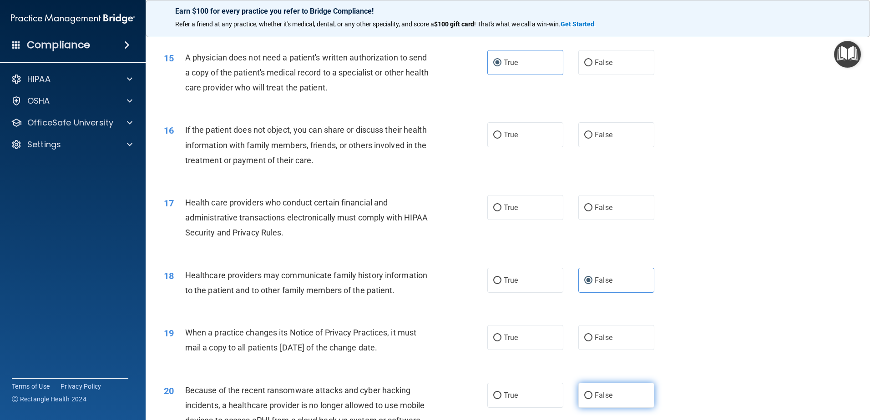
scroll to position [1001, 0]
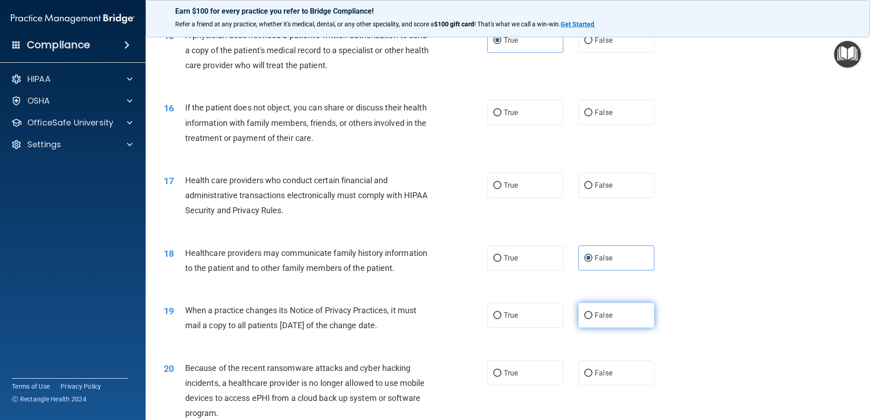
click at [599, 328] on label "False" at bounding box center [616, 315] width 76 height 25
drag, startPoint x: 598, startPoint y: 328, endPoint x: 581, endPoint y: 320, distance: 19.3
click at [579, 321] on label "False" at bounding box center [616, 315] width 76 height 25
click at [584, 319] on input "False" at bounding box center [588, 315] width 8 height 7
radio input "true"
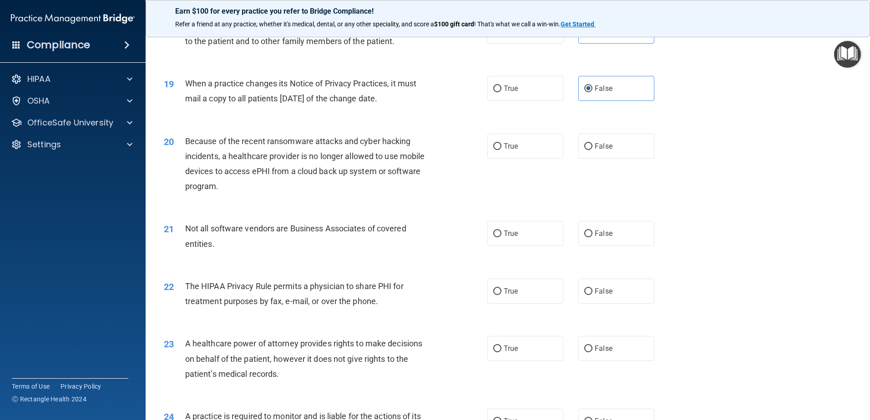
scroll to position [1228, 0]
click at [601, 363] on div "23 A healthcare power of attorney provides rights to make decisions on behalf o…" at bounding box center [507, 360] width 701 height 73
click at [598, 356] on label "False" at bounding box center [616, 348] width 76 height 25
click at [592, 352] on input "False" at bounding box center [588, 348] width 8 height 7
radio input "true"
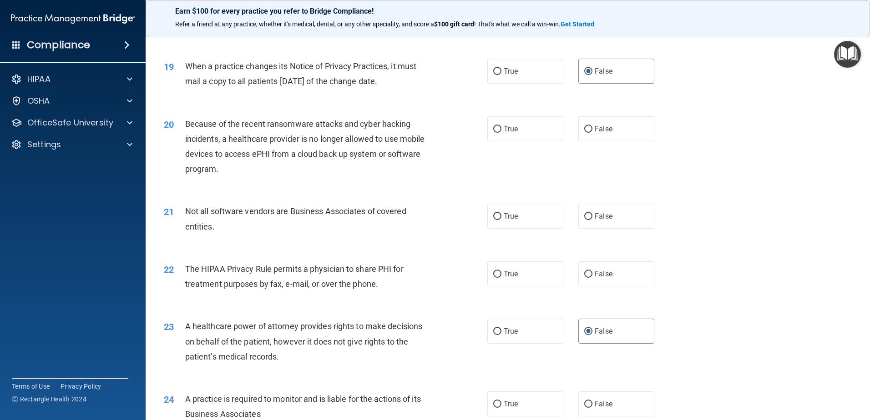
scroll to position [1274, 0]
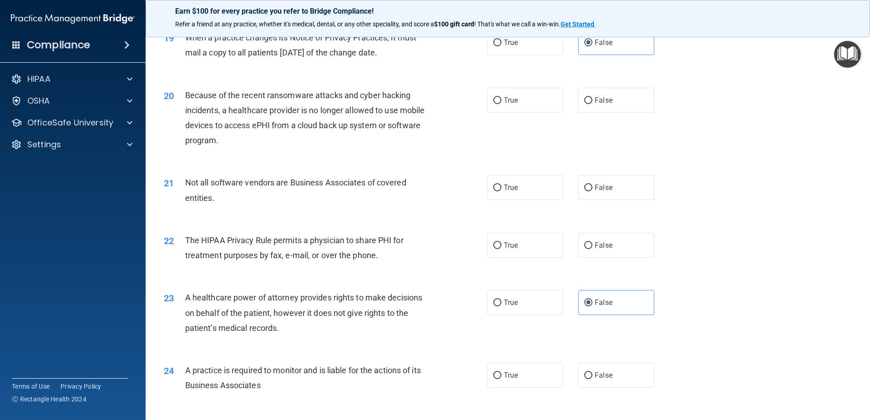
click at [588, 360] on div "24 A practice is required to monitor and is liable for the actions of its Busin…" at bounding box center [507, 380] width 701 height 57
click at [585, 368] on label "False" at bounding box center [616, 375] width 76 height 25
click at [585, 373] on input "False" at bounding box center [588, 376] width 8 height 7
radio input "true"
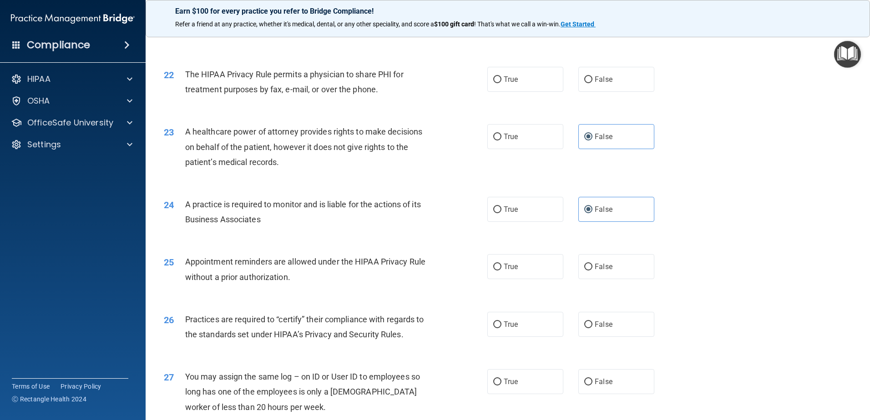
scroll to position [1456, 0]
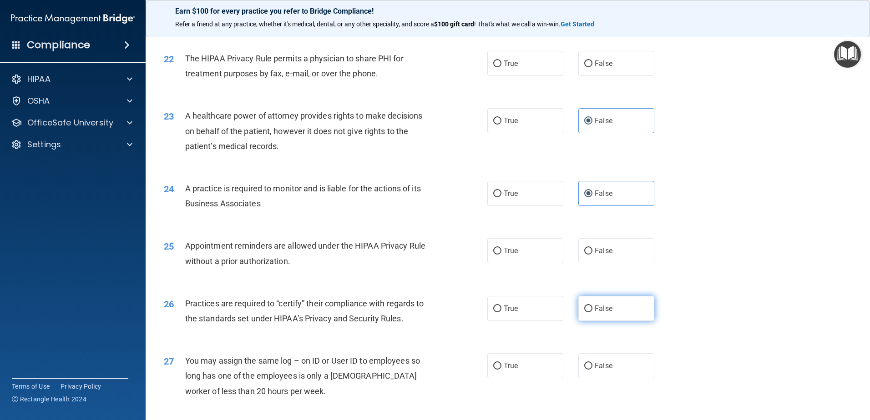
click at [597, 319] on label "False" at bounding box center [616, 308] width 76 height 25
click at [592, 312] on input "False" at bounding box center [588, 309] width 8 height 7
radio input "true"
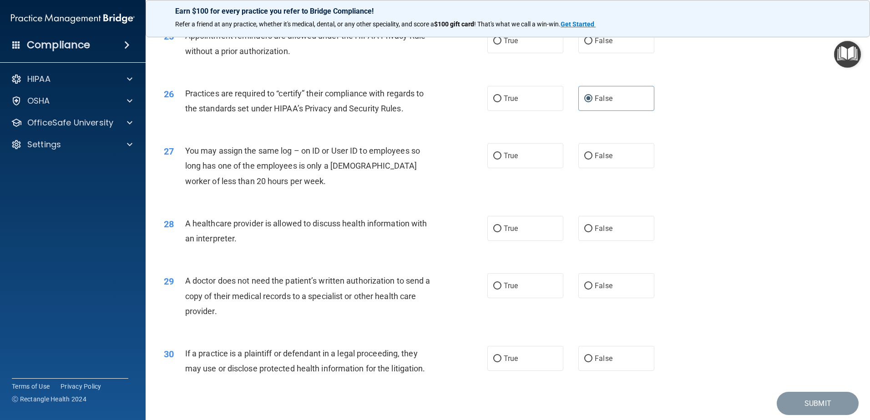
scroll to position [1697, 0]
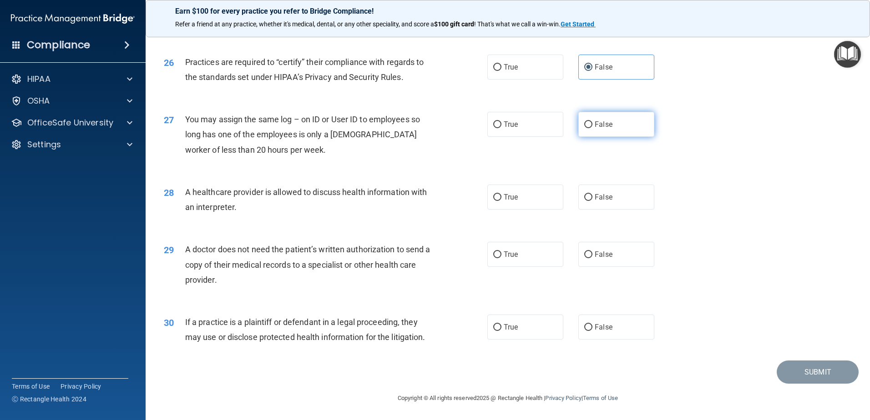
drag, startPoint x: 604, startPoint y: 119, endPoint x: 600, endPoint y: 122, distance: 4.9
click at [604, 119] on label "False" at bounding box center [616, 124] width 76 height 25
click at [592, 121] on input "False" at bounding box center [588, 124] width 8 height 7
radio input "true"
click at [518, 190] on label "True" at bounding box center [525, 197] width 76 height 25
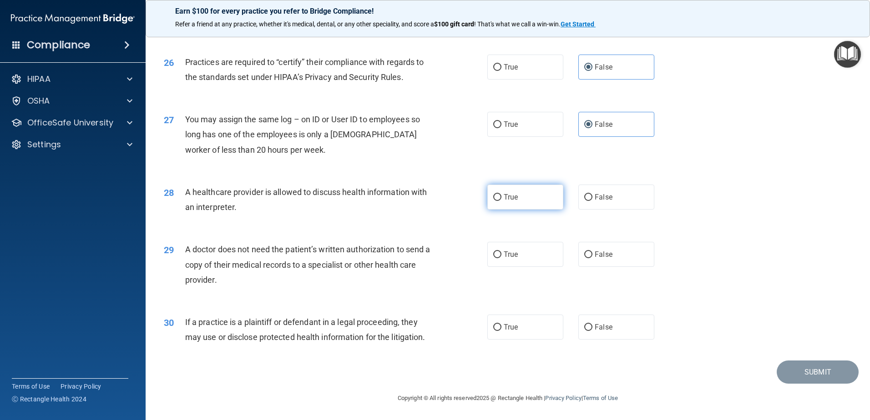
click at [501, 194] on input "True" at bounding box center [497, 197] width 8 height 7
radio input "true"
click at [617, 253] on label "False" at bounding box center [616, 254] width 76 height 25
click at [592, 253] on input "False" at bounding box center [588, 255] width 8 height 7
radio input "true"
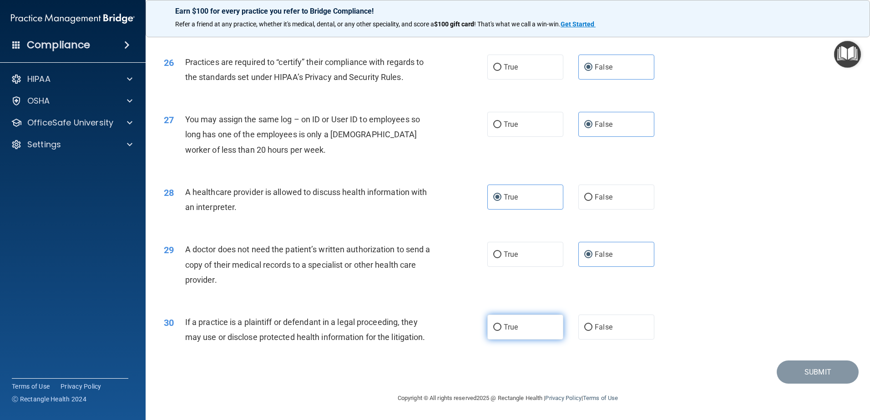
click at [533, 317] on label "True" at bounding box center [525, 327] width 76 height 25
click at [501, 324] on input "True" at bounding box center [497, 327] width 8 height 7
radio input "true"
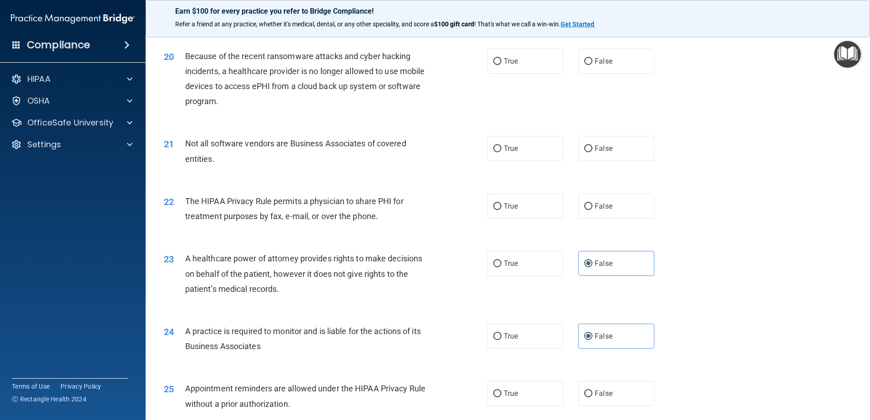
scroll to position [1297, 0]
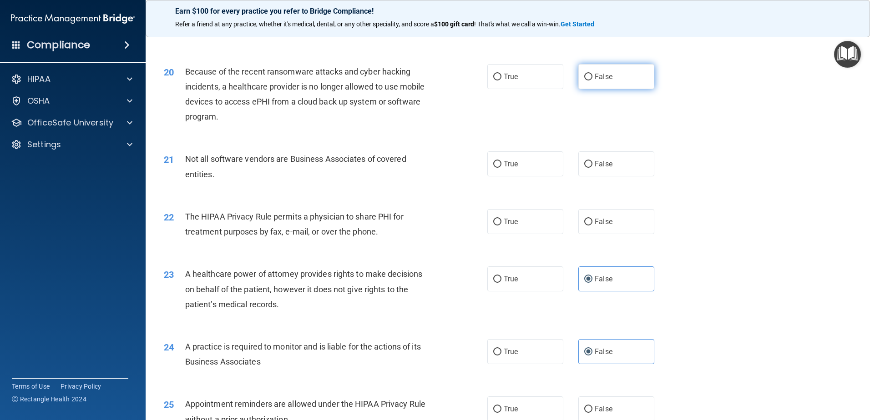
click at [598, 77] on span "False" at bounding box center [604, 76] width 18 height 9
click at [592, 77] on input "False" at bounding box center [588, 77] width 8 height 7
radio input "true"
click at [523, 157] on label "True" at bounding box center [525, 163] width 76 height 25
click at [501, 161] on input "True" at bounding box center [497, 164] width 8 height 7
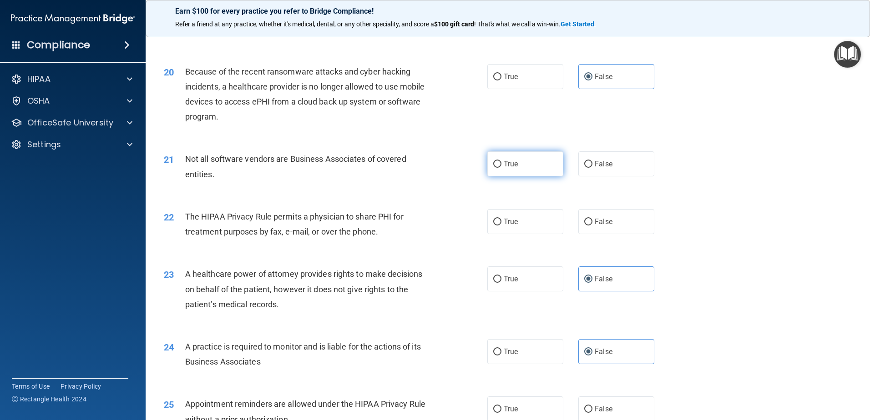
radio input "true"
click at [540, 227] on label "True" at bounding box center [525, 221] width 76 height 25
click at [501, 226] on input "True" at bounding box center [497, 222] width 8 height 7
radio input "true"
click at [520, 398] on label "True" at bounding box center [525, 409] width 76 height 25
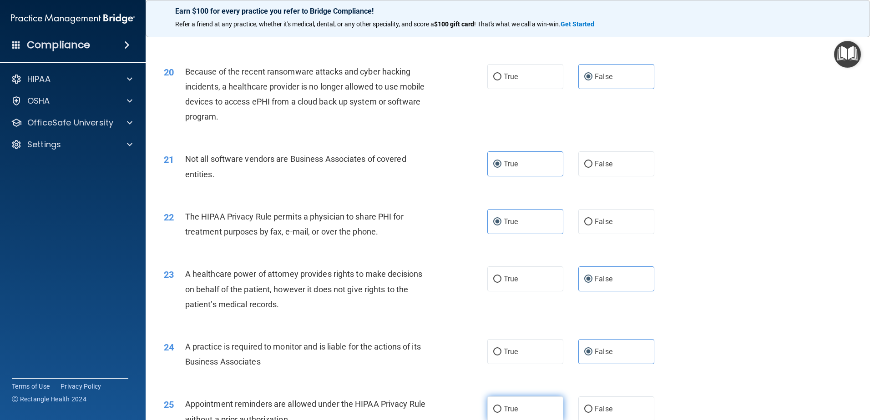
click at [501, 406] on input "True" at bounding box center [497, 409] width 8 height 7
radio input "true"
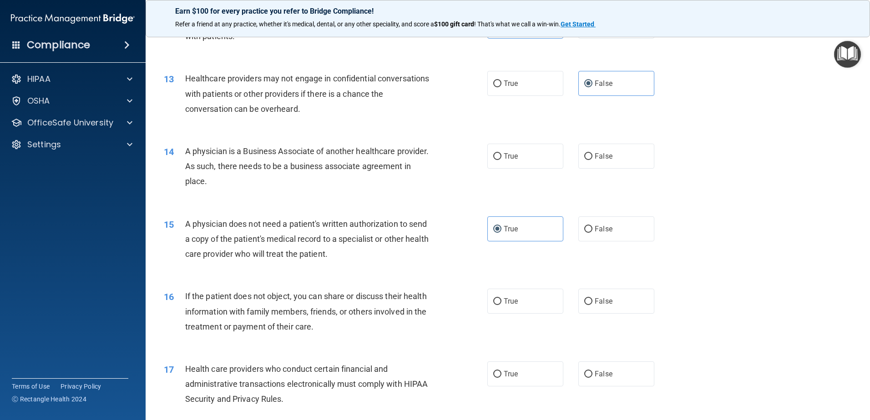
scroll to position [797, 0]
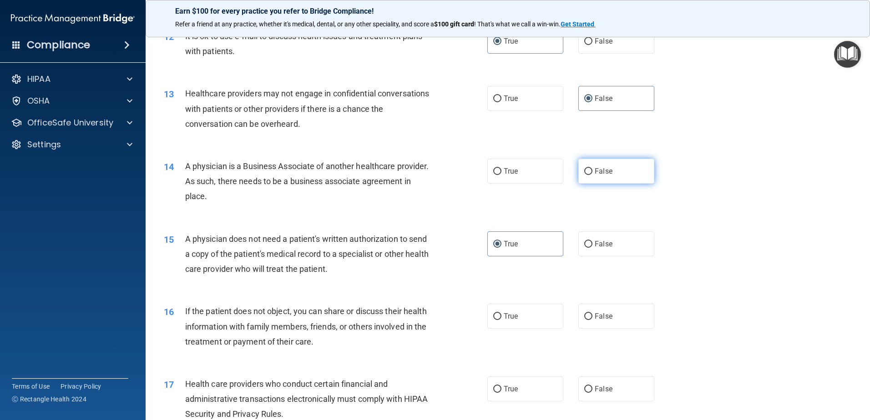
click at [595, 175] on span "False" at bounding box center [604, 171] width 18 height 9
click at [592, 175] on input "False" at bounding box center [588, 171] width 8 height 7
radio input "true"
click at [526, 319] on label "True" at bounding box center [525, 316] width 76 height 25
click at [501, 319] on input "True" at bounding box center [497, 316] width 8 height 7
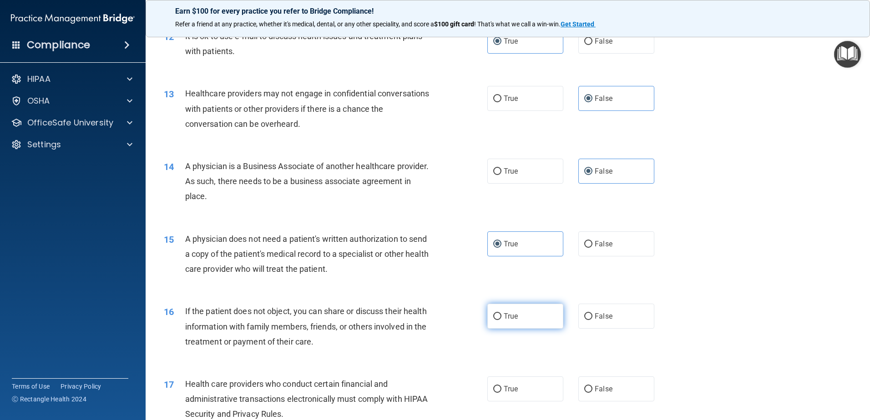
radio input "true"
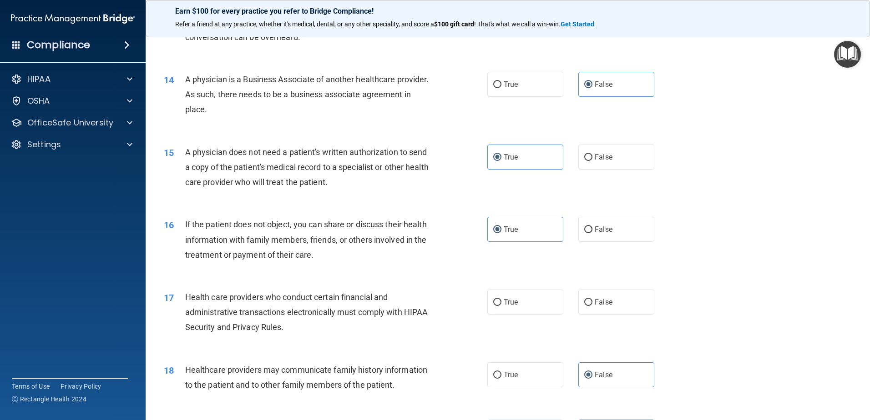
scroll to position [888, 0]
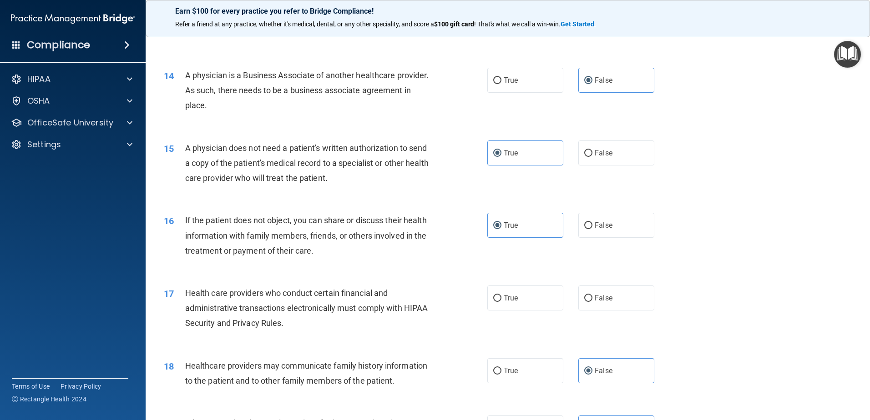
click at [524, 331] on div "17 Health care providers who conduct certain financial and administrative trans…" at bounding box center [507, 310] width 701 height 73
click at [514, 314] on div "17 Health care providers who conduct certain financial and administrative trans…" at bounding box center [507, 310] width 701 height 73
click at [513, 305] on label "True" at bounding box center [525, 298] width 76 height 25
click at [501, 302] on input "True" at bounding box center [497, 298] width 8 height 7
radio input "true"
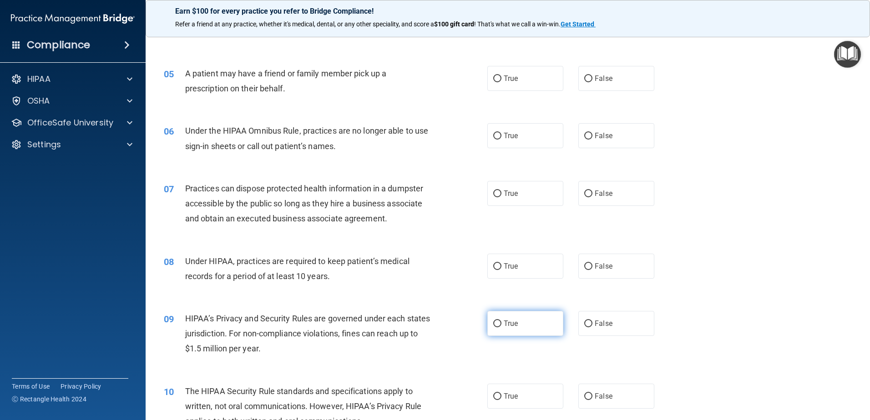
scroll to position [342, 0]
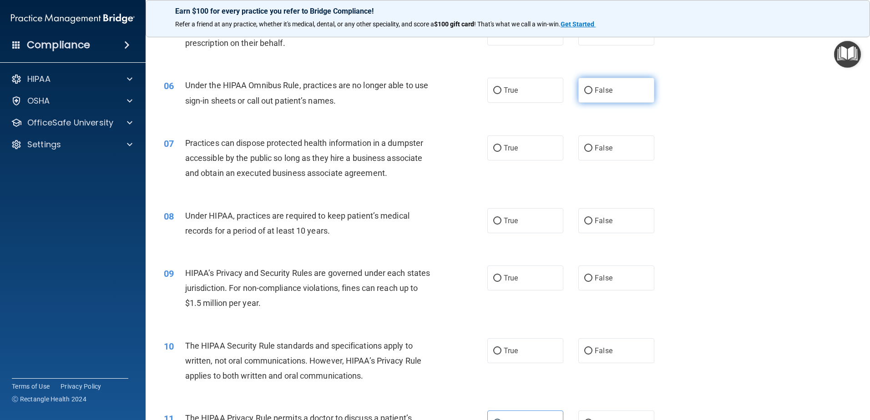
click at [620, 86] on label "False" at bounding box center [616, 90] width 76 height 25
click at [592, 87] on input "False" at bounding box center [588, 90] width 8 height 7
radio input "true"
click at [588, 145] on input "False" at bounding box center [588, 148] width 8 height 7
radio input "true"
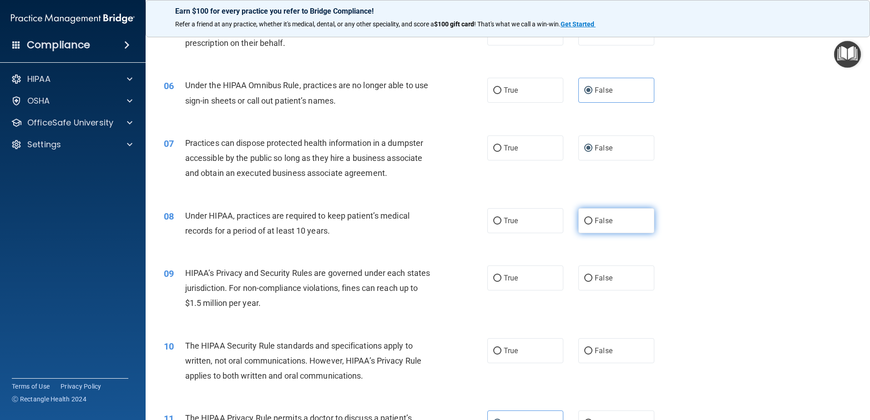
click at [606, 220] on span "False" at bounding box center [604, 221] width 18 height 9
click at [592, 220] on input "False" at bounding box center [588, 221] width 8 height 7
radio input "true"
click at [602, 273] on label "False" at bounding box center [616, 278] width 76 height 25
click at [589, 351] on label "False" at bounding box center [616, 350] width 76 height 25
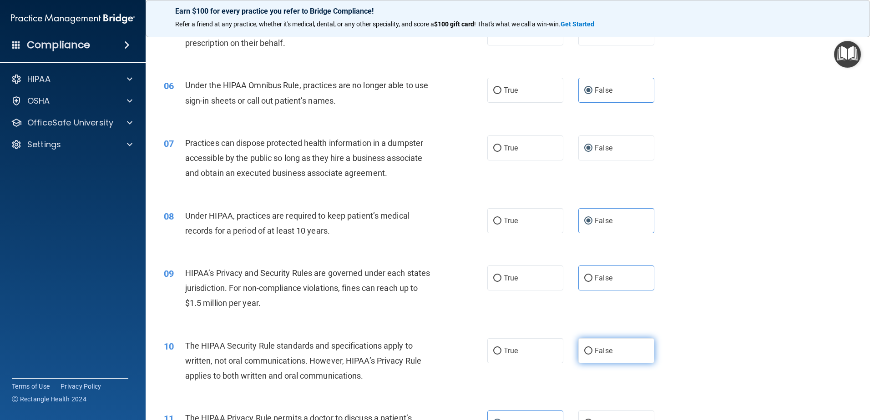
click at [589, 351] on input "False" at bounding box center [588, 351] width 8 height 7
radio input "true"
click at [584, 275] on input "False" at bounding box center [588, 278] width 8 height 7
radio input "true"
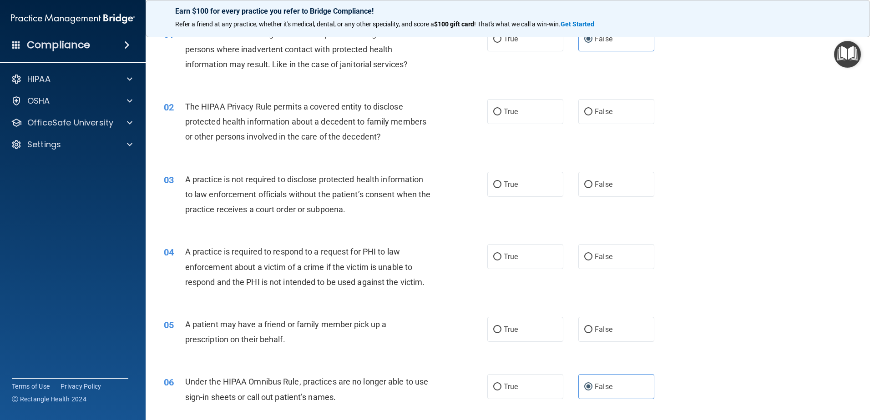
scroll to position [0, 0]
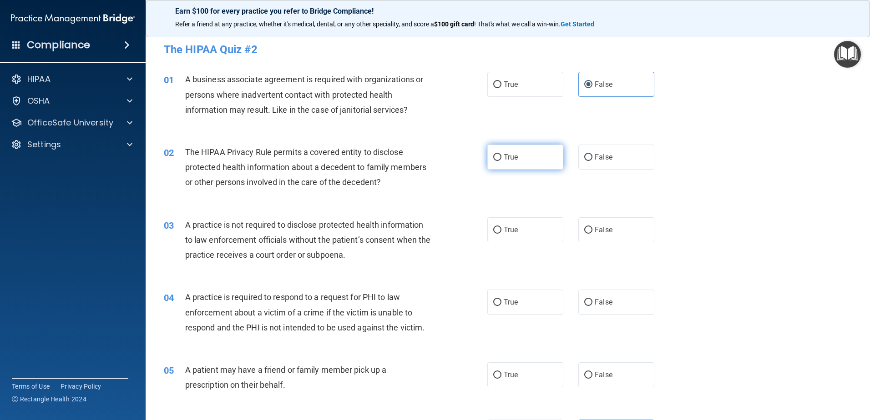
click at [533, 165] on label "True" at bounding box center [525, 157] width 76 height 25
click at [501, 161] on input "True" at bounding box center [497, 157] width 8 height 7
radio input "true"
click at [588, 238] on label "False" at bounding box center [616, 229] width 76 height 25
click at [588, 234] on input "False" at bounding box center [588, 230] width 8 height 7
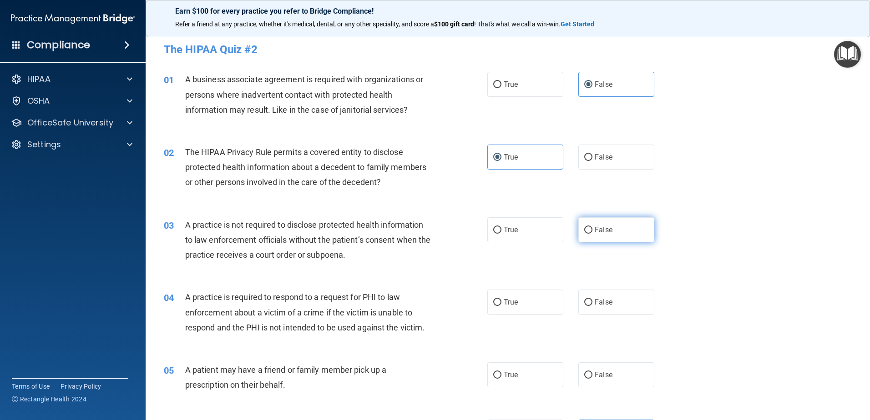
radio input "true"
click at [530, 306] on label "True" at bounding box center [525, 302] width 76 height 25
click at [501, 306] on input "True" at bounding box center [497, 302] width 8 height 7
radio input "true"
click at [520, 373] on label "True" at bounding box center [525, 375] width 76 height 25
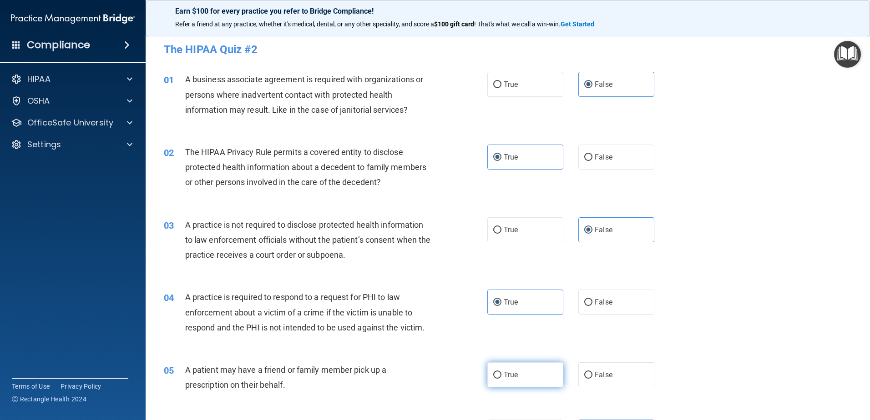
click at [501, 373] on input "True" at bounding box center [497, 375] width 8 height 7
radio input "true"
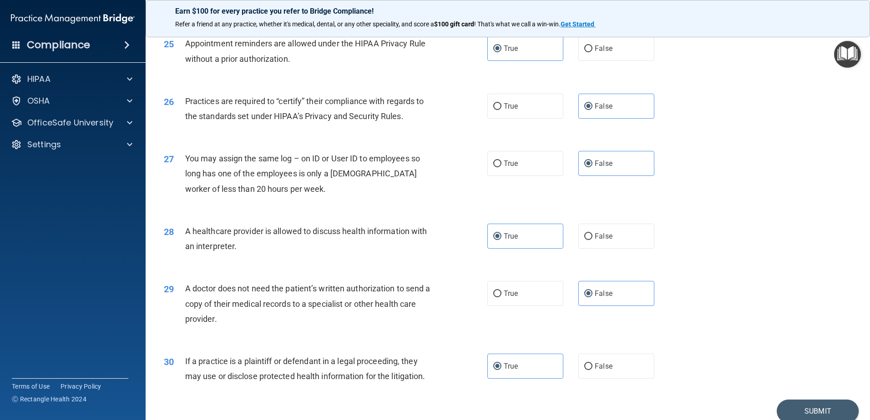
scroll to position [1697, 0]
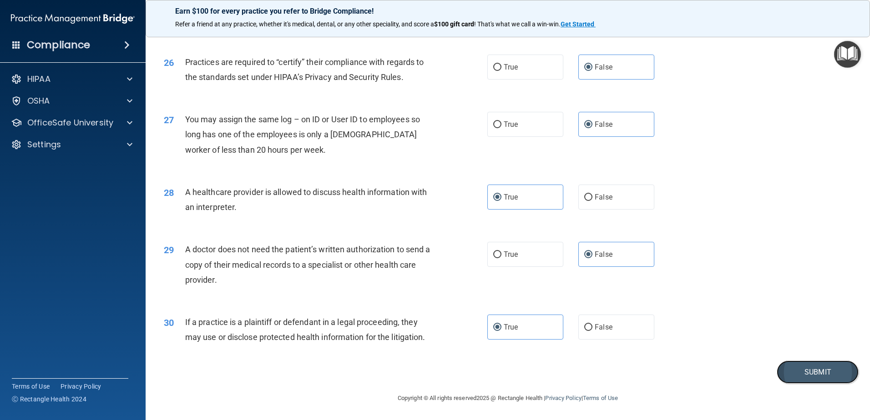
click at [795, 371] on button "Submit" at bounding box center [817, 372] width 82 height 23
click at [821, 373] on button "Submit" at bounding box center [817, 372] width 82 height 23
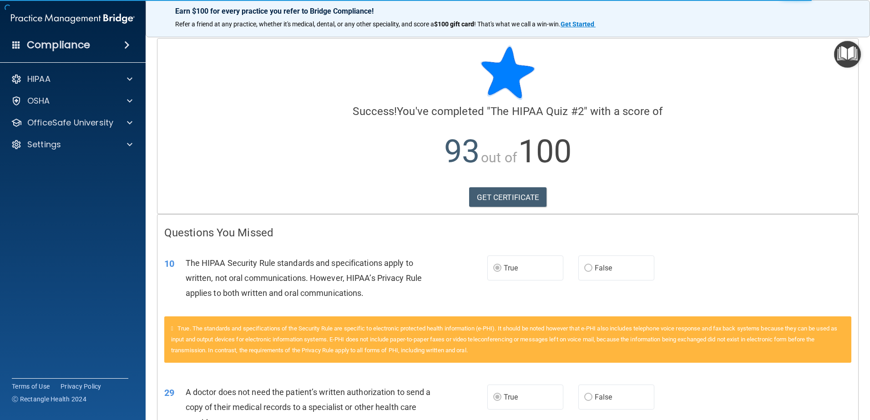
click at [510, 184] on div "Calculating your score.... Success! You've completed " The HIPAA Quiz #2 " with…" at bounding box center [507, 126] width 700 height 175
click at [509, 192] on link "GET CERTIFICATE" at bounding box center [508, 197] width 78 height 20
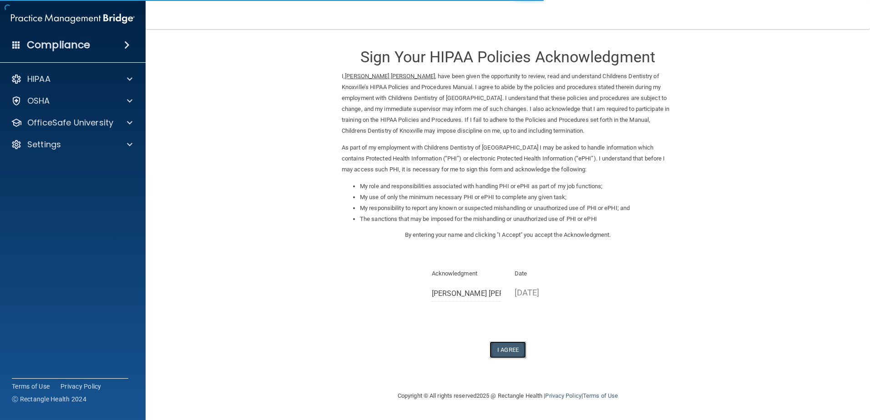
click at [508, 347] on button "I Agree" at bounding box center [507, 350] width 36 height 17
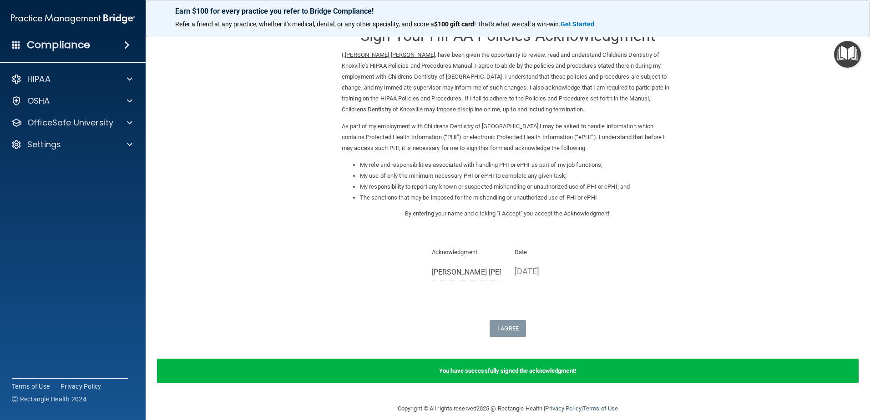
scroll to position [32, 0]
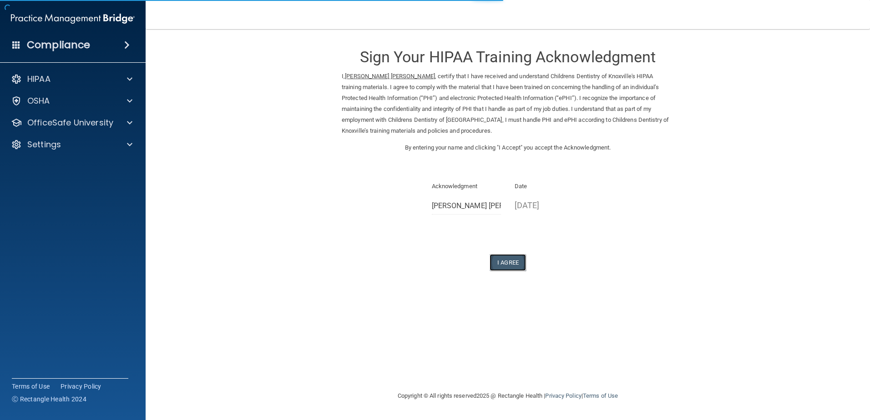
click at [502, 265] on button "I Agree" at bounding box center [507, 262] width 36 height 17
